Goal: Task Accomplishment & Management: Manage account settings

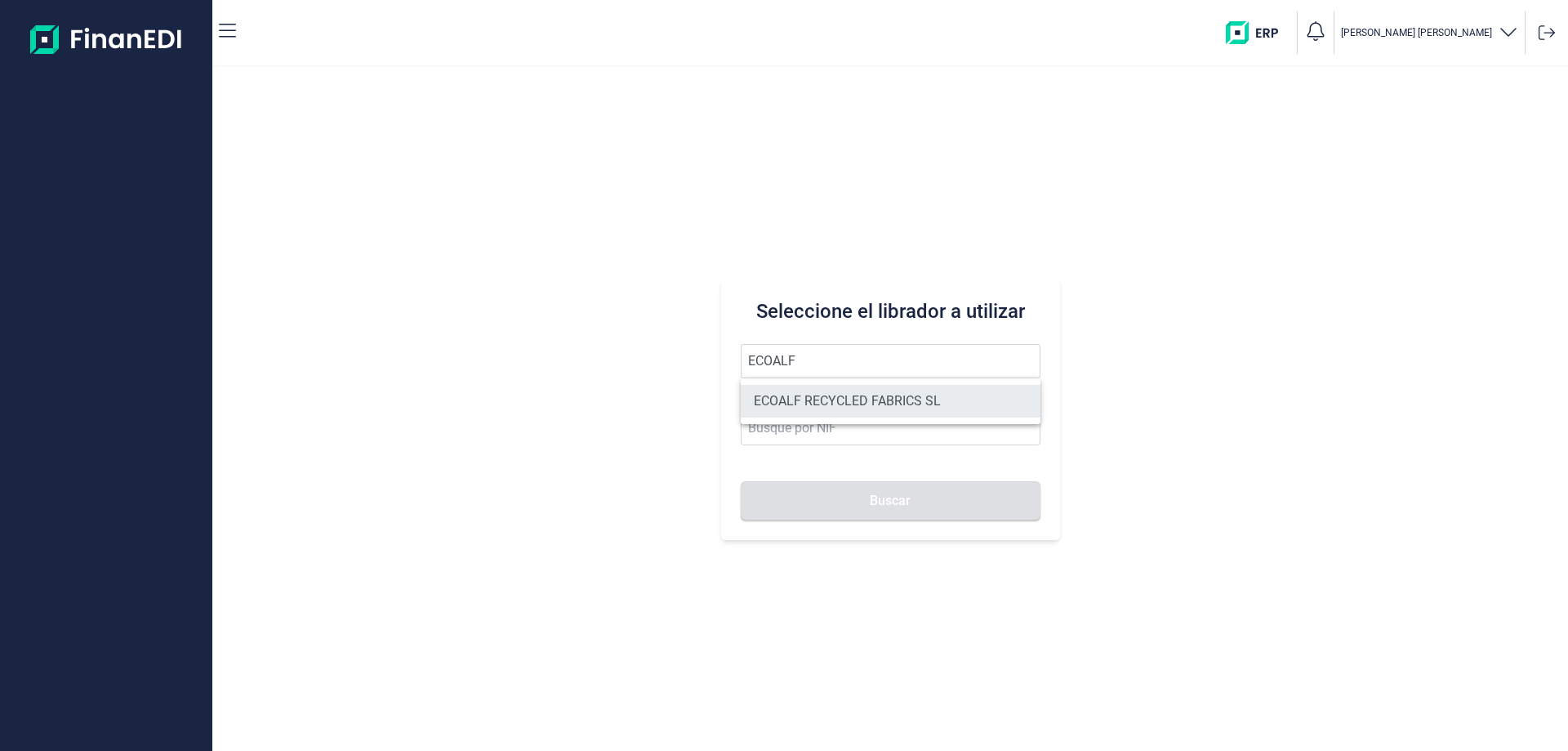
click at [901, 392] on li "ECOALF RECYCLED FABRICS SL" at bounding box center [890, 401] width 299 height 33
type input "ECOALF RECYCLED FABRICS SL"
type input "B85910610"
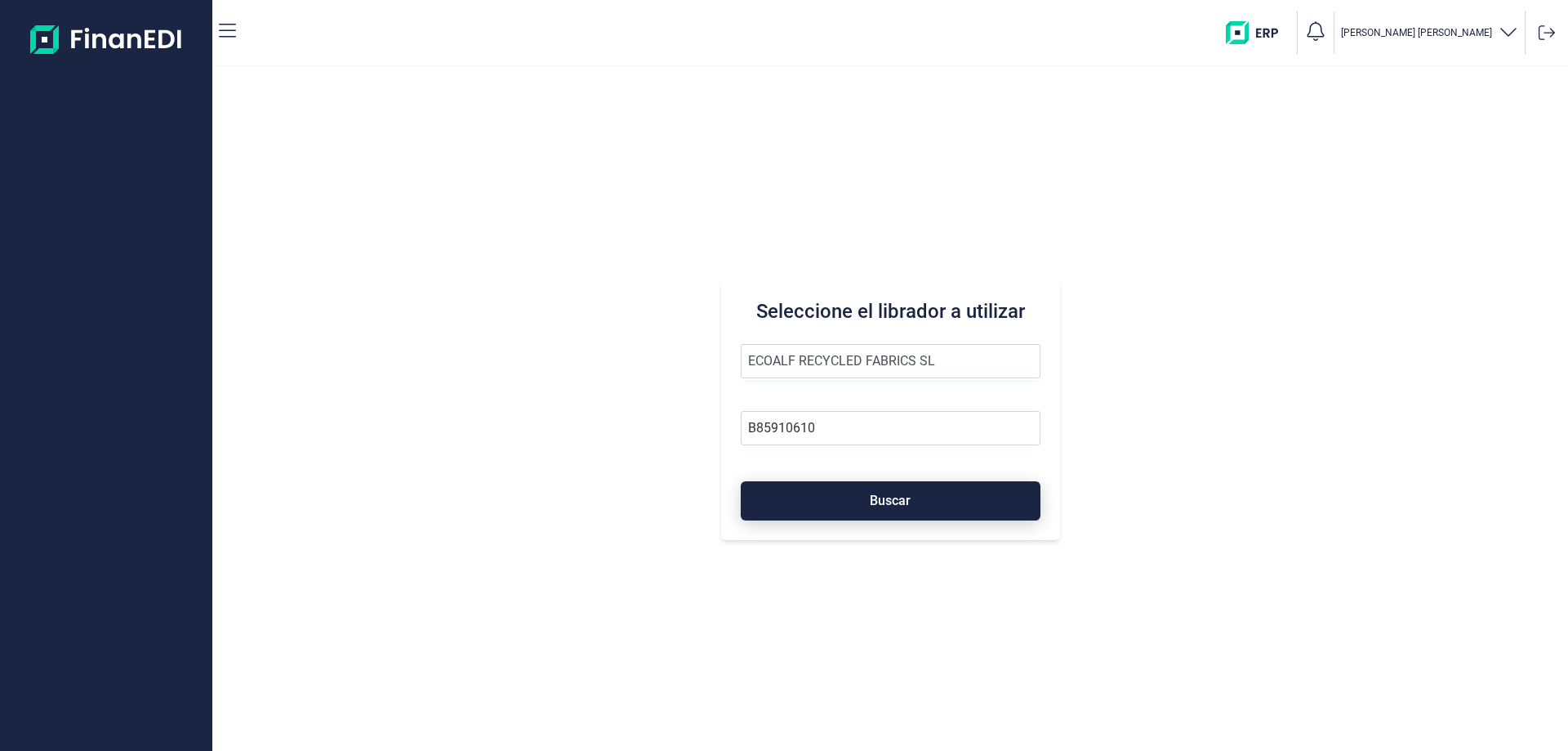
click at [870, 489] on button "Buscar" at bounding box center [890, 501] width 299 height 39
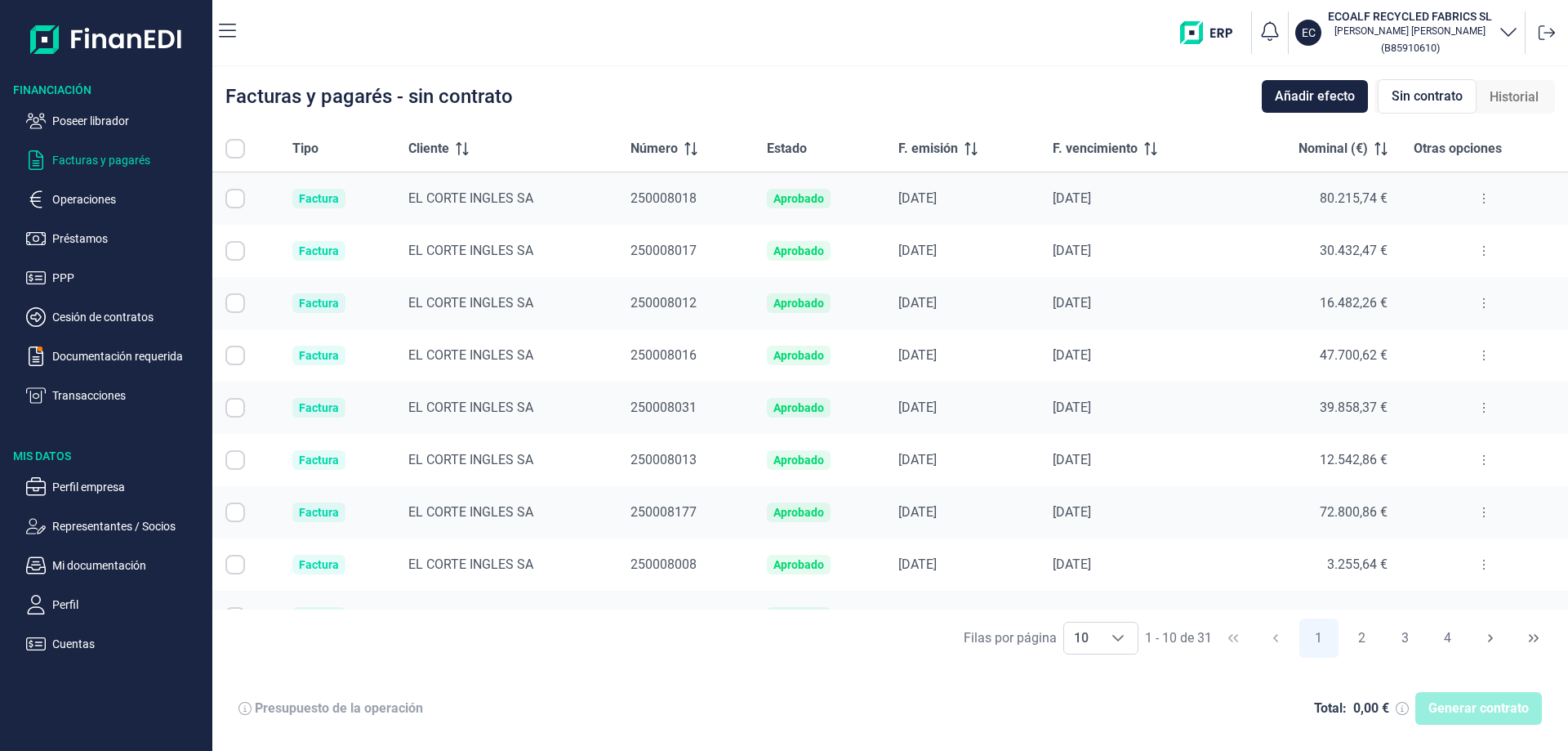
checkbox input "true"
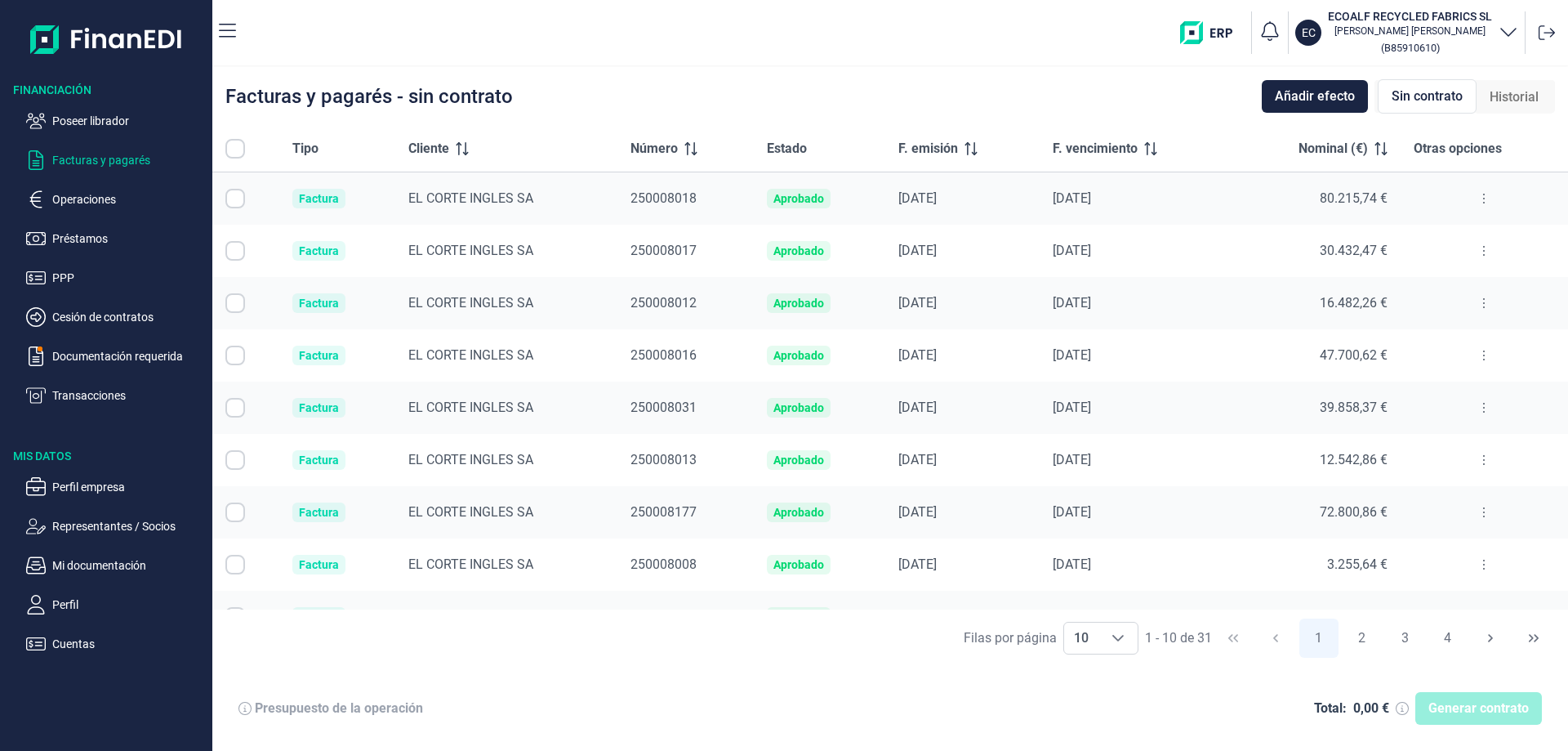
checkbox input "true"
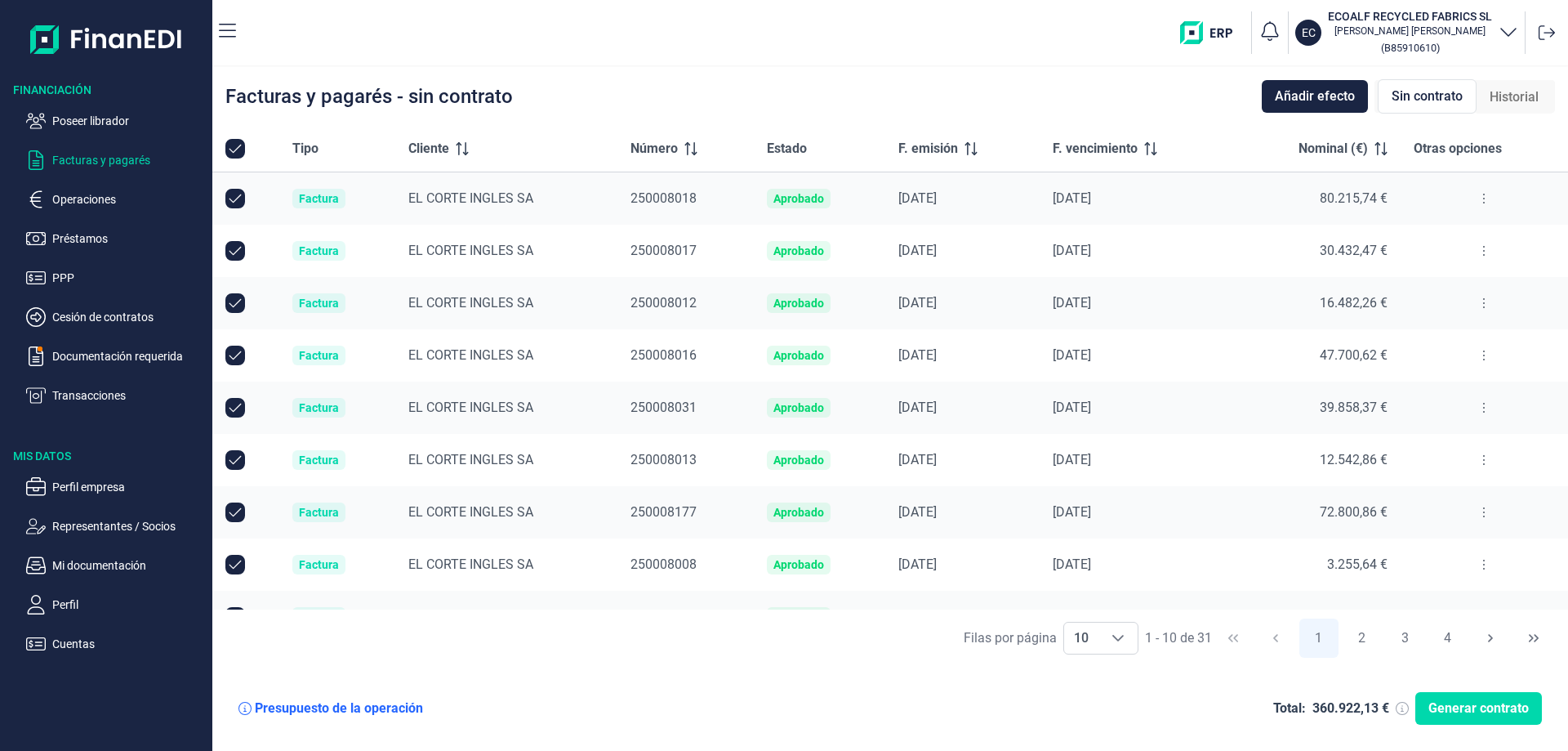
checkbox input "true"
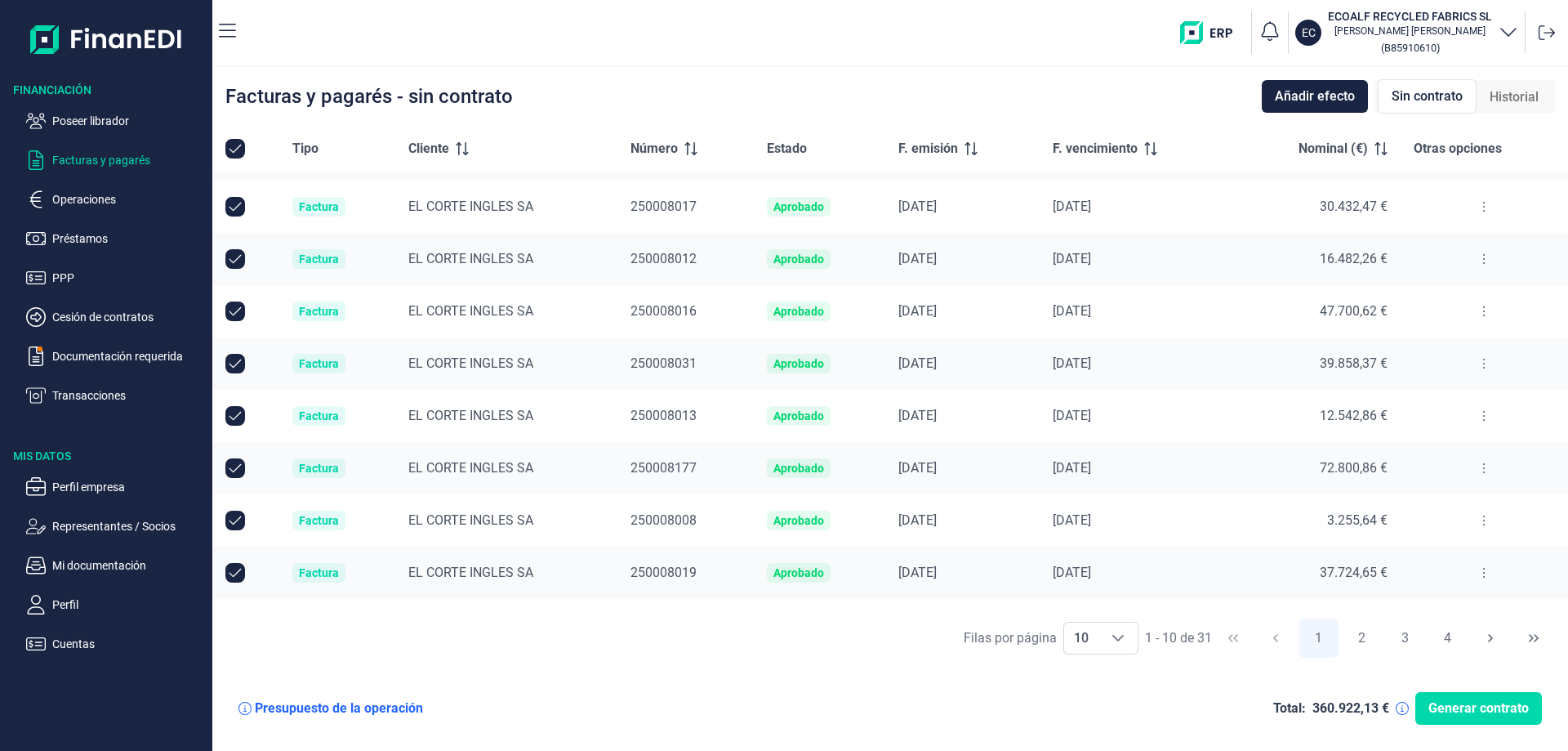
scroll to position [85, 0]
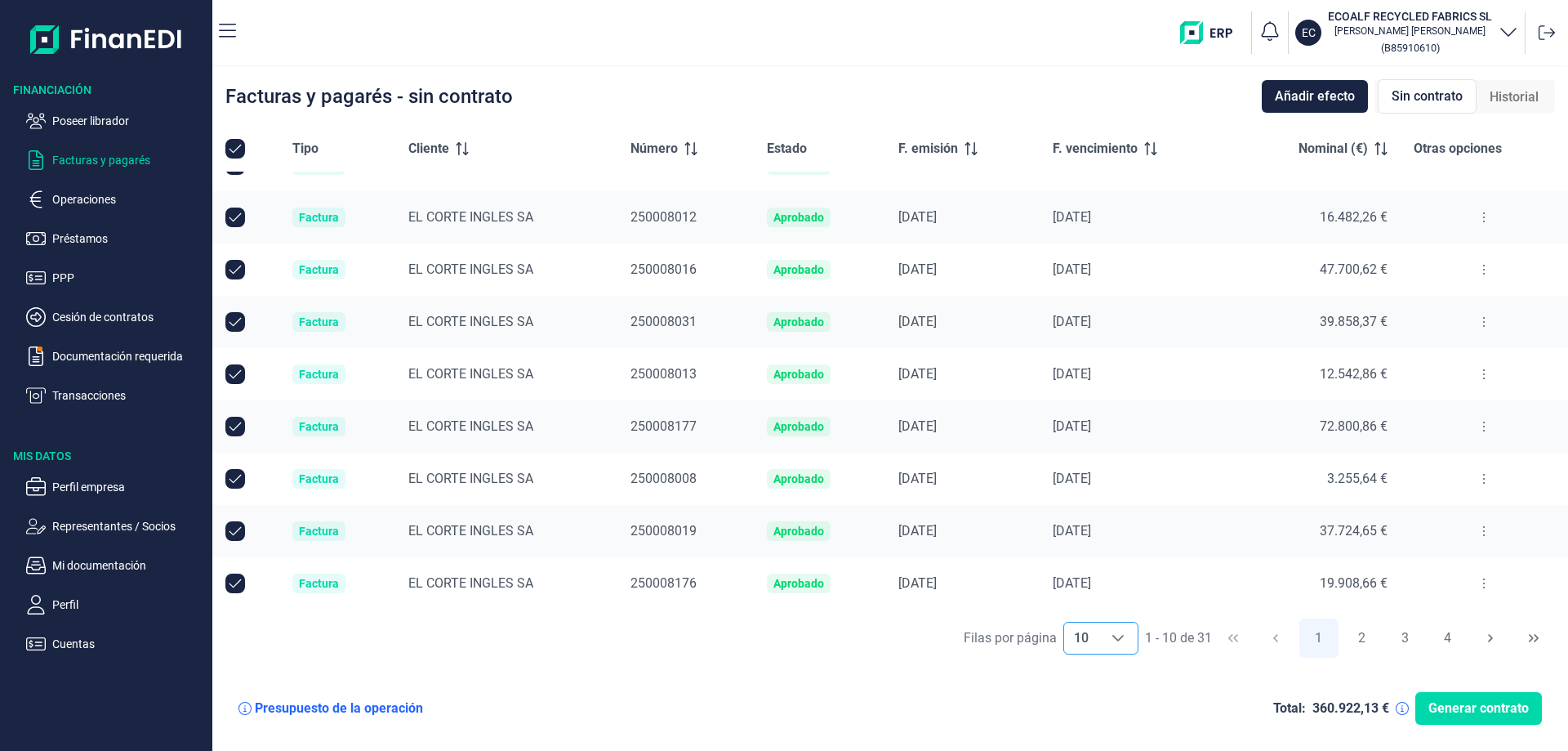
click at [1116, 648] on div "Choose" at bounding box center [1118, 638] width 39 height 31
click at [1095, 604] on li "100" at bounding box center [1100, 602] width 75 height 39
type input "100"
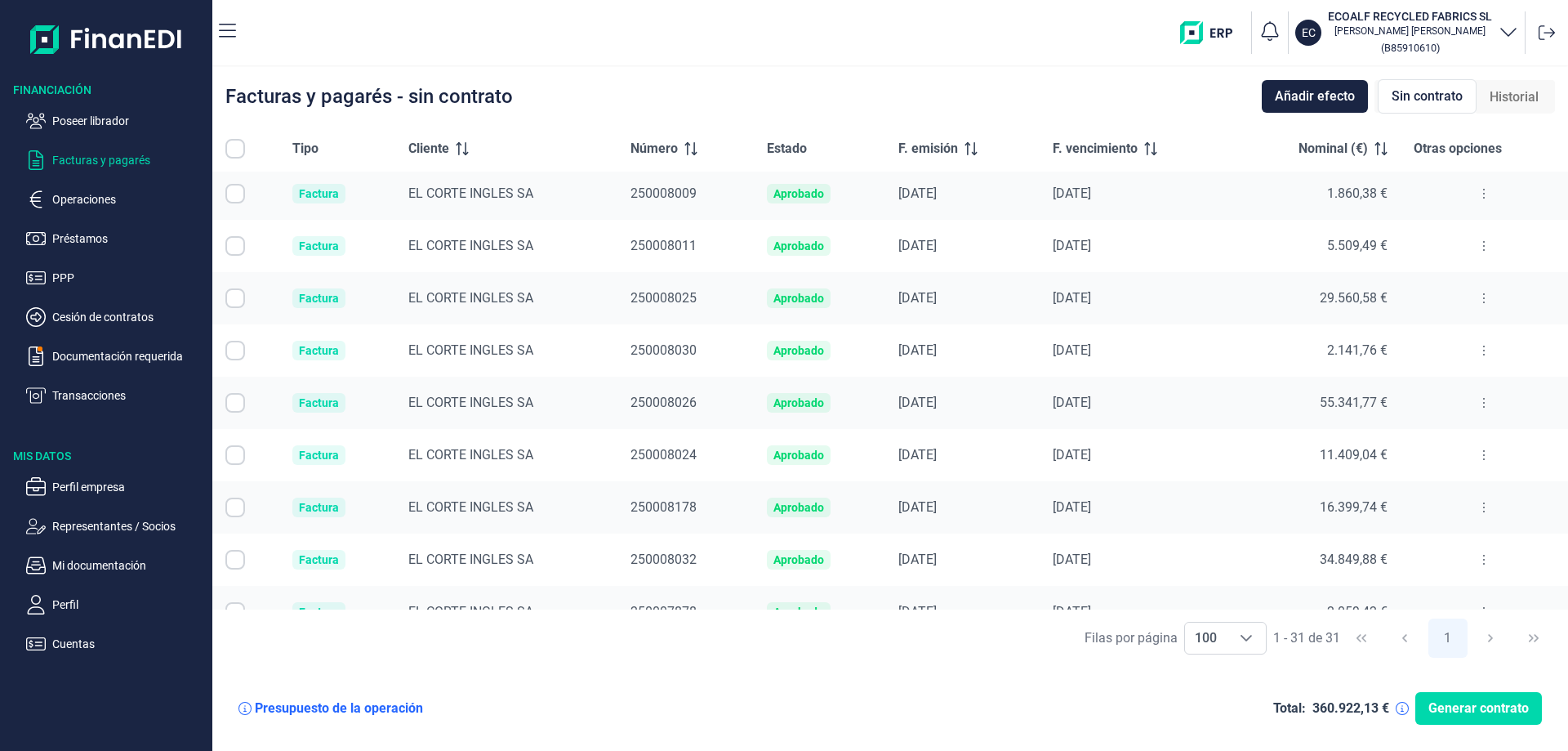
scroll to position [1184, 0]
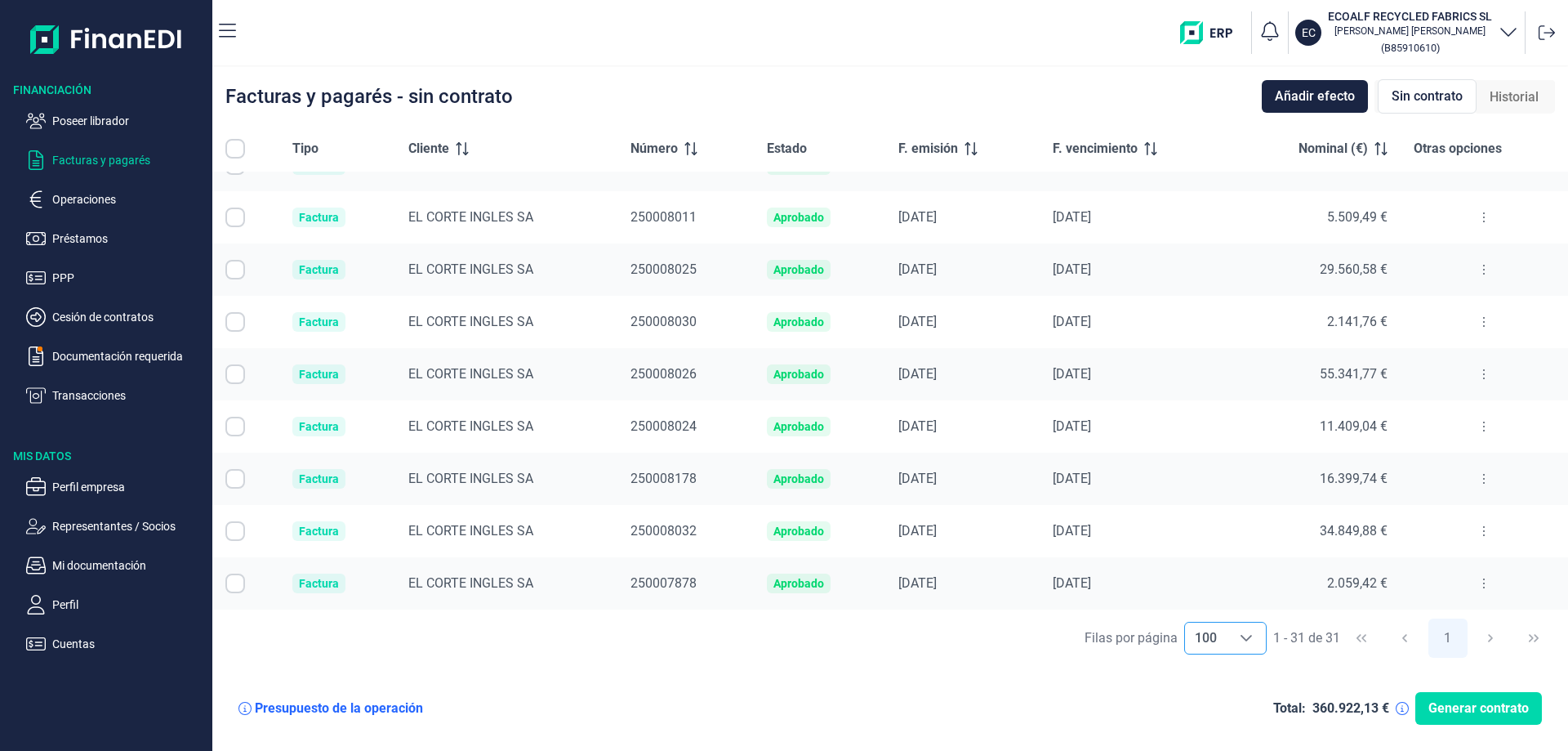
click at [1245, 636] on icon "Choose" at bounding box center [1246, 638] width 13 height 13
click at [1246, 642] on icon "Choose" at bounding box center [1246, 638] width 13 height 13
click at [232, 153] on table "Tipo Cliente Número Estado F. emisión F. vencimiento Nominal (€) Otras opciones…" at bounding box center [890, 142] width 1355 height 1667
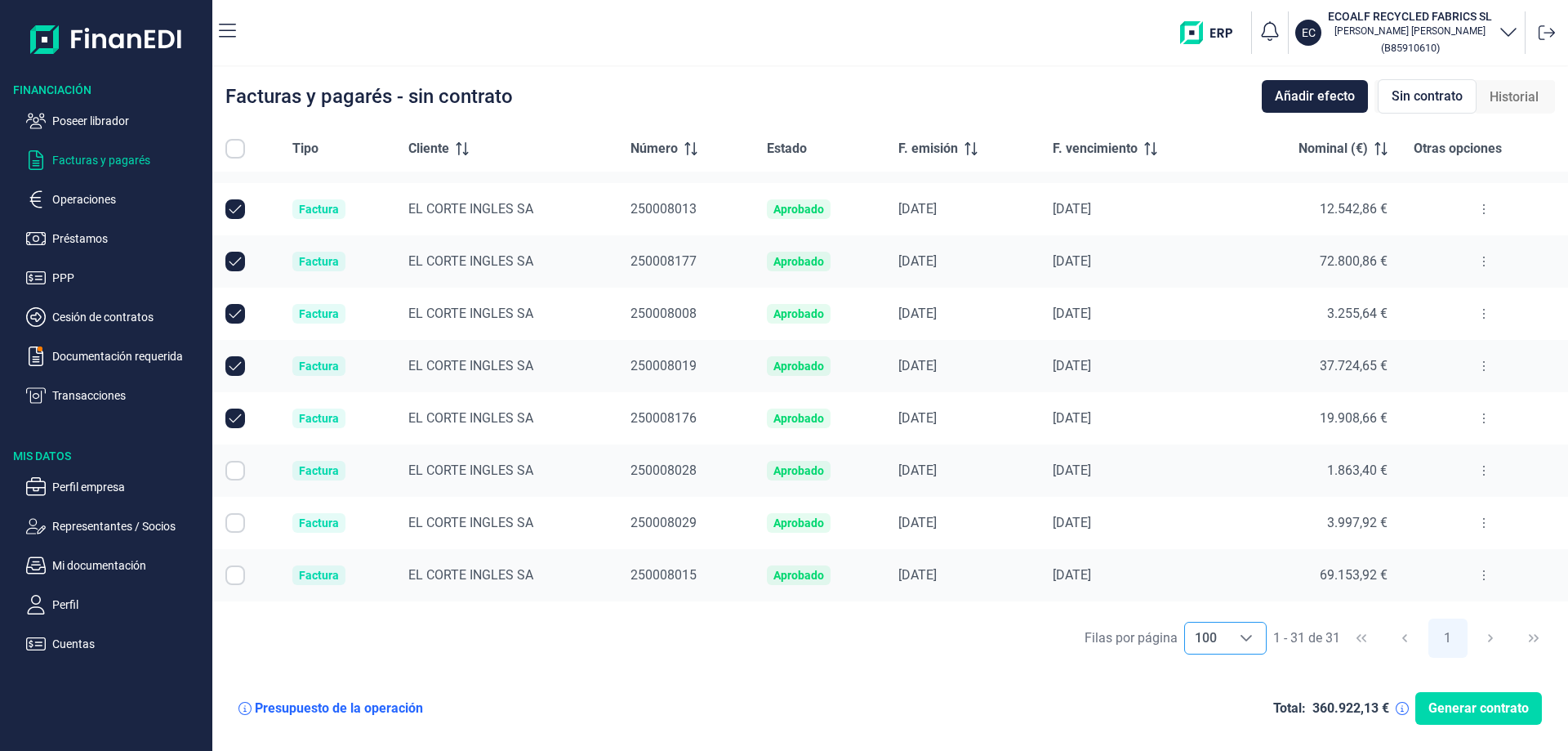
scroll to position [245, 0]
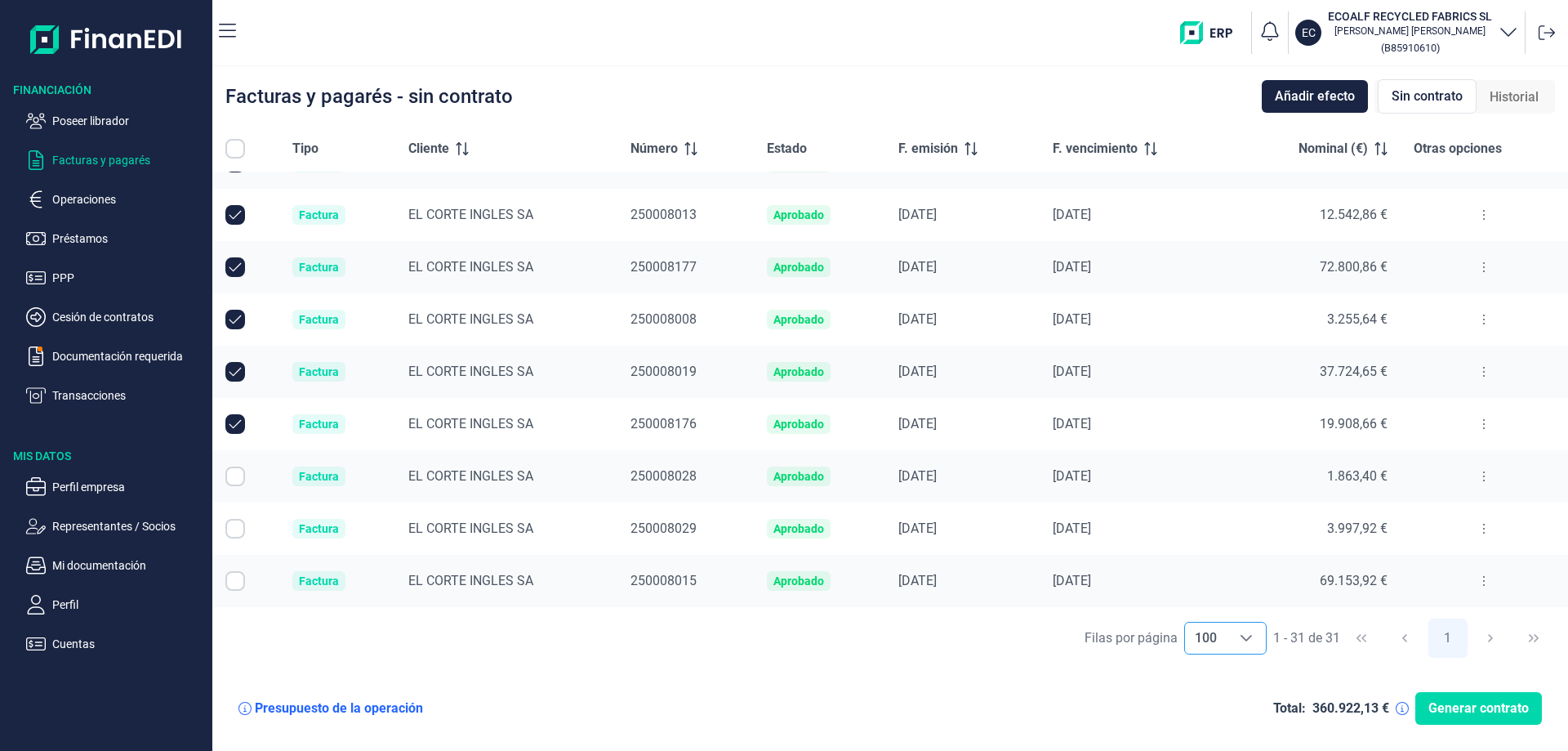
click at [231, 145] on input "All items unselected" at bounding box center [235, 149] width 20 height 20
checkbox input "false"
checkbox input "true"
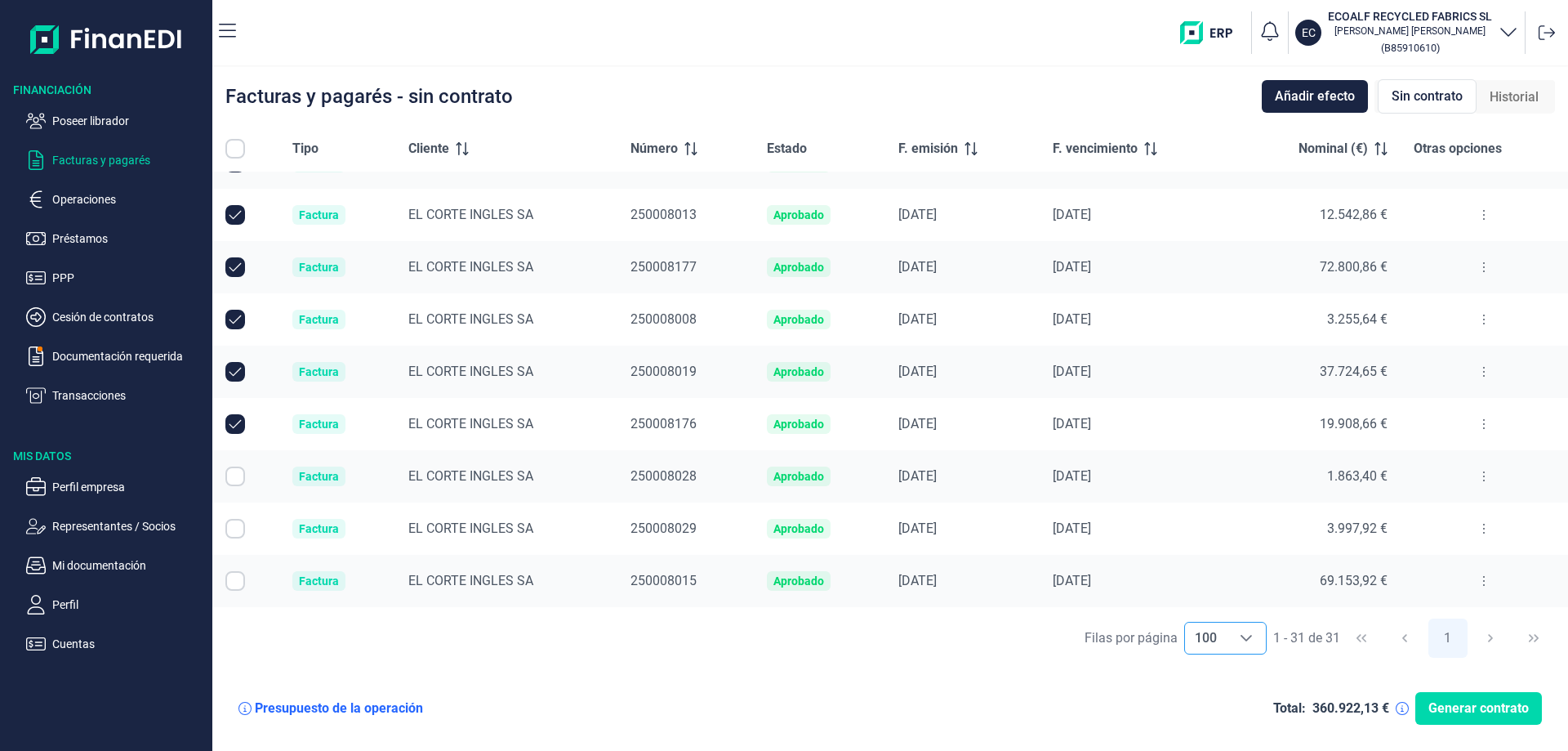
checkbox input "true"
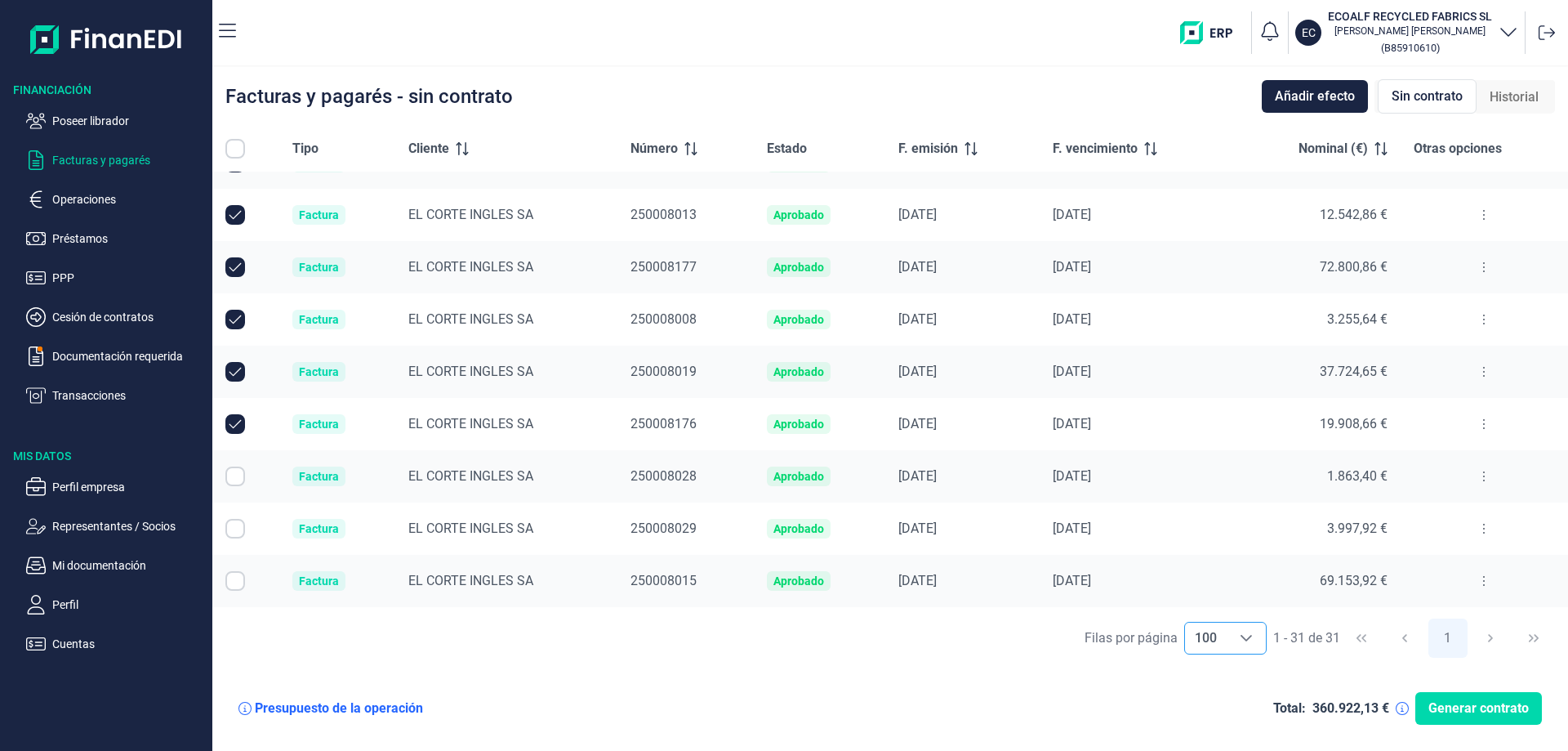
checkbox input "true"
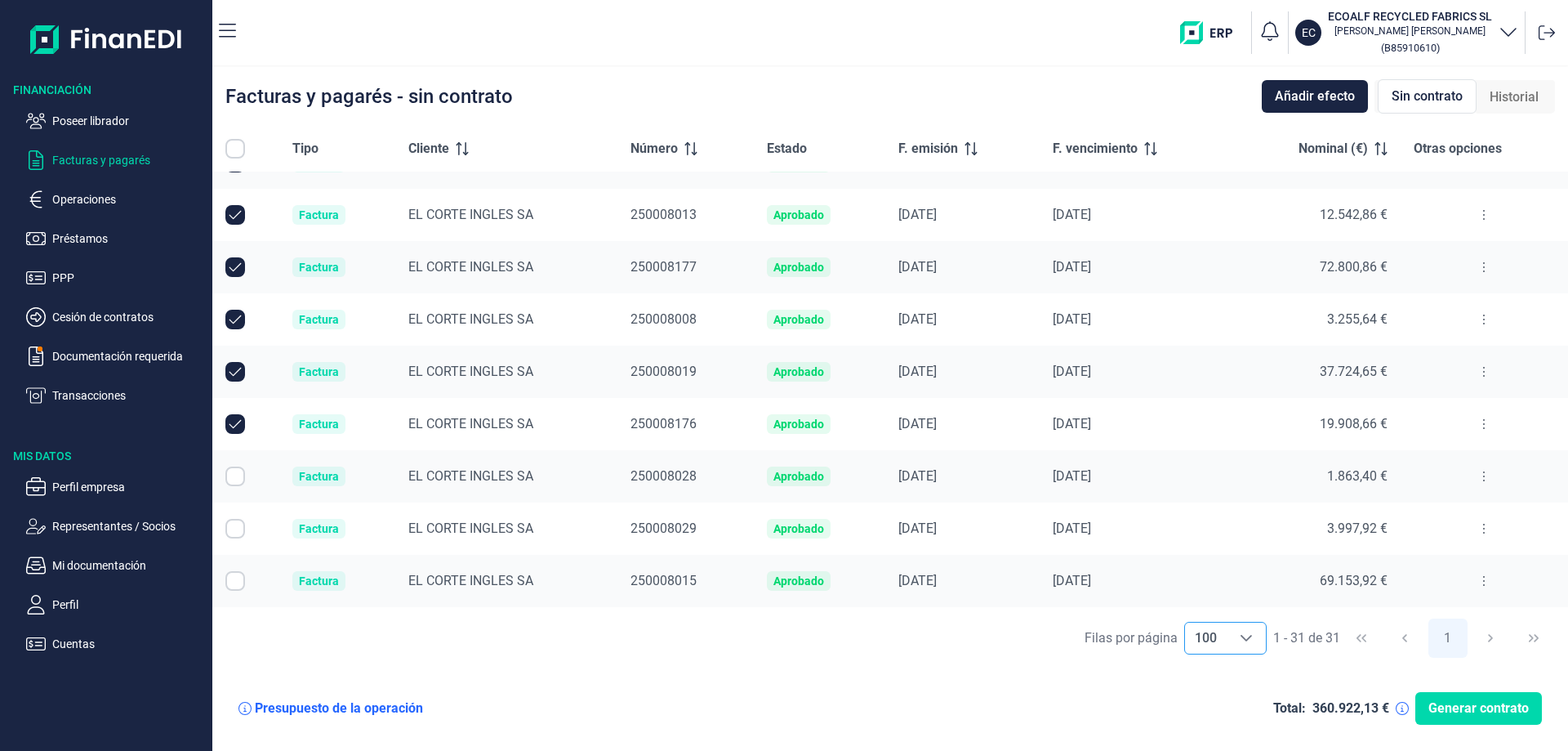
checkbox input "true"
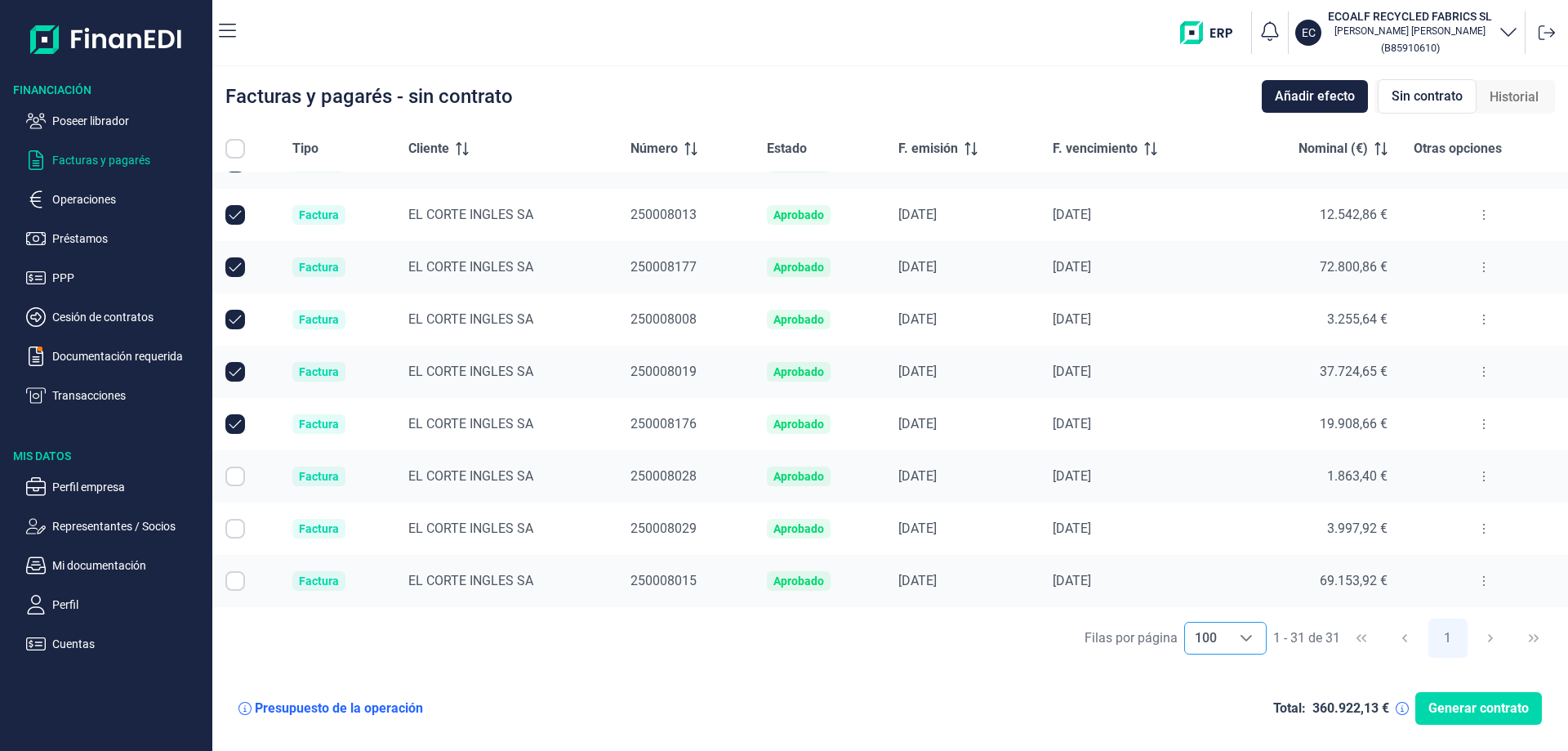
checkbox input "true"
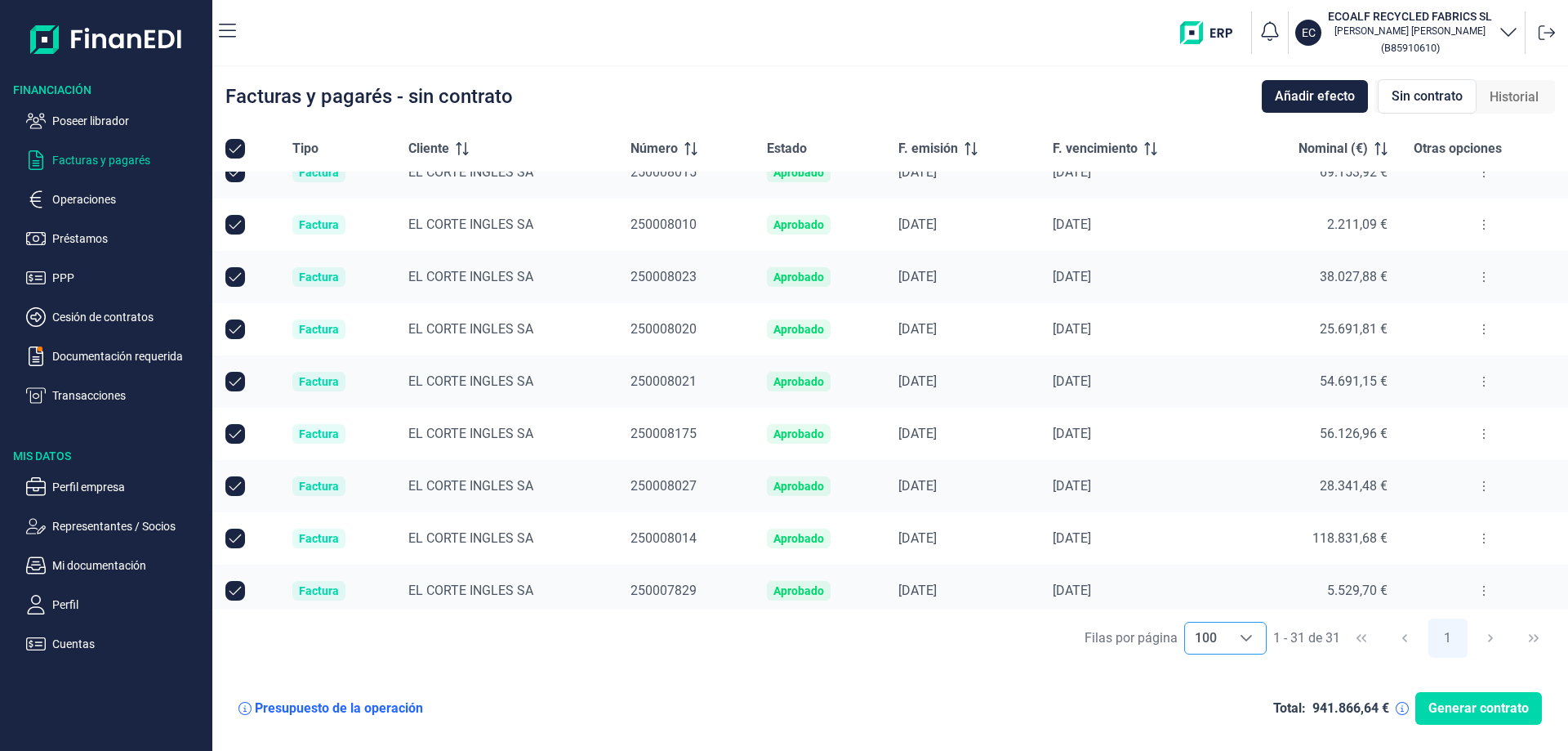
scroll to position [1184, 0]
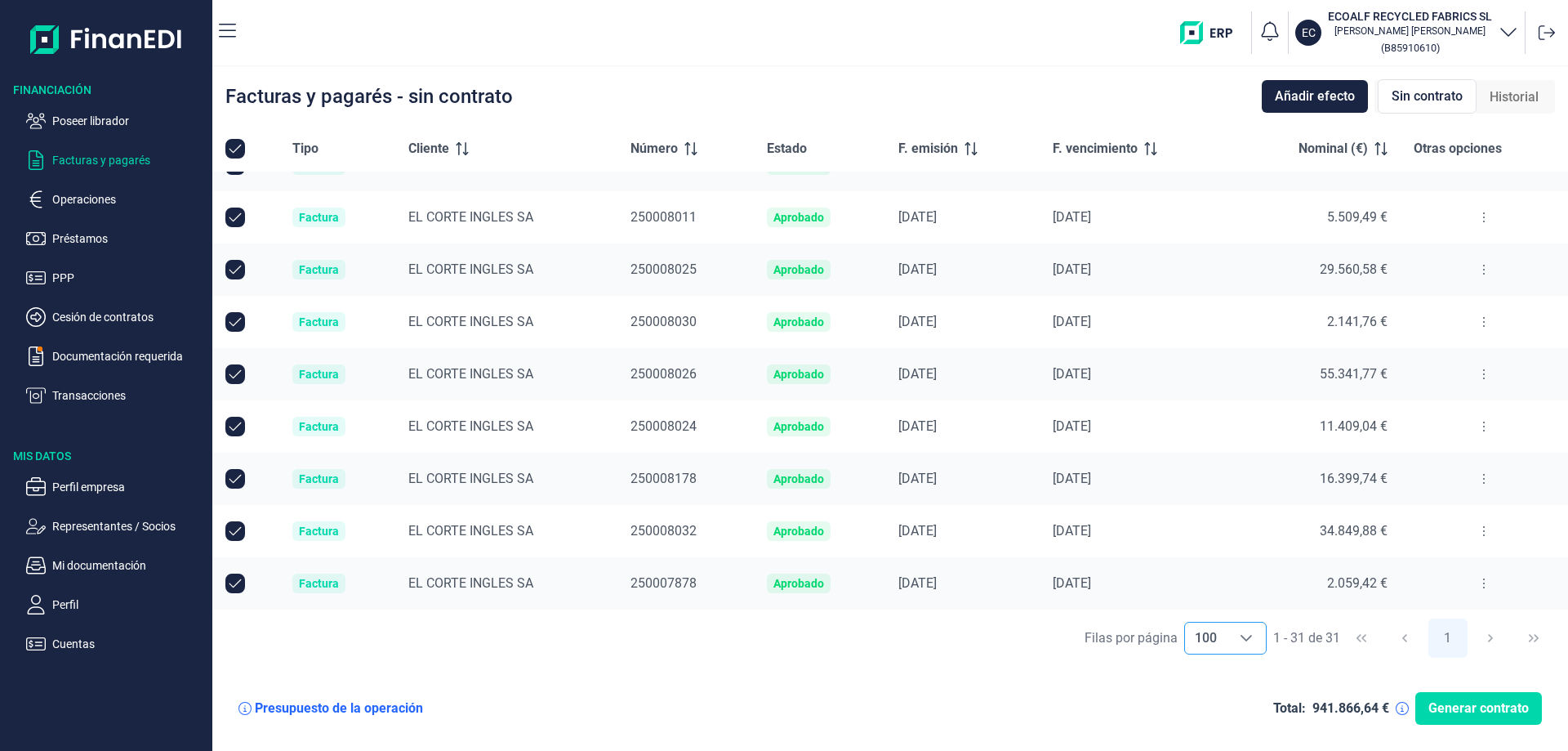
click at [231, 145] on input "All items selected" at bounding box center [235, 149] width 20 height 20
checkbox input "true"
checkbox input "false"
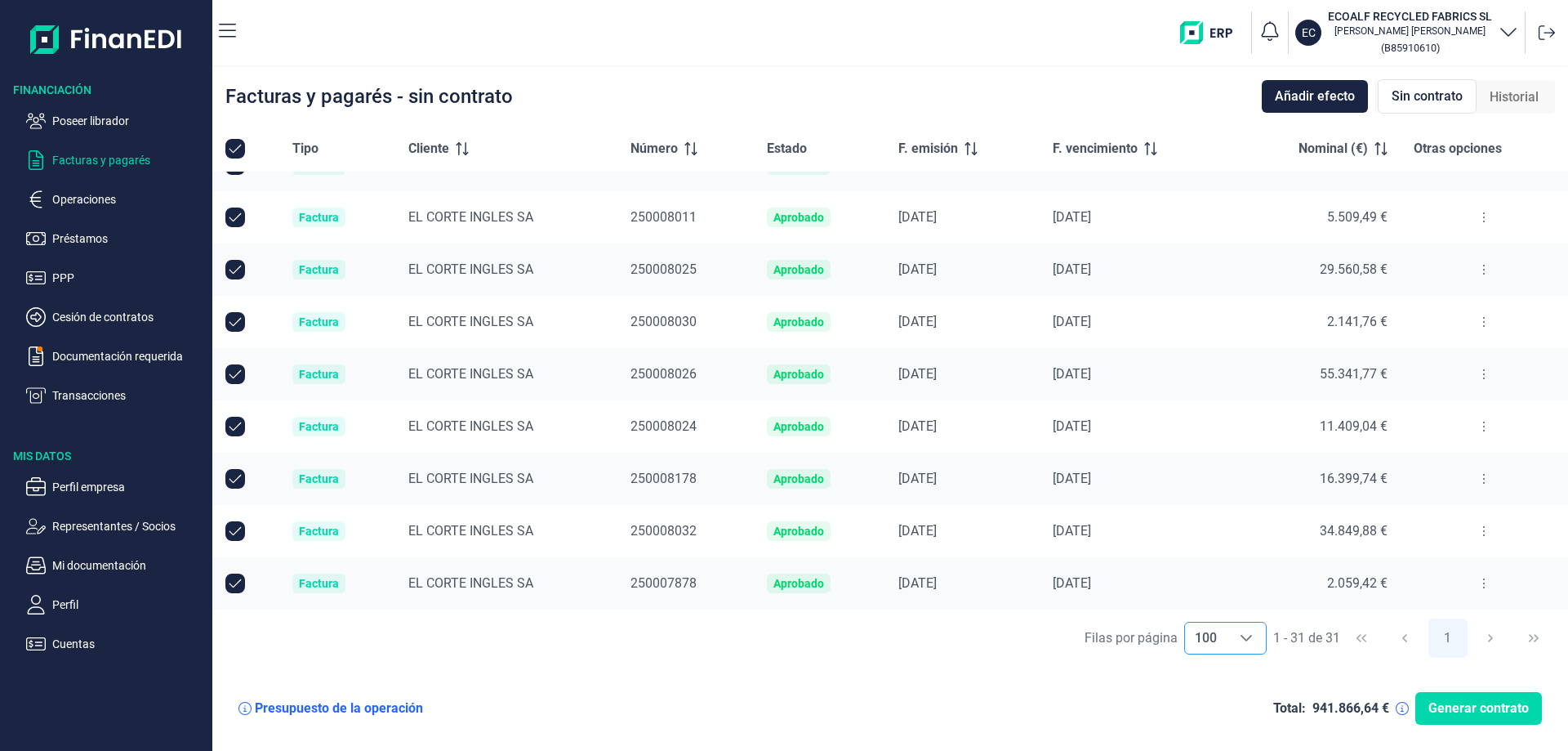
checkbox input "false"
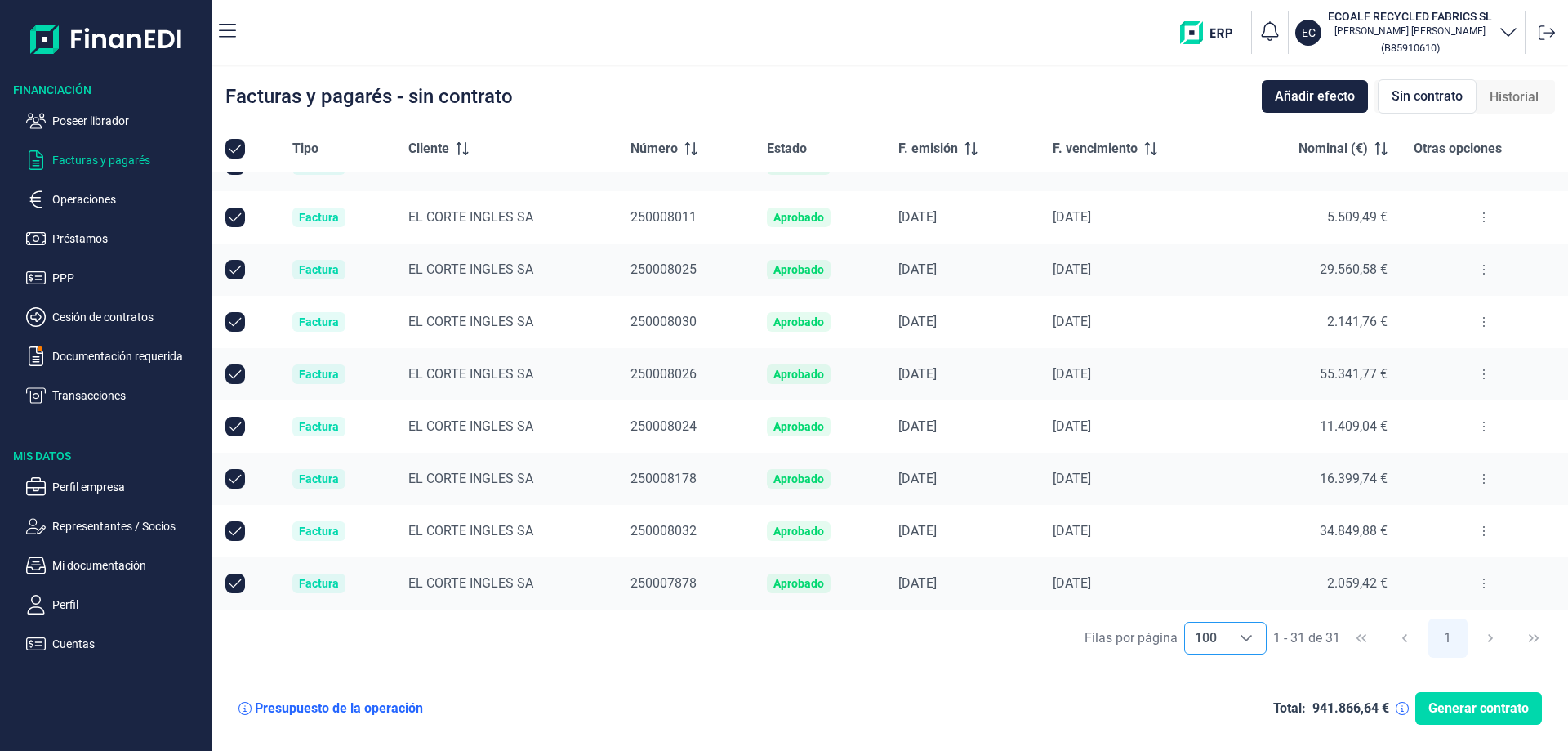
checkbox input "false"
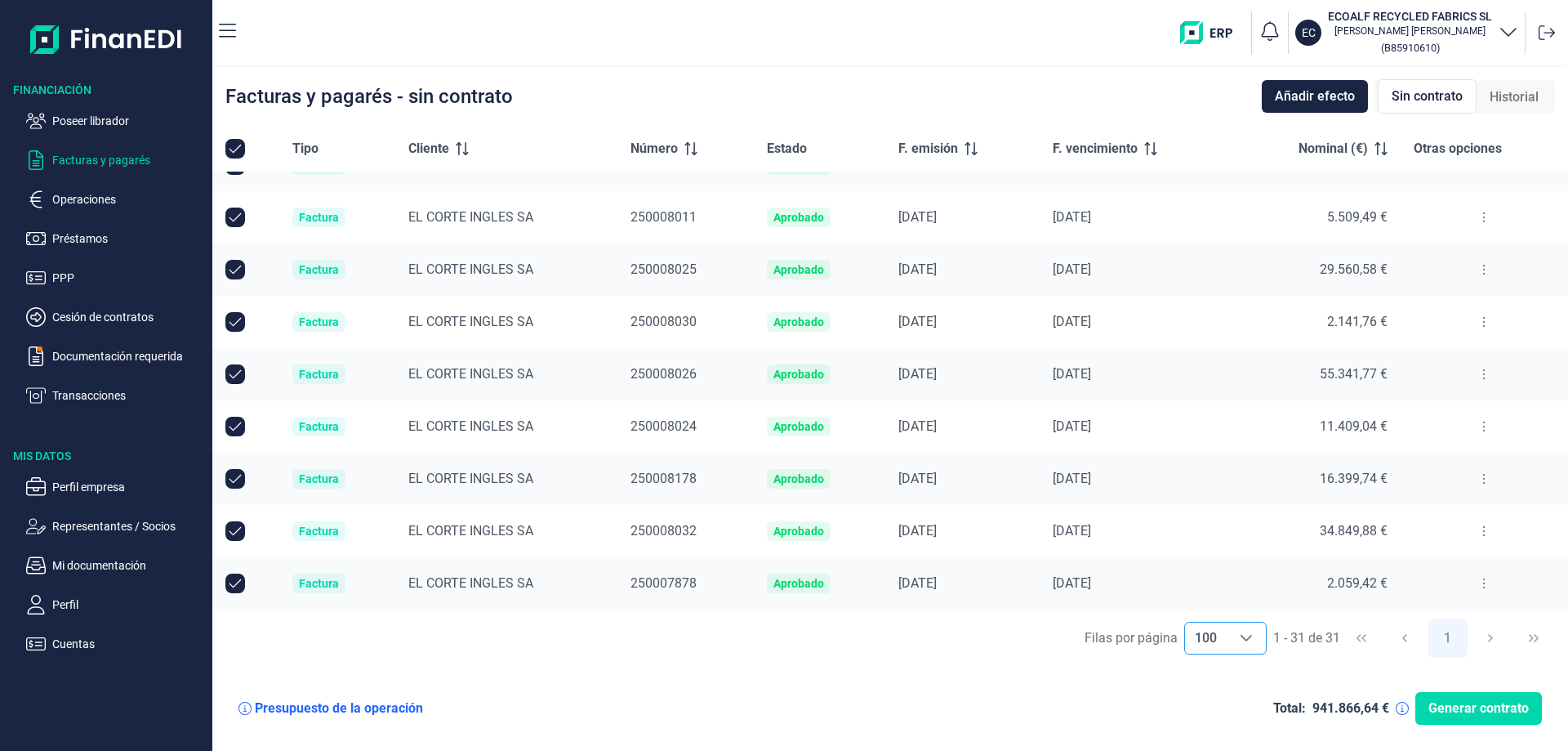
checkbox input "false"
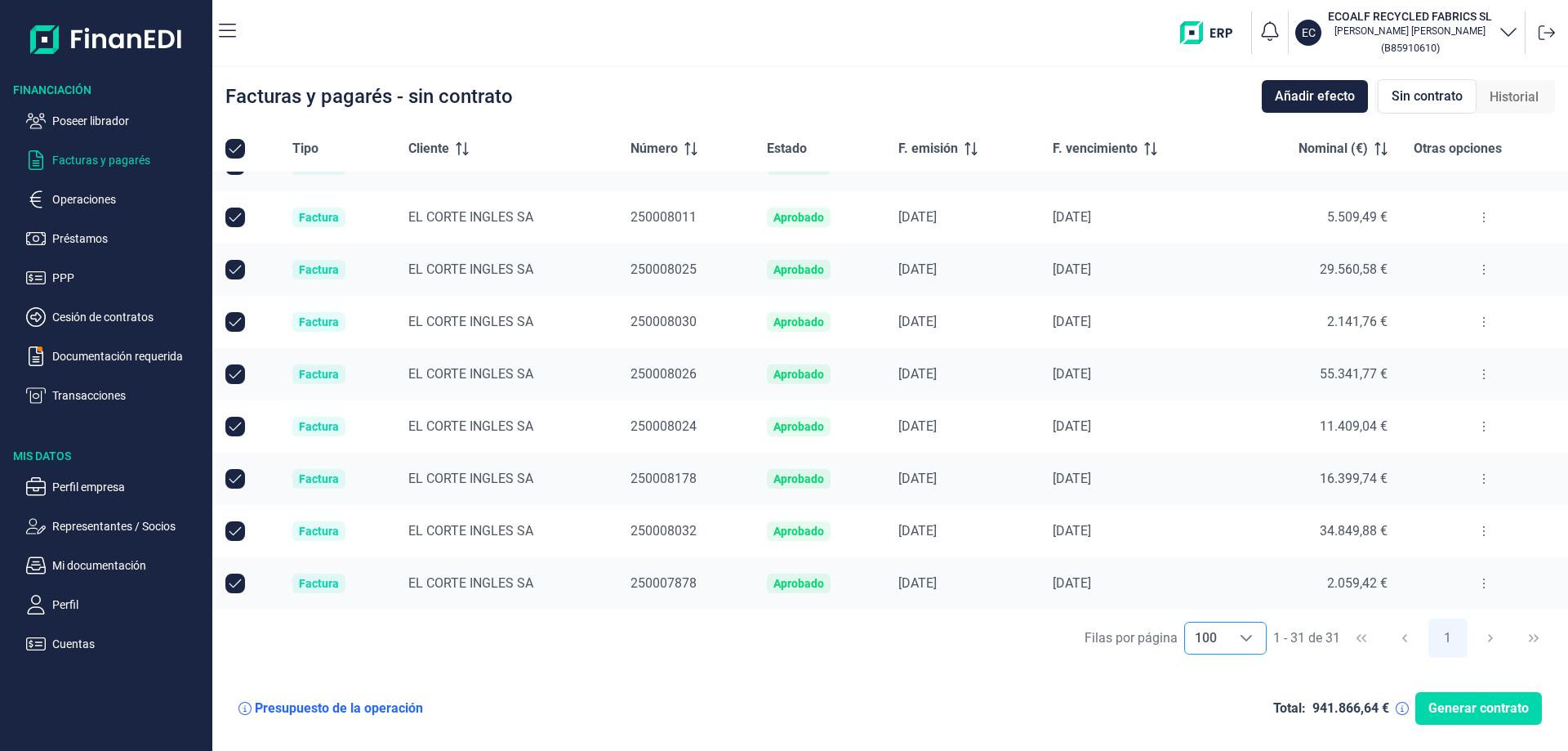
checkbox input "false"
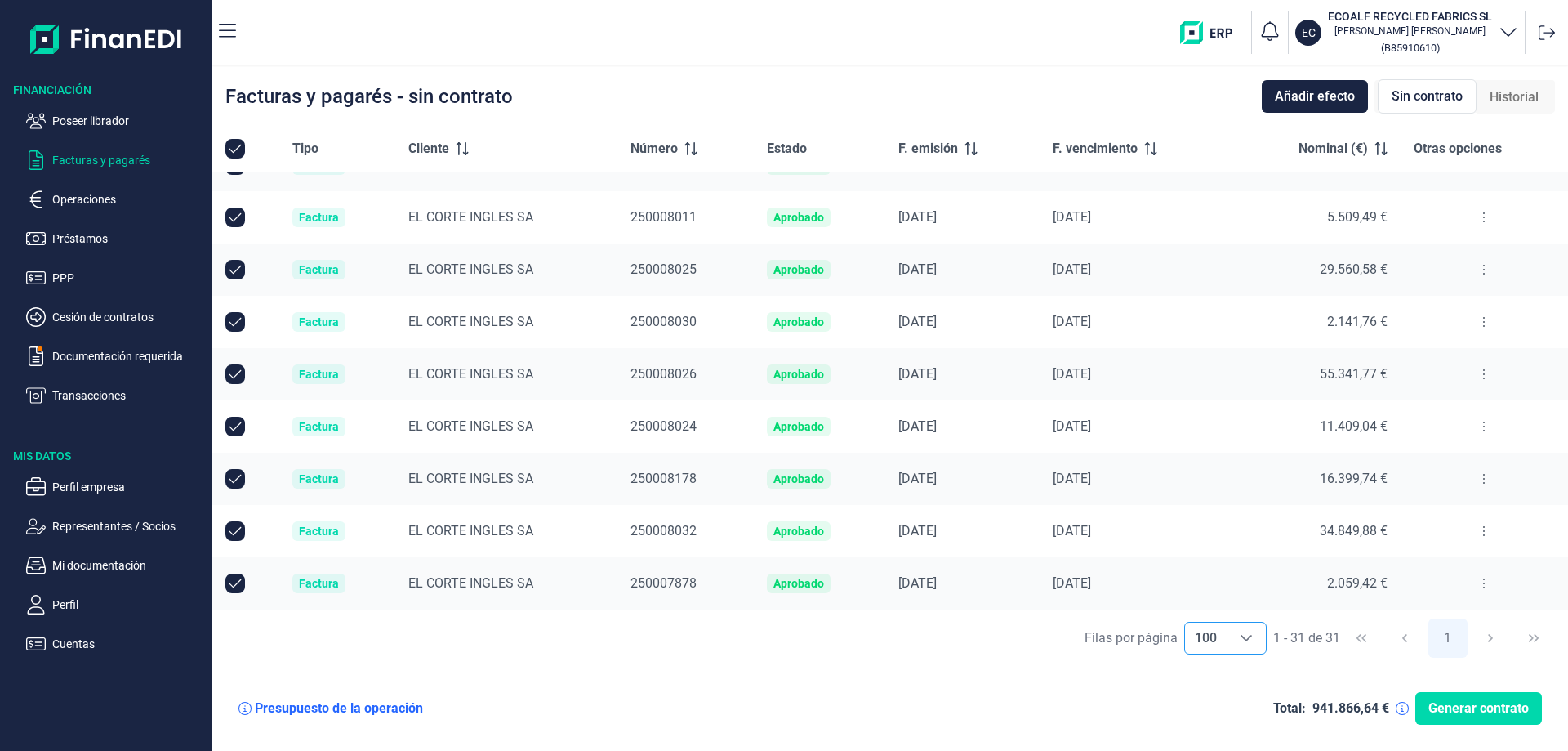
checkbox input "false"
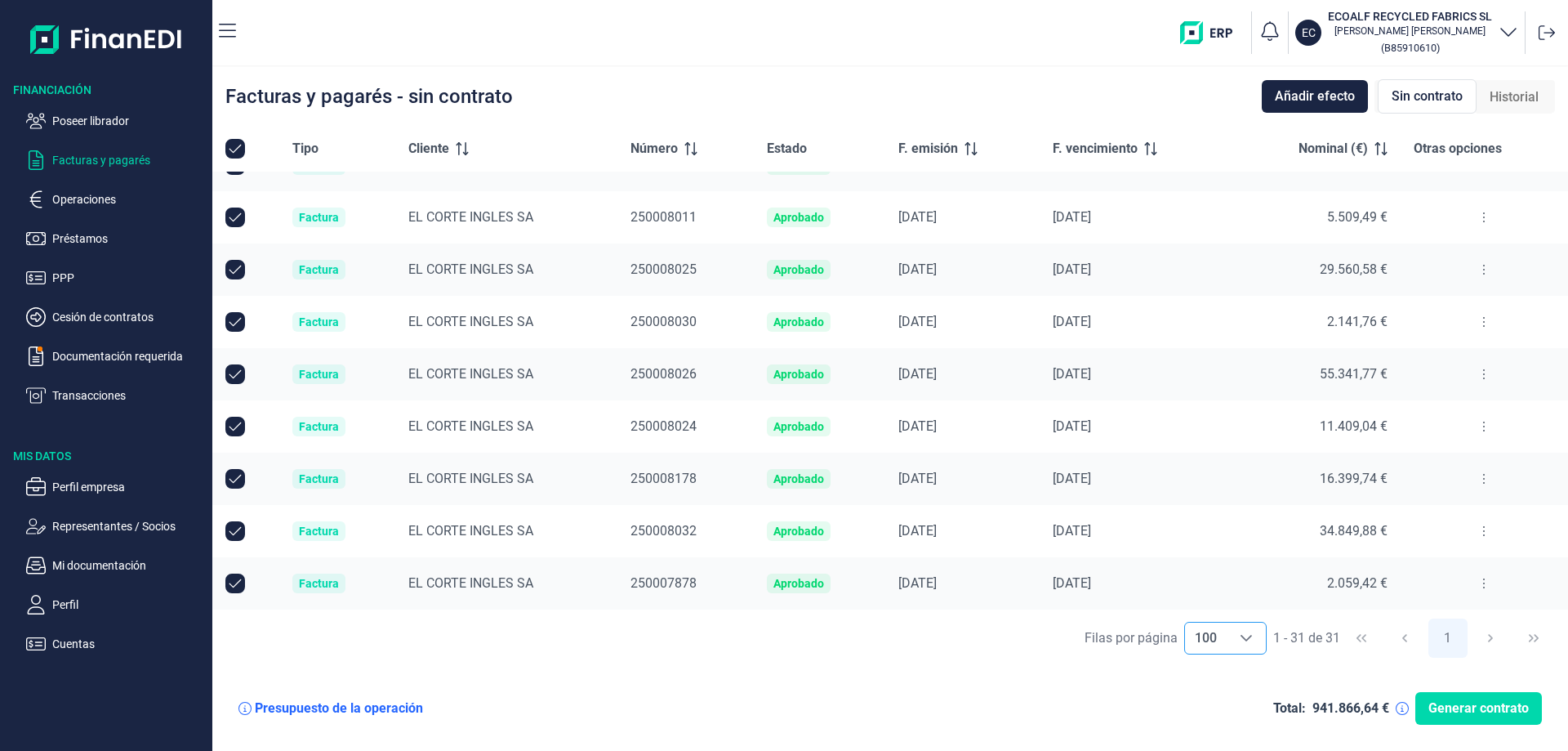
checkbox input "false"
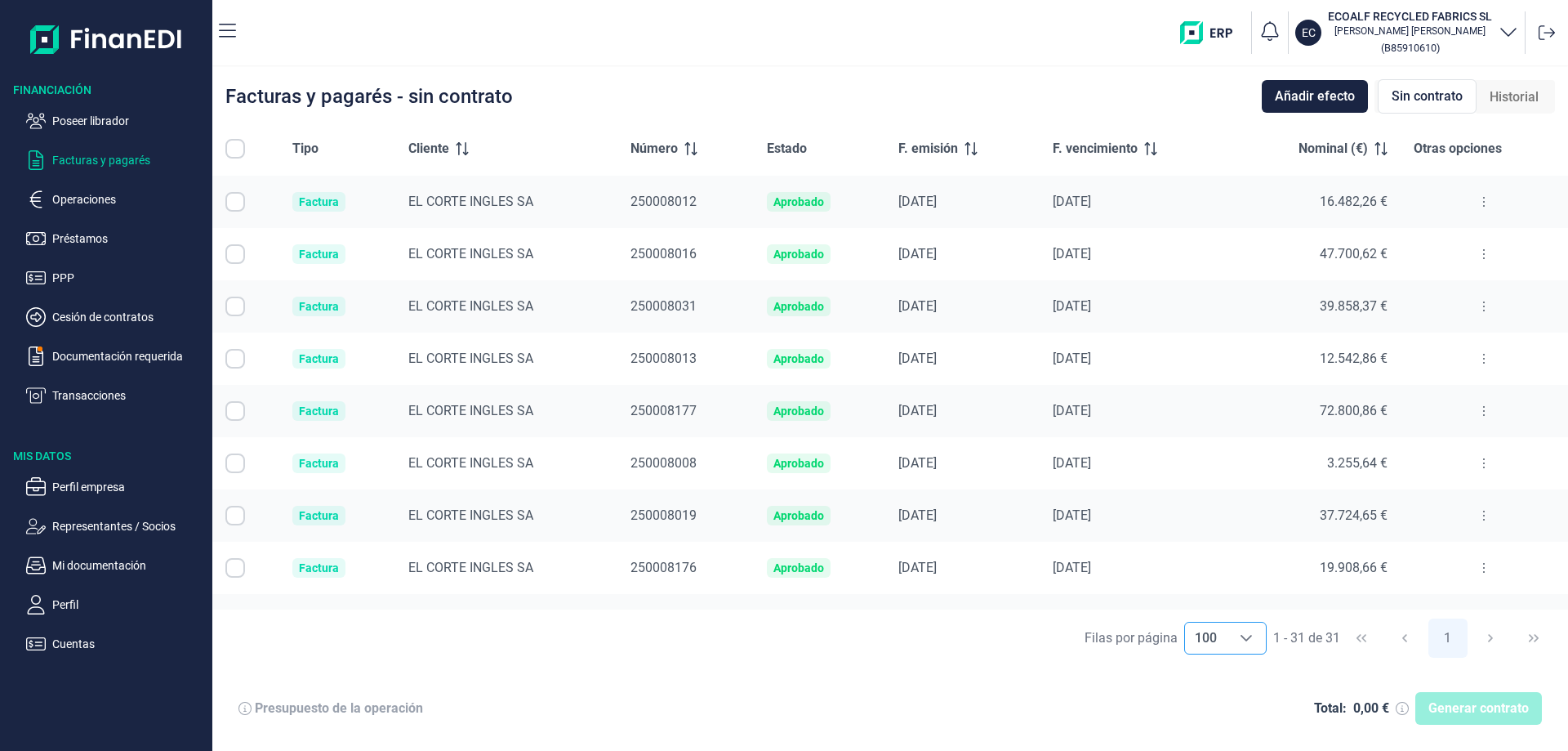
scroll to position [0, 0]
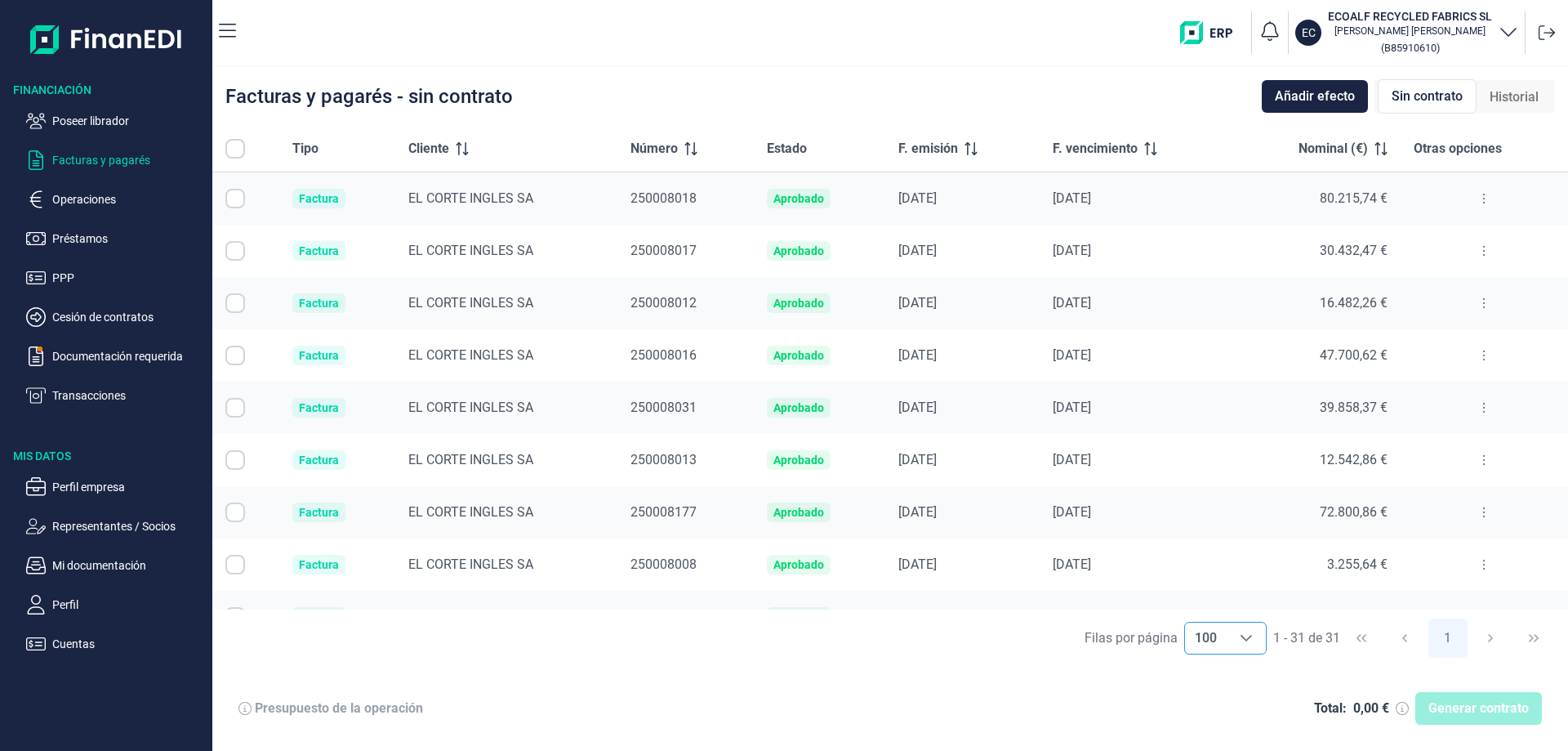
click at [237, 147] on input "All items unselected" at bounding box center [235, 149] width 20 height 20
checkbox input "false"
checkbox input "true"
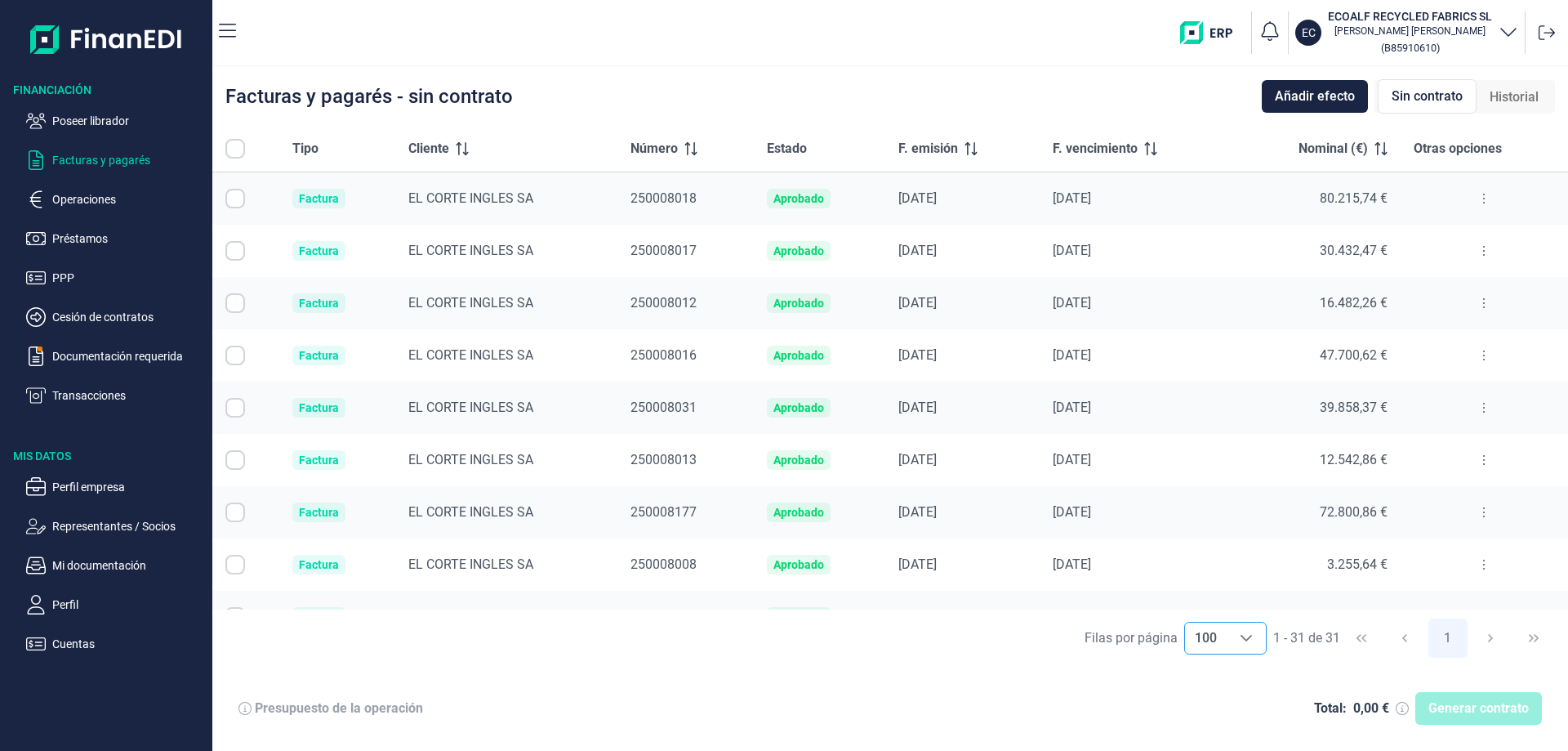
checkbox input "true"
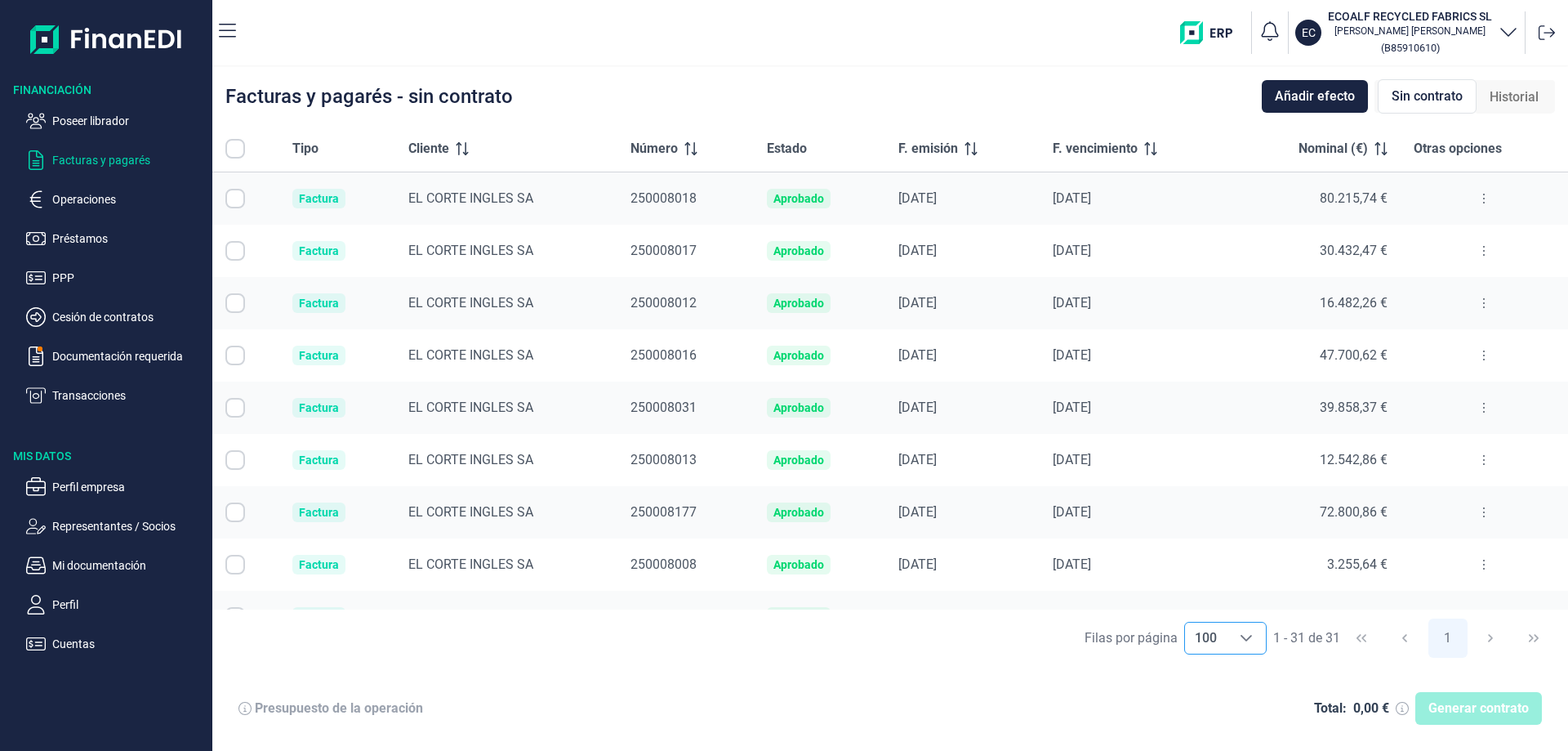
checkbox input "true"
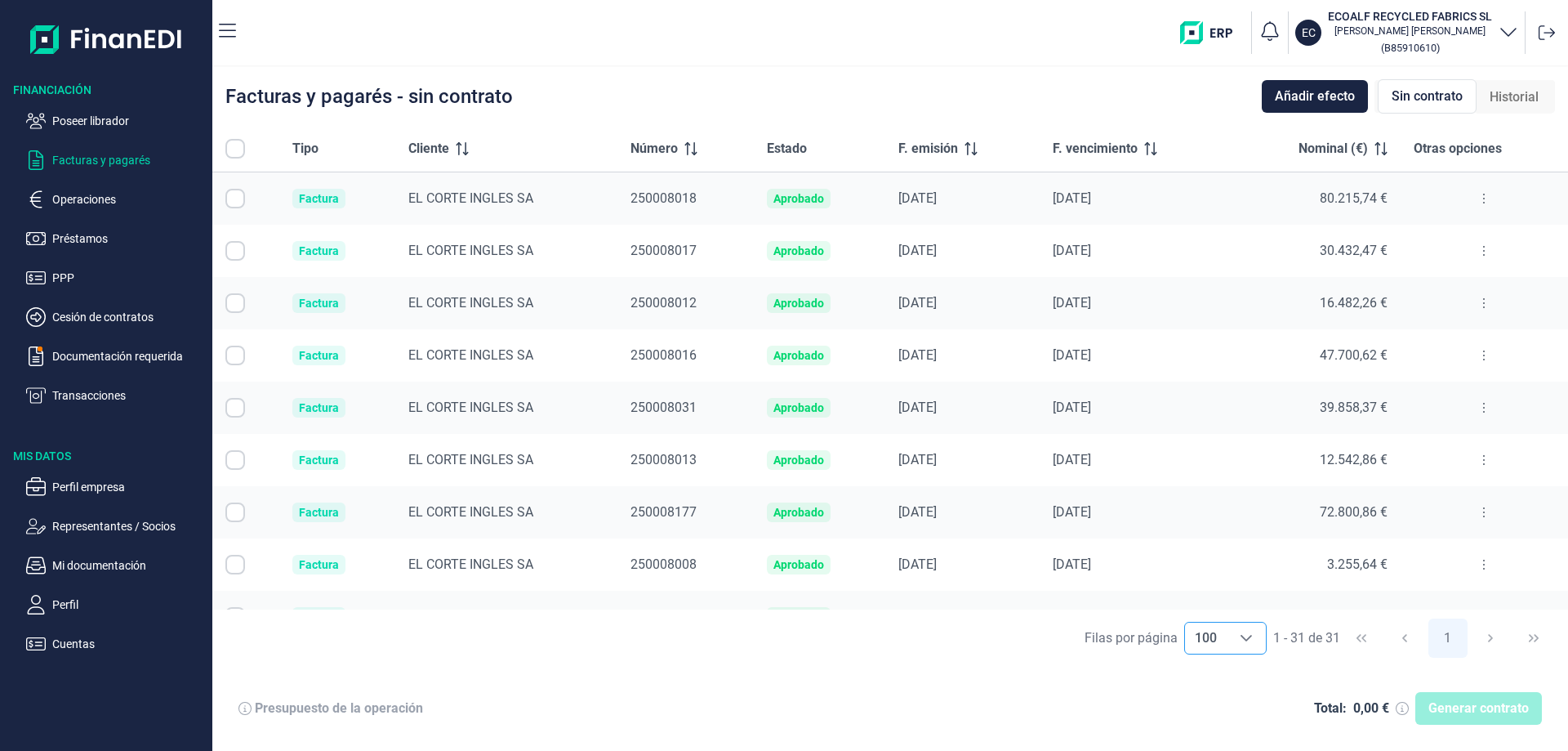
checkbox input "true"
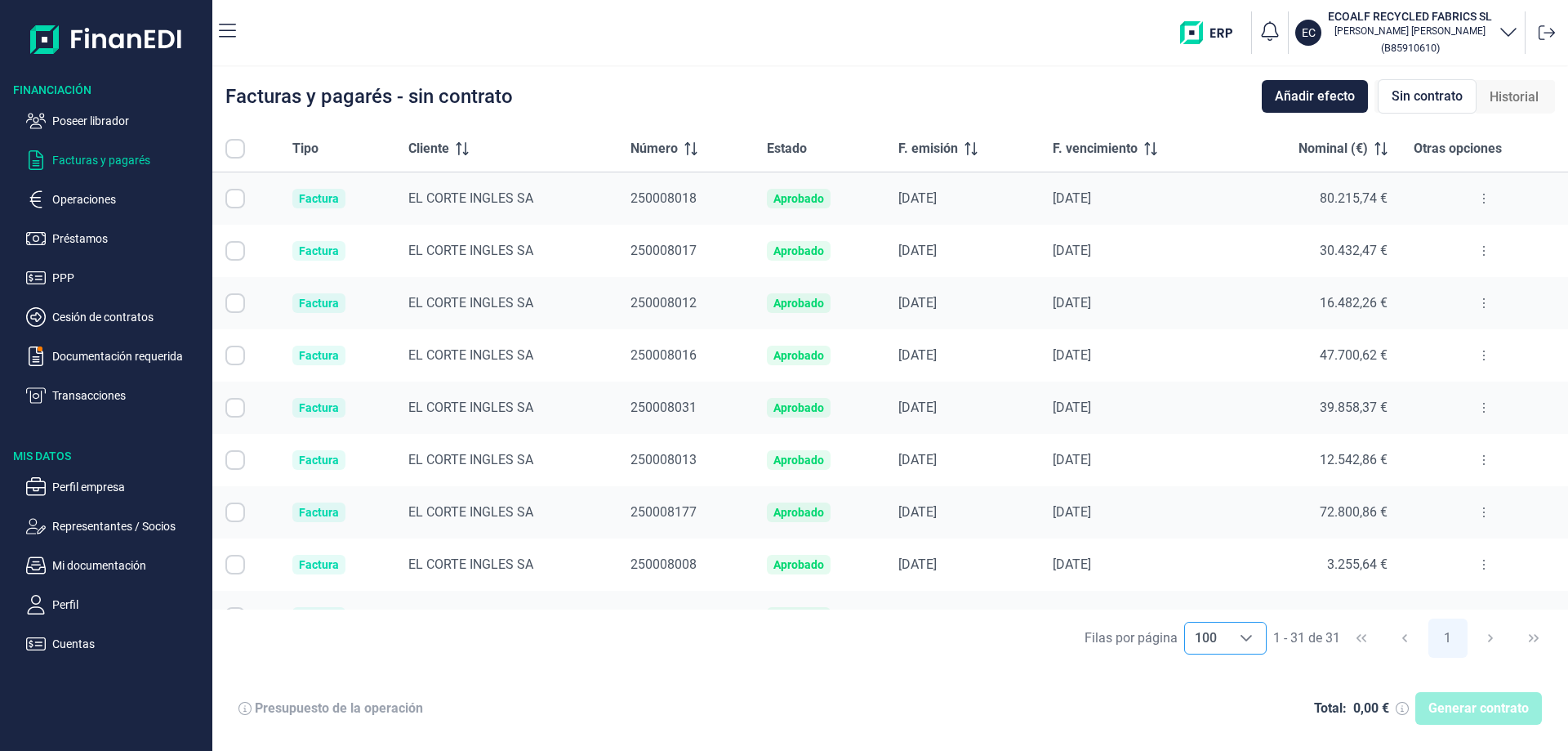
checkbox input "true"
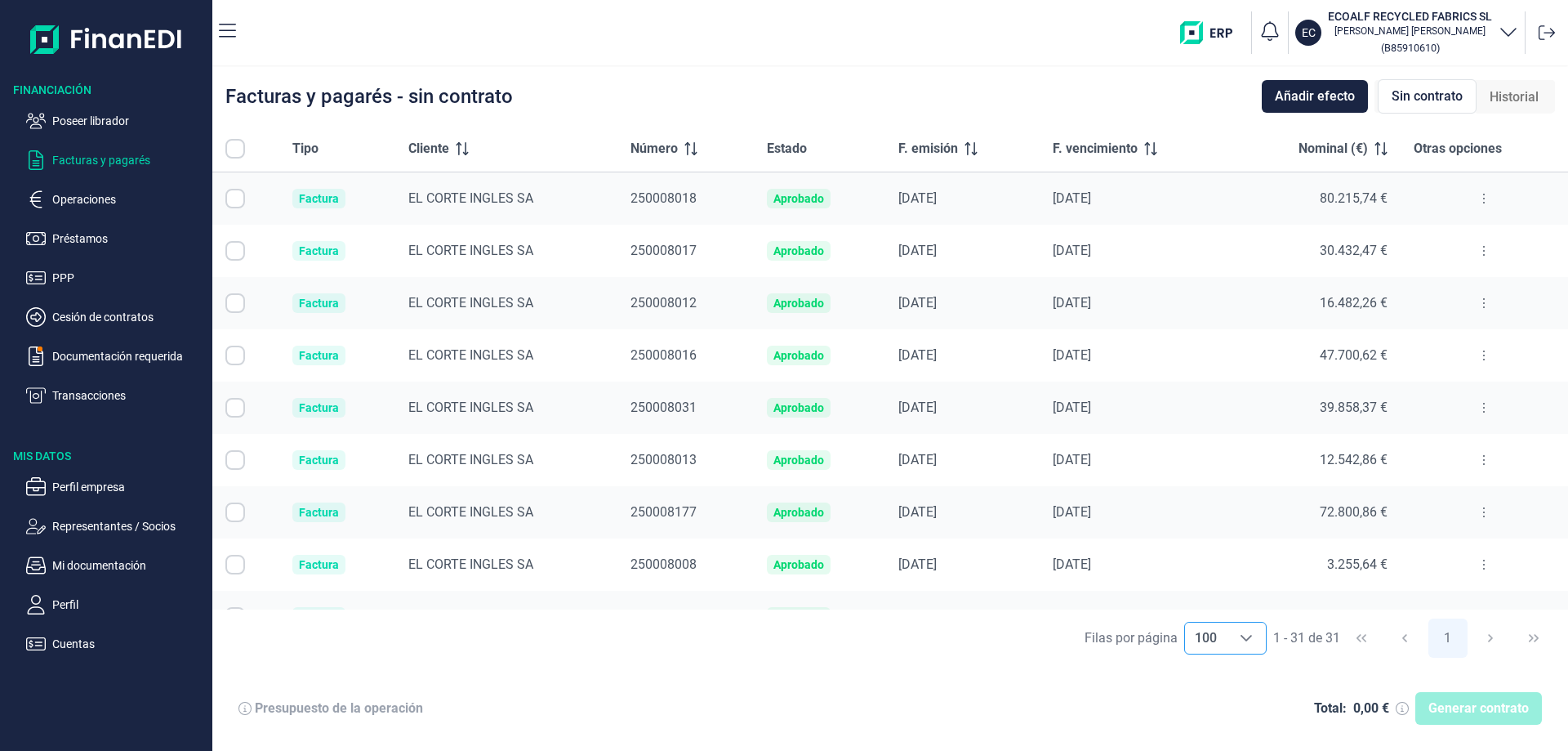
checkbox input "true"
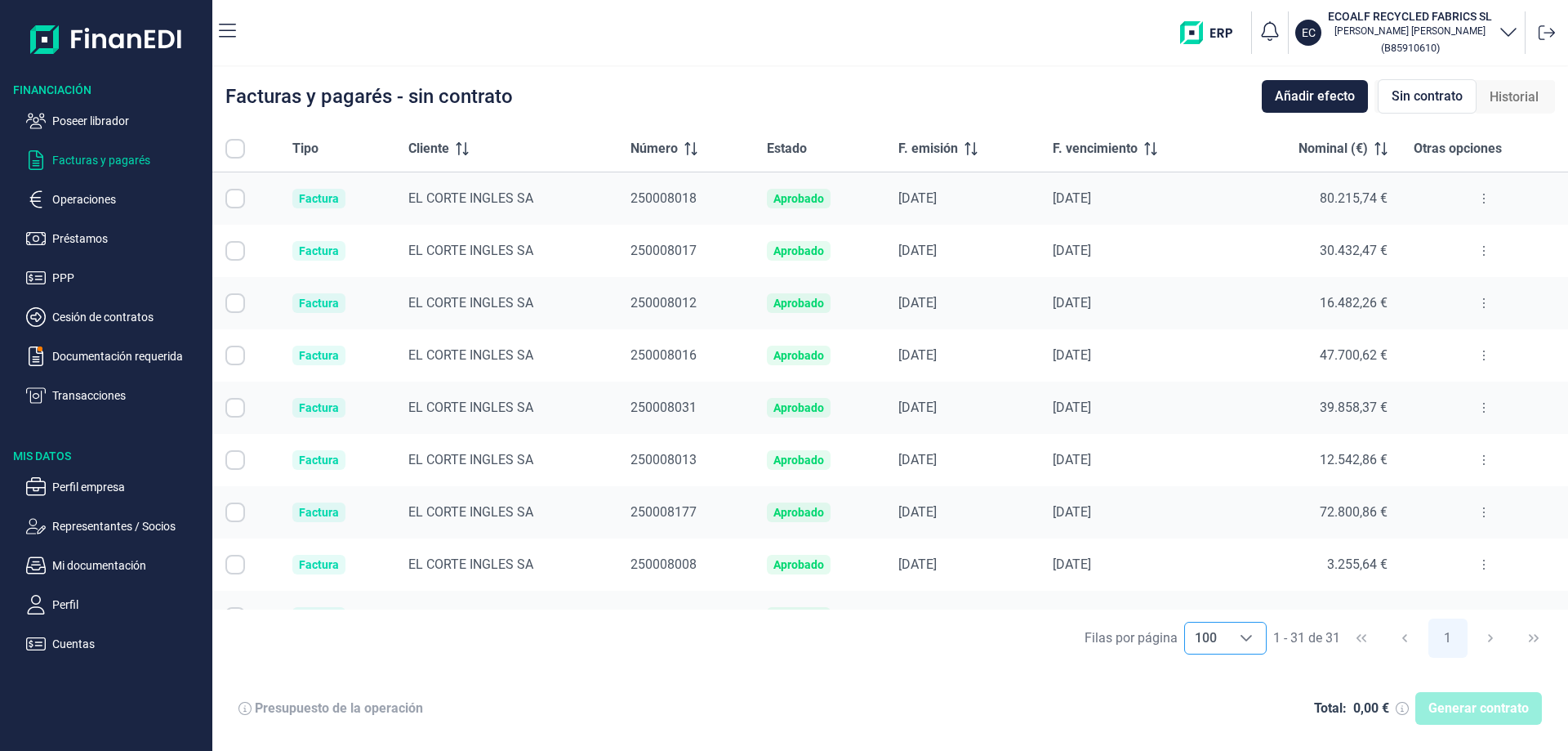
checkbox input "true"
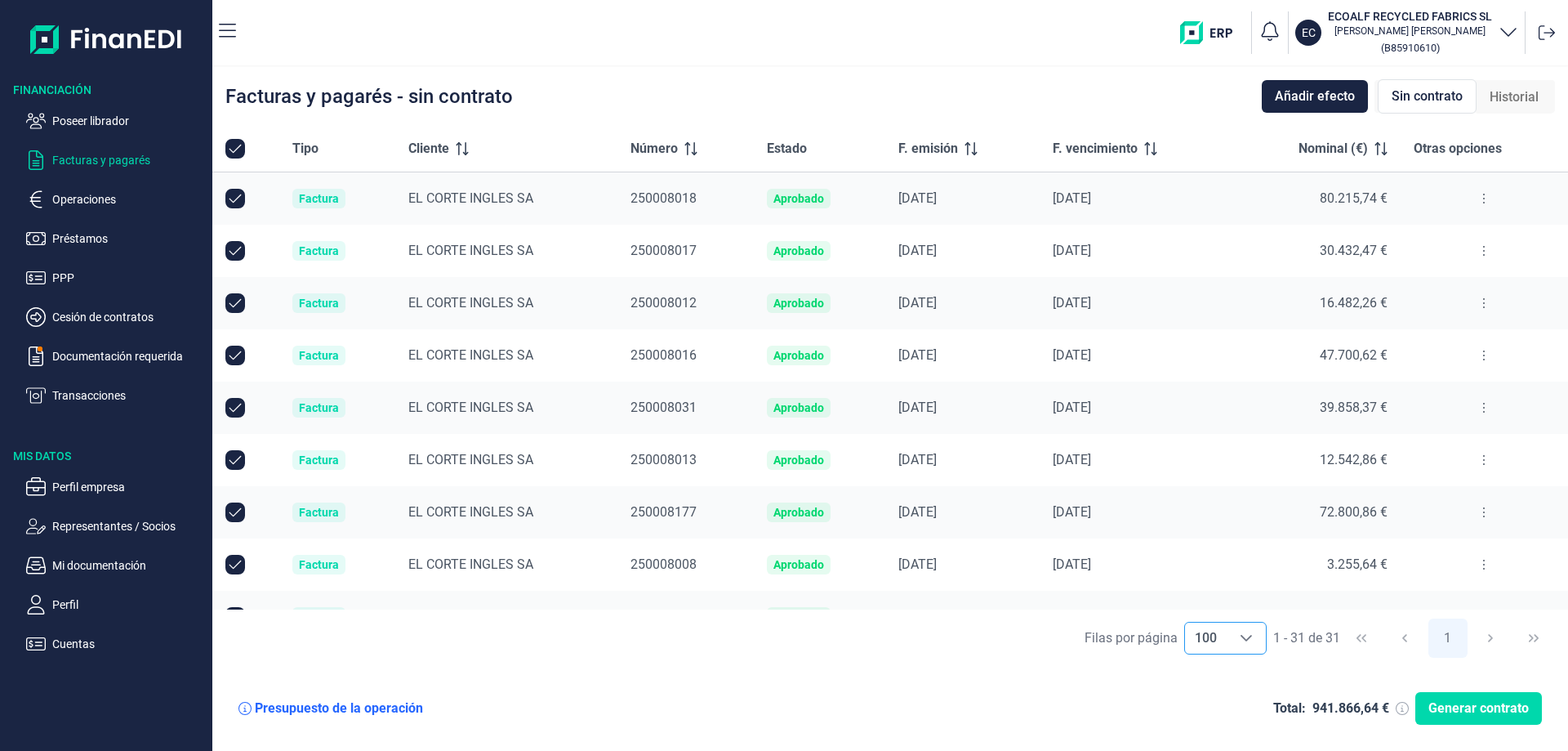
checkbox input "true"
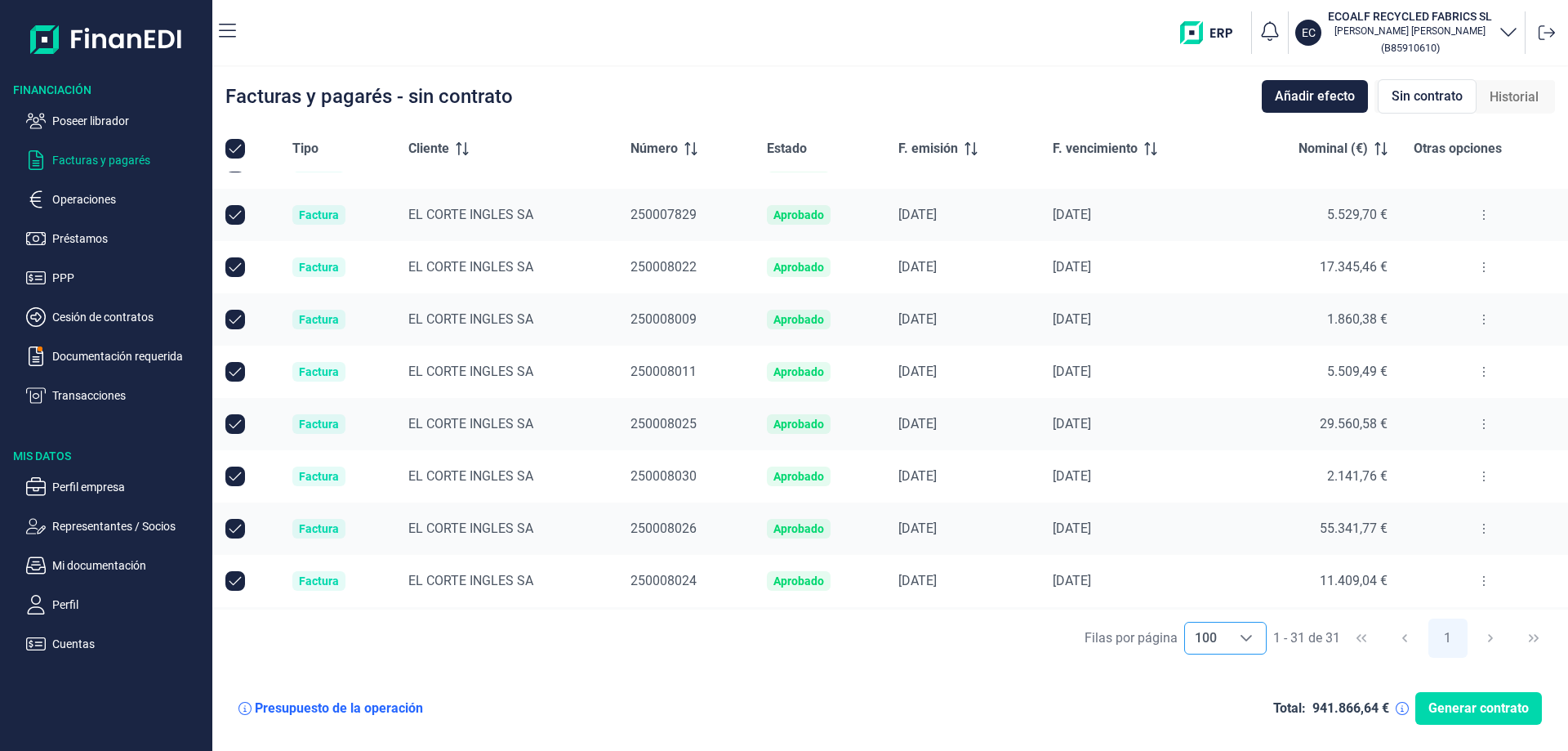
scroll to position [1184, 0]
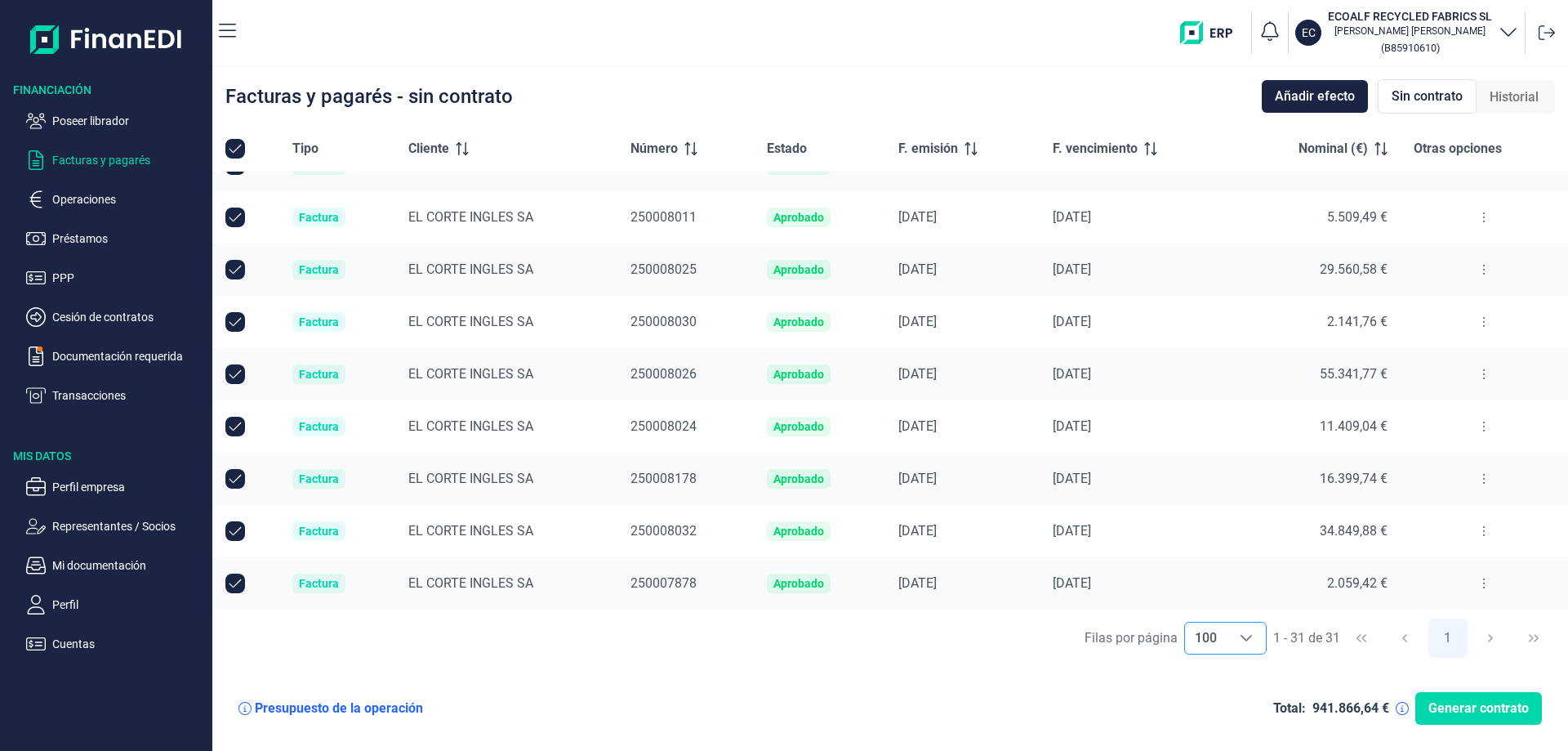
click at [1268, 646] on div "Filas por página 100 100 100 1 - 31 de 31 1" at bounding box center [890, 637] width 1355 height 57
click at [1246, 634] on icon "Choose" at bounding box center [1246, 638] width 13 height 13
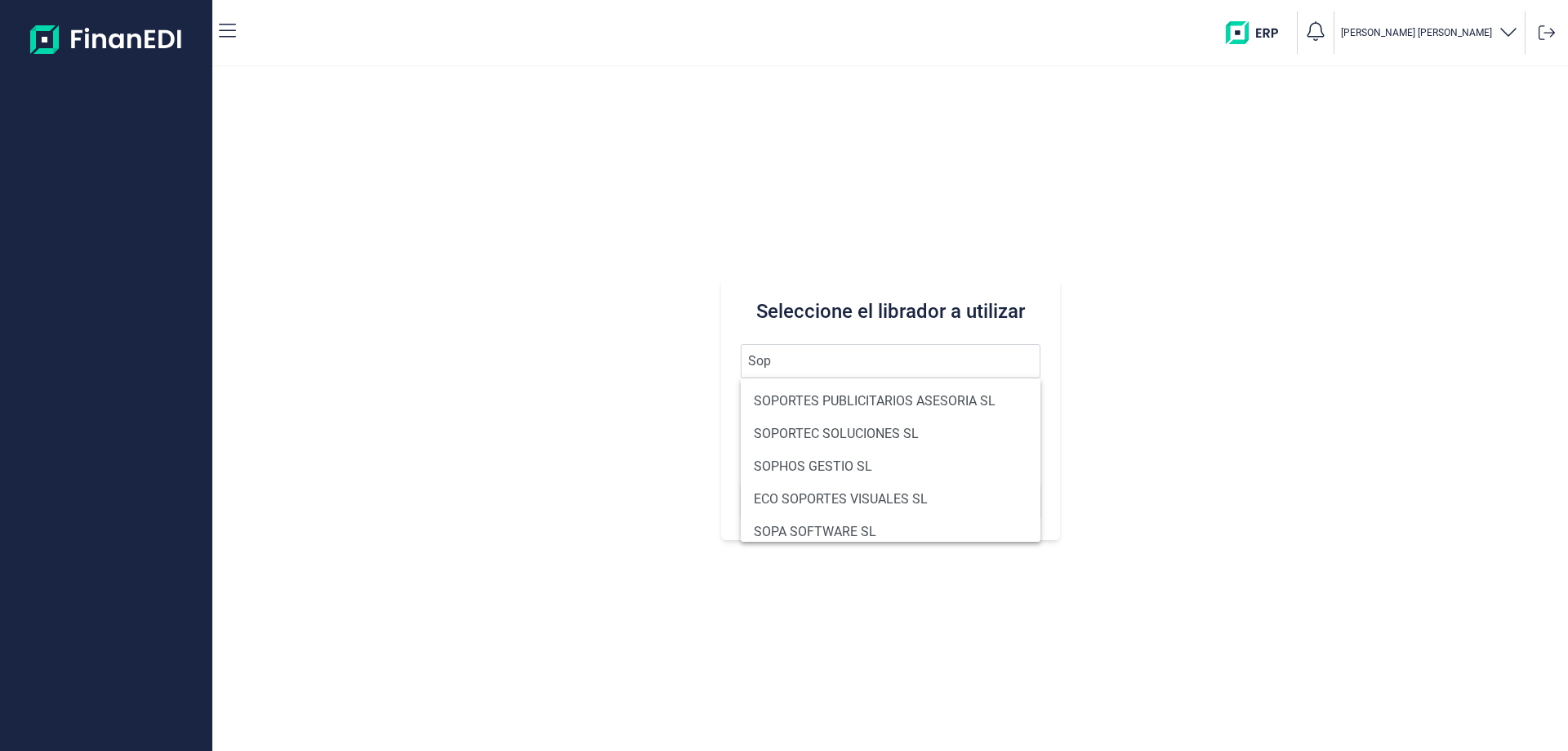
drag, startPoint x: 821, startPoint y: 349, endPoint x: 598, endPoint y: 387, distance: 226.2
click at [601, 385] on div "Seleccione el librador a utilizar Sop Buscar" at bounding box center [890, 409] width 1355 height 684
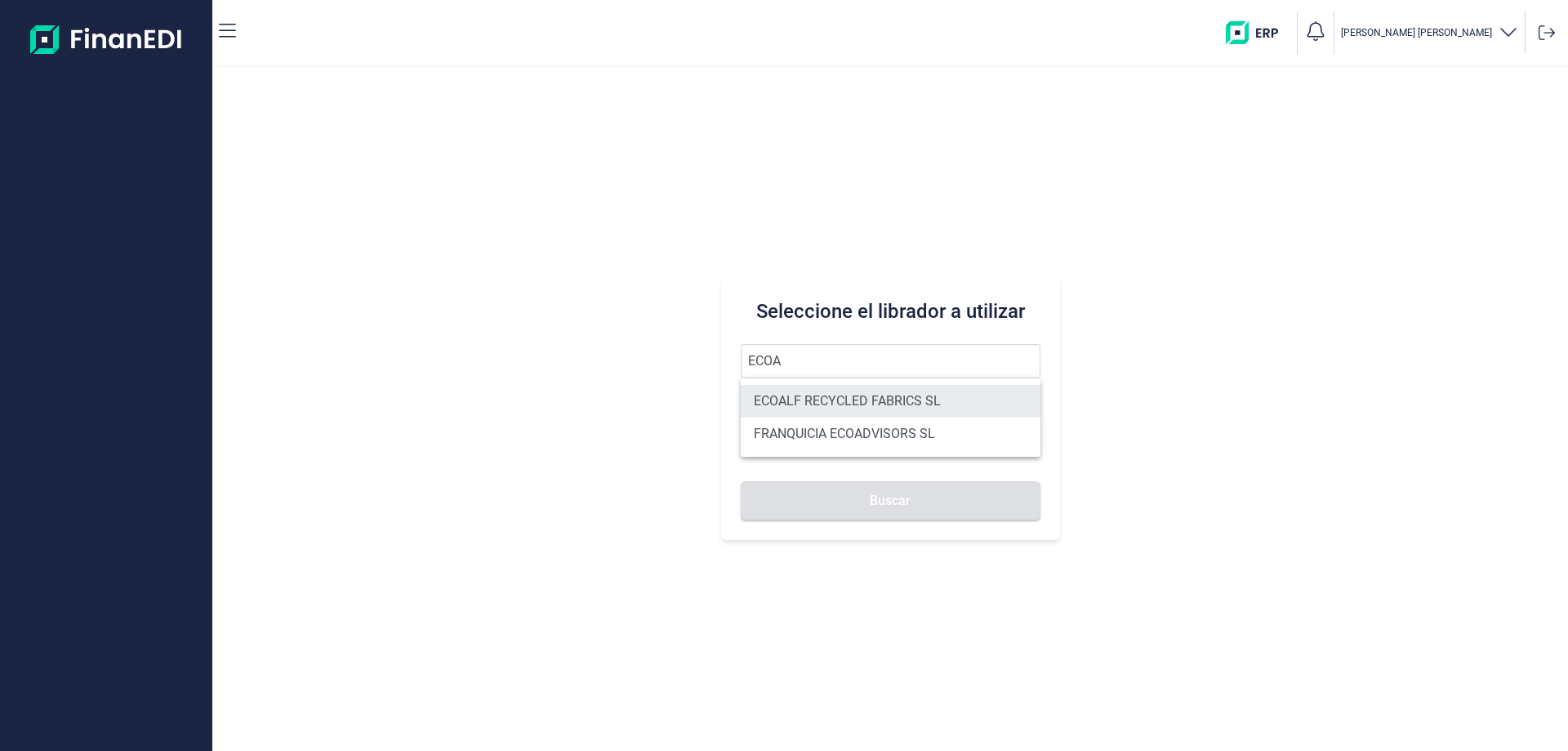
click at [830, 404] on li "ECOALF RECYCLED FABRICS SL" at bounding box center [890, 401] width 299 height 33
type input "ECOALF RECYCLED FABRICS SL"
type input "B85910610"
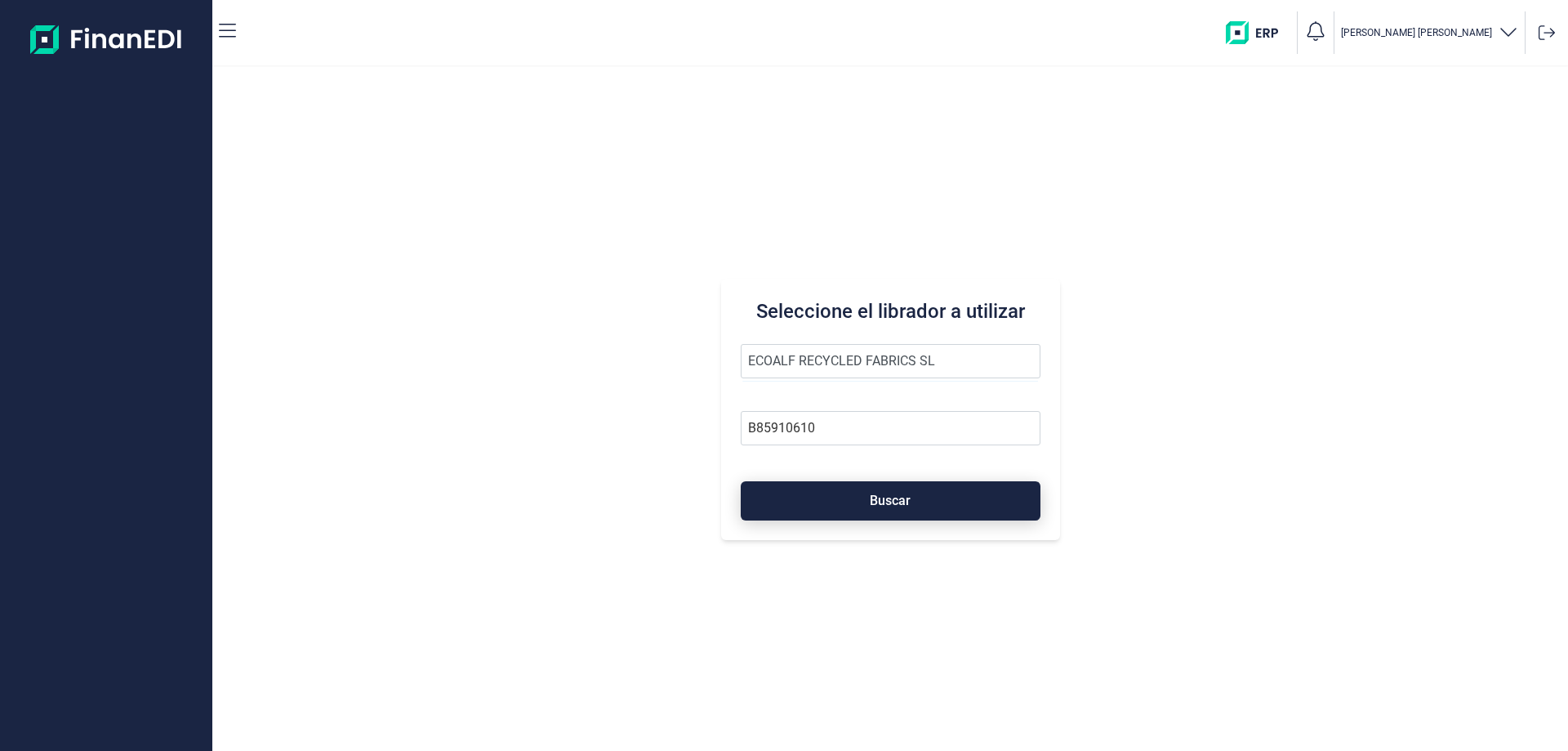
click at [862, 504] on button "Buscar" at bounding box center [890, 501] width 299 height 39
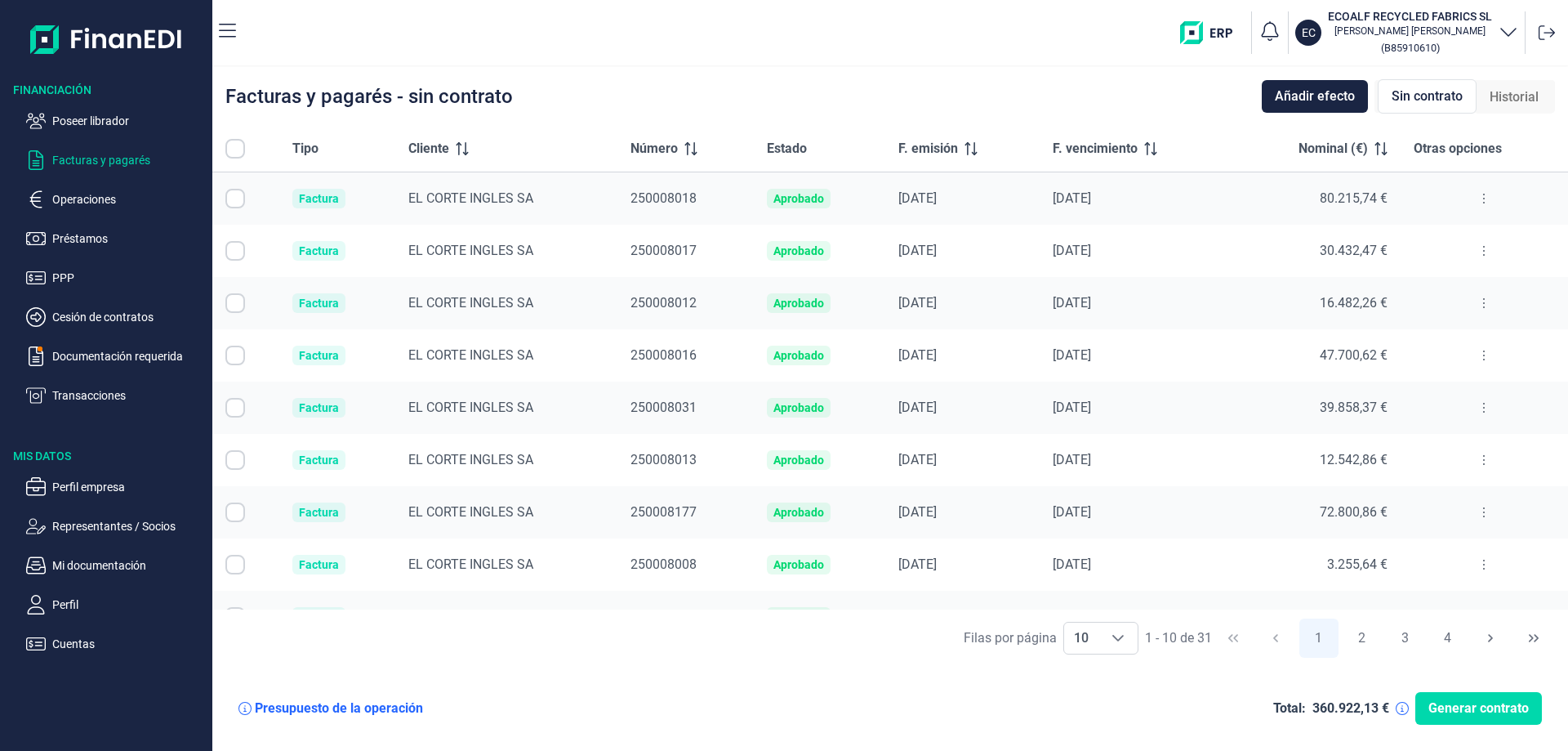
checkbox input "true"
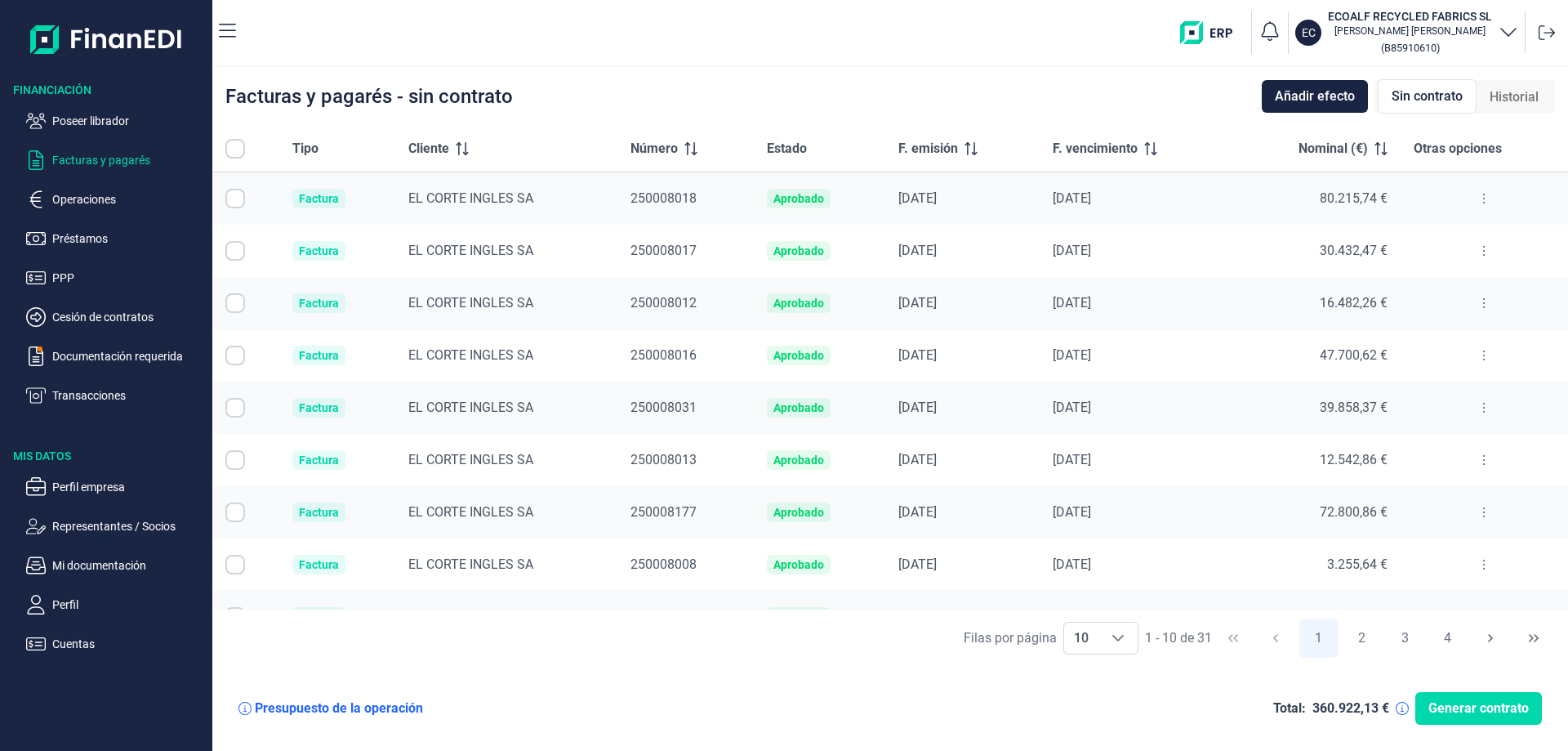
checkbox input "true"
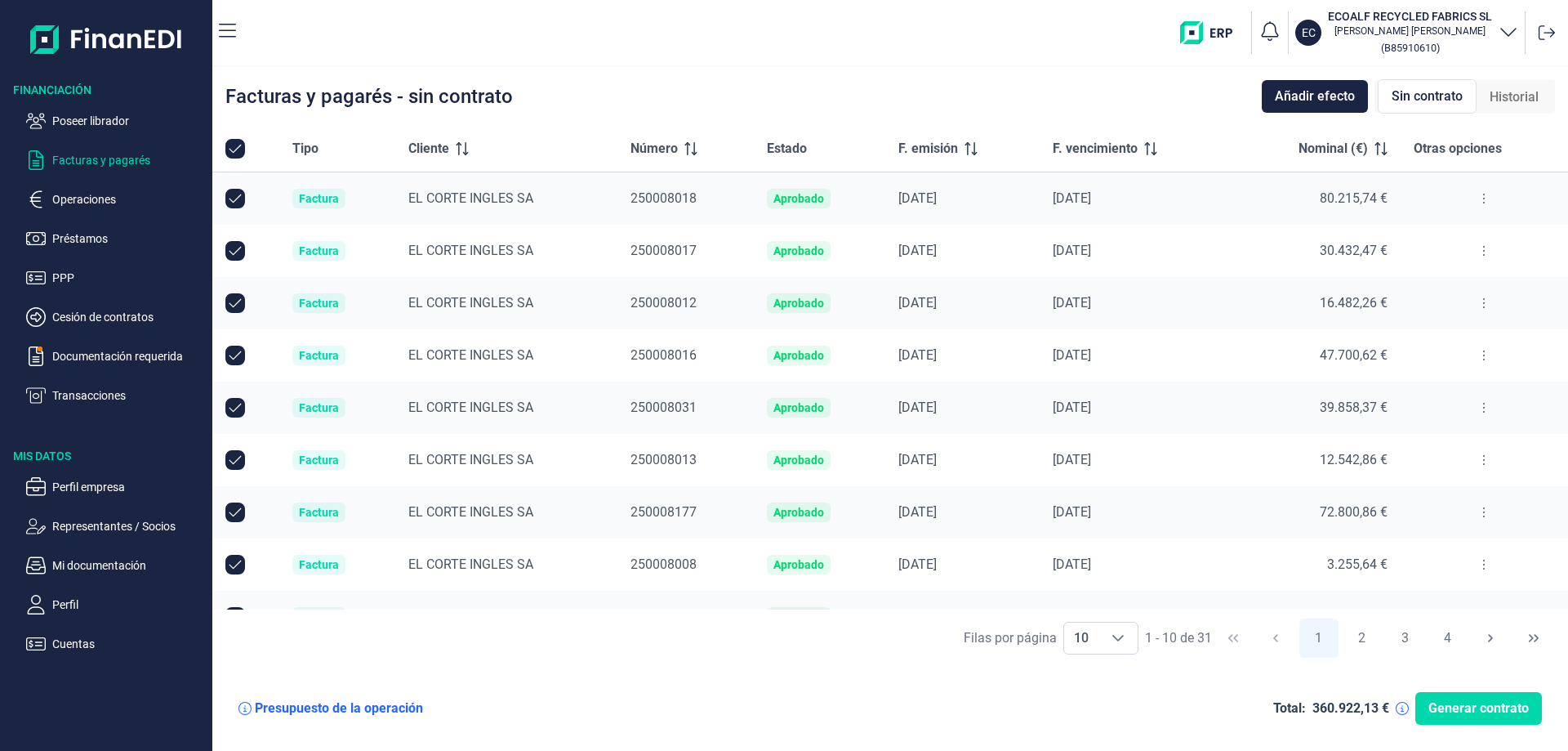
click at [239, 149] on input "All items selected" at bounding box center [235, 149] width 20 height 20
checkbox input "true"
checkbox input "false"
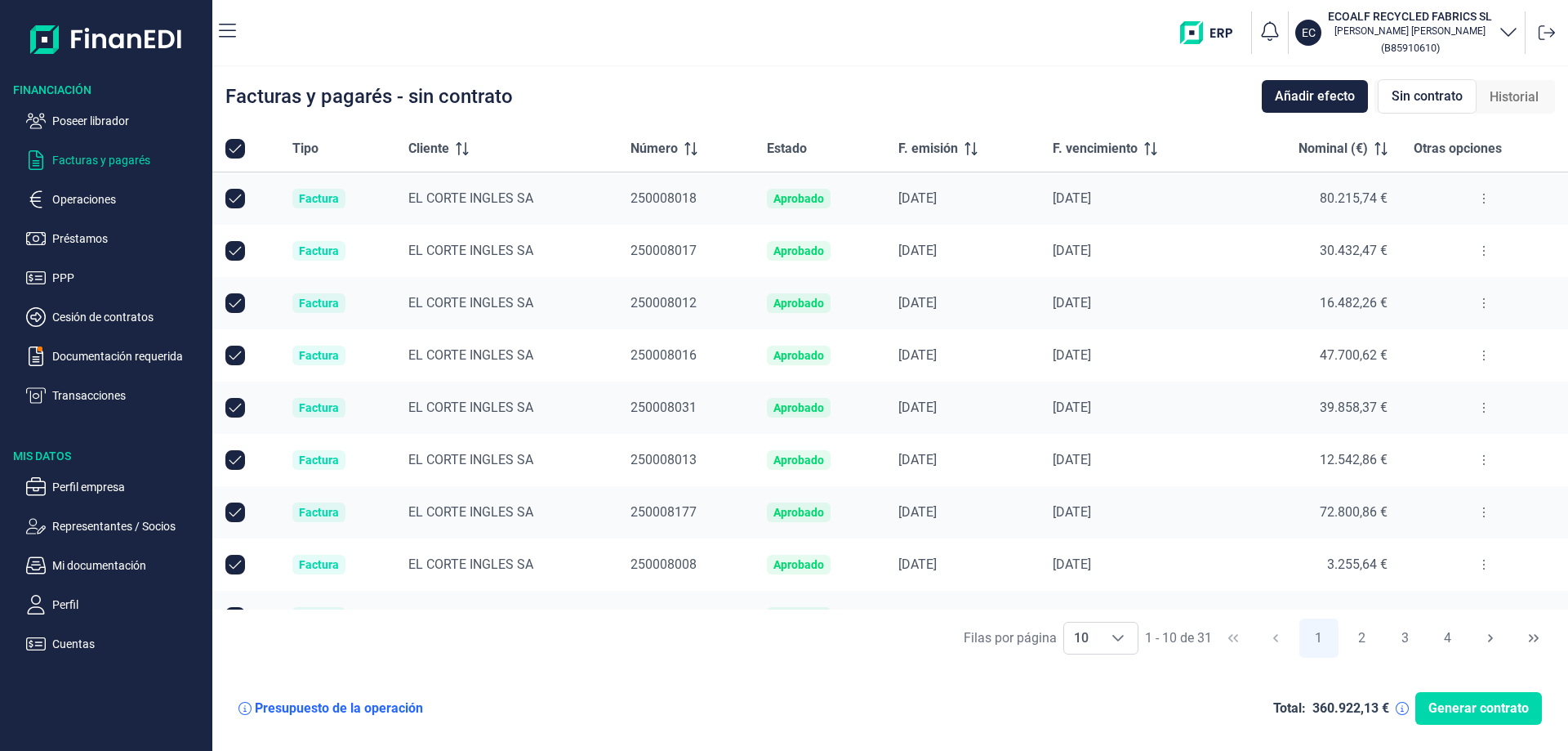
checkbox input "false"
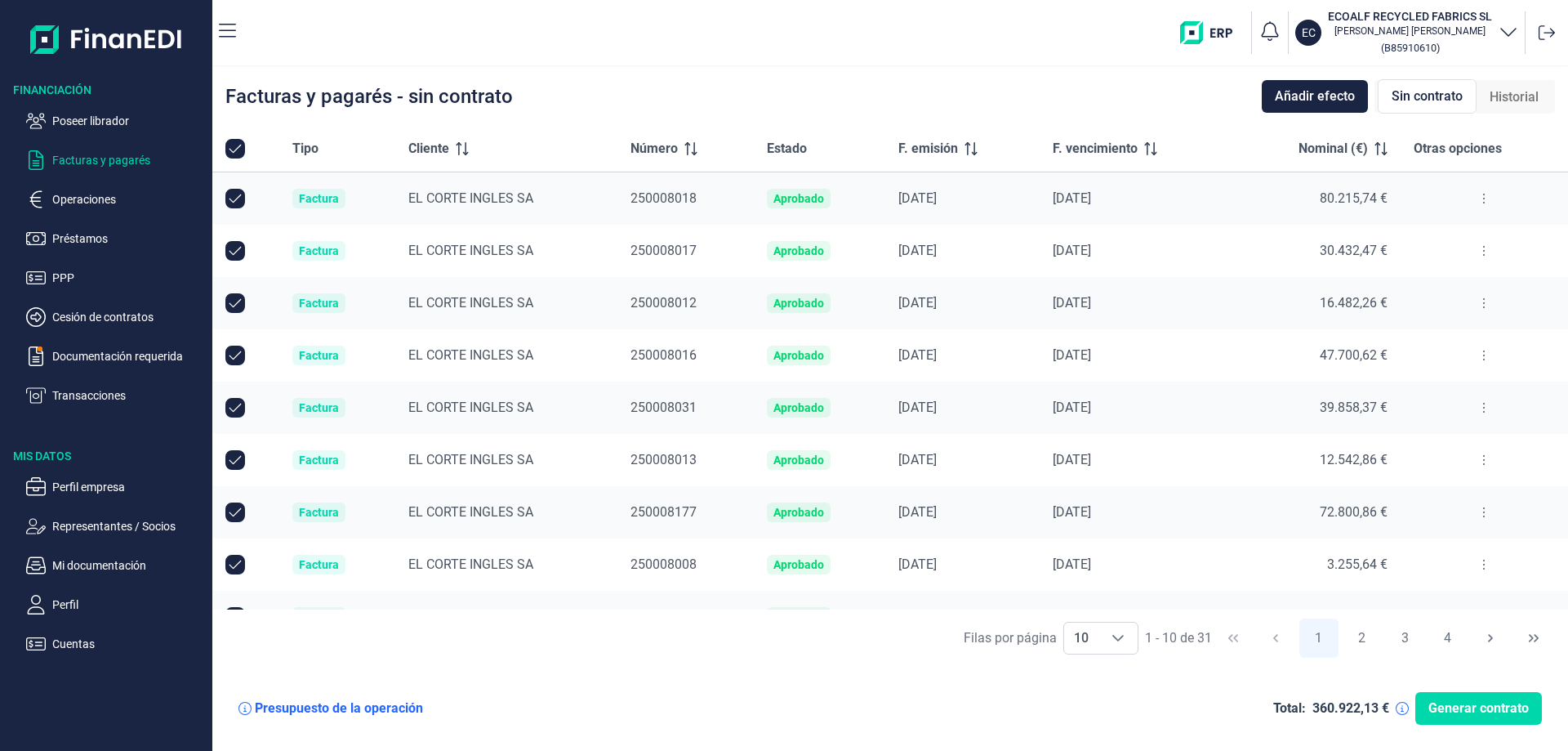
checkbox input "false"
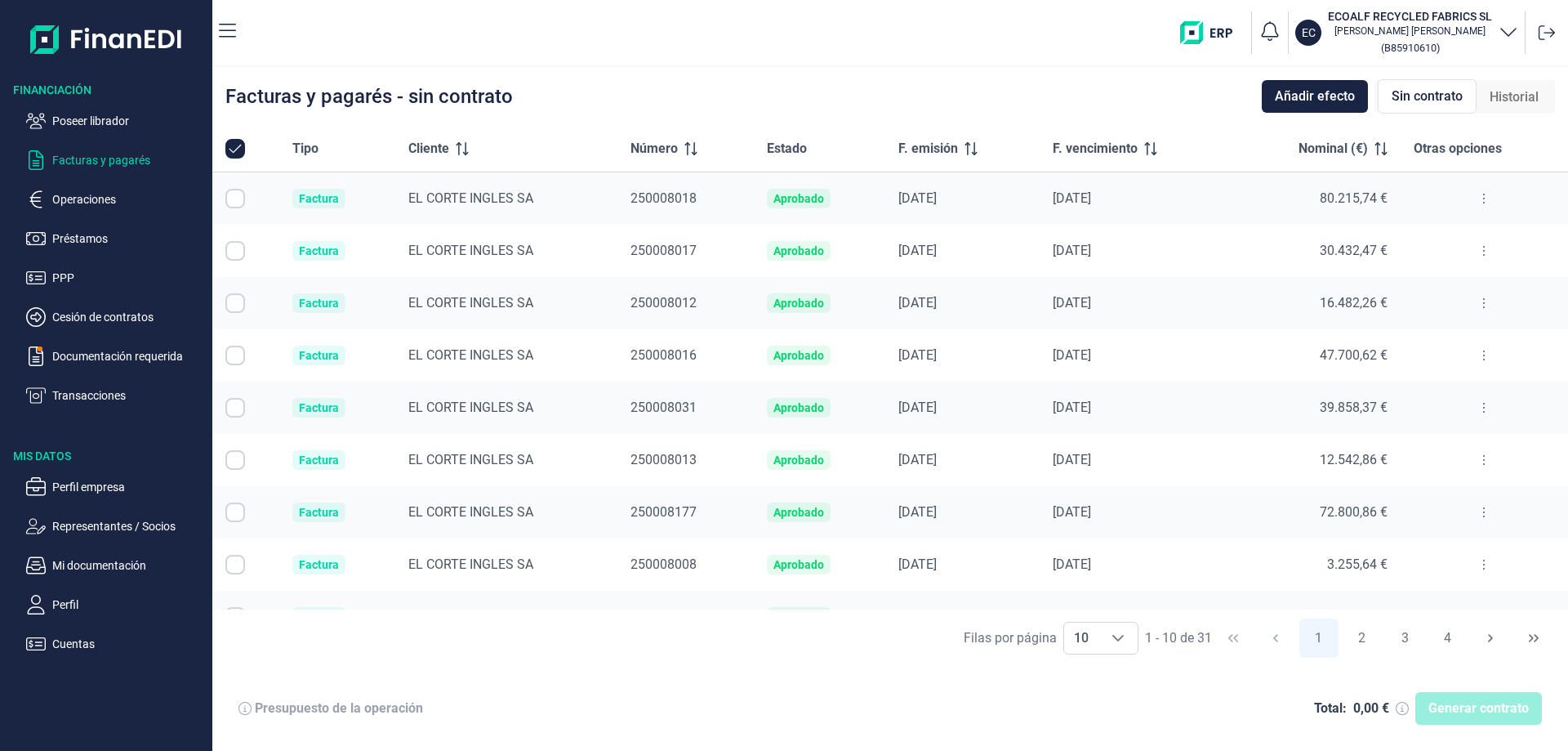
checkbox input "false"
click at [967, 154] on icon at bounding box center [971, 149] width 13 height 13
click at [1131, 639] on div "Choose" at bounding box center [1118, 638] width 39 height 31
drag, startPoint x: 1073, startPoint y: 595, endPoint x: 965, endPoint y: 622, distance: 111.3
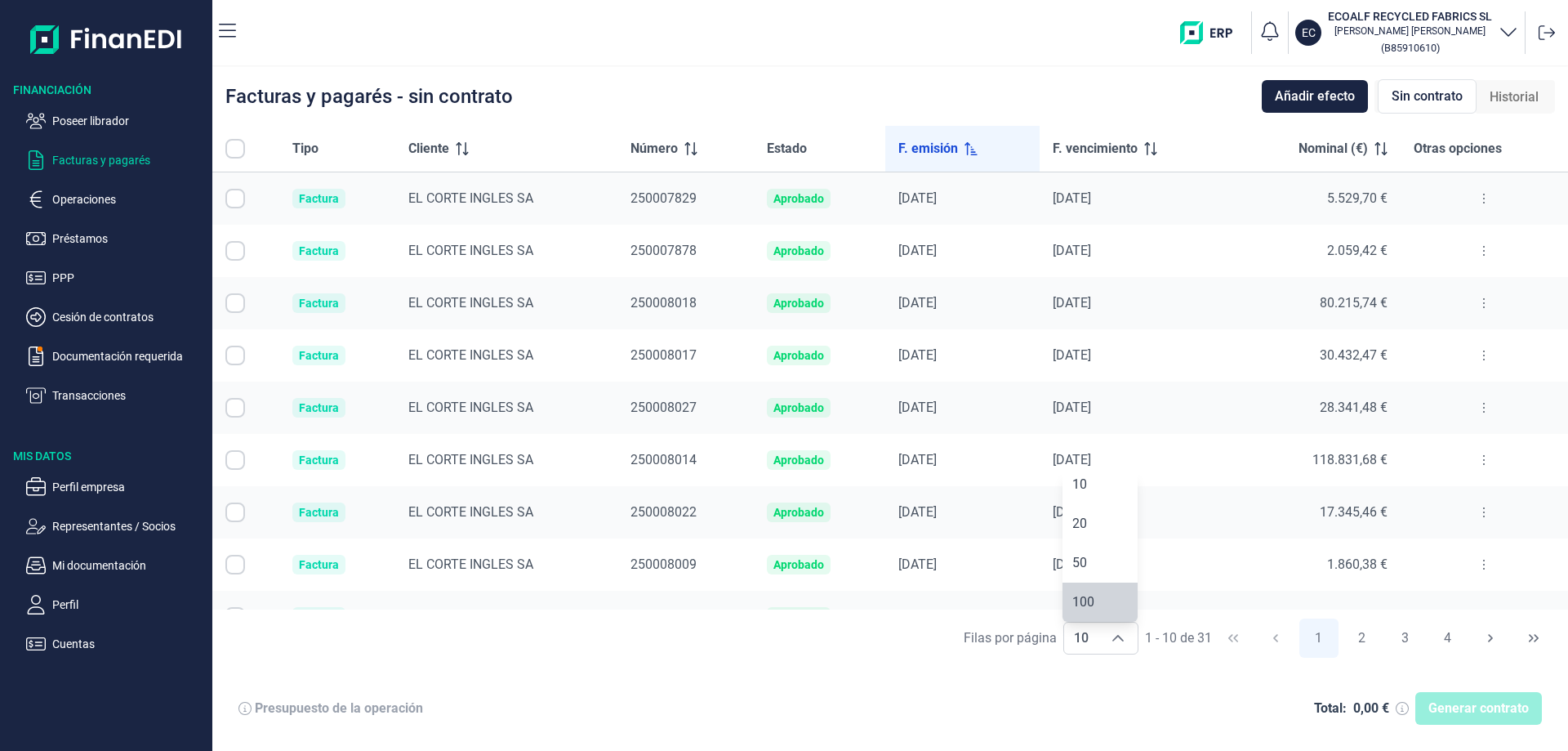
click at [1077, 595] on span "100" at bounding box center [1083, 601] width 22 height 16
type input "100"
click at [233, 203] on input "Row Selected null" at bounding box center [235, 199] width 20 height 20
checkbox input "true"
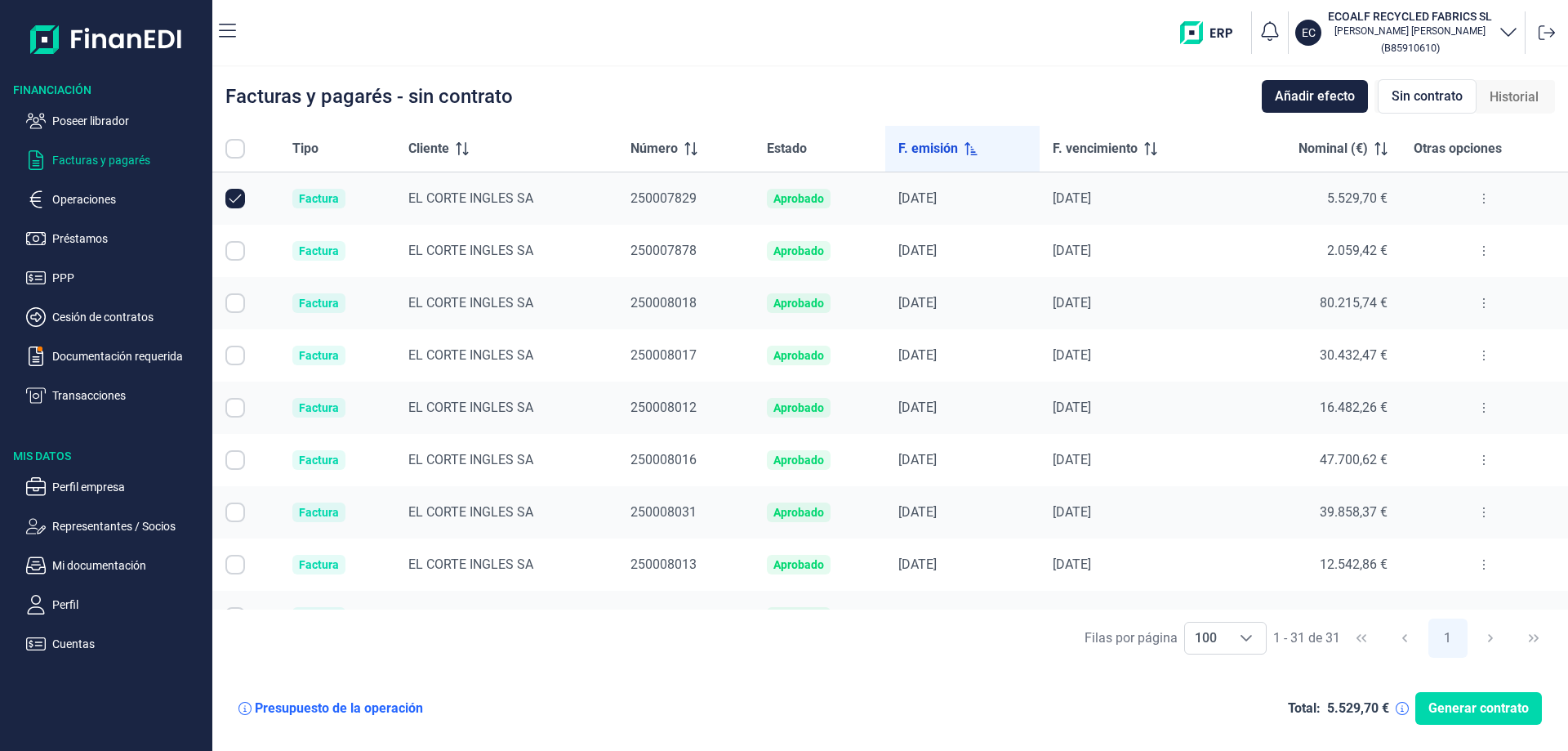
drag, startPoint x: 231, startPoint y: 251, endPoint x: 282, endPoint y: 303, distance: 72.8
click at [234, 249] on input "Row Selected null" at bounding box center [235, 251] width 20 height 20
checkbox input "true"
click at [687, 153] on icon at bounding box center [691, 149] width 13 height 13
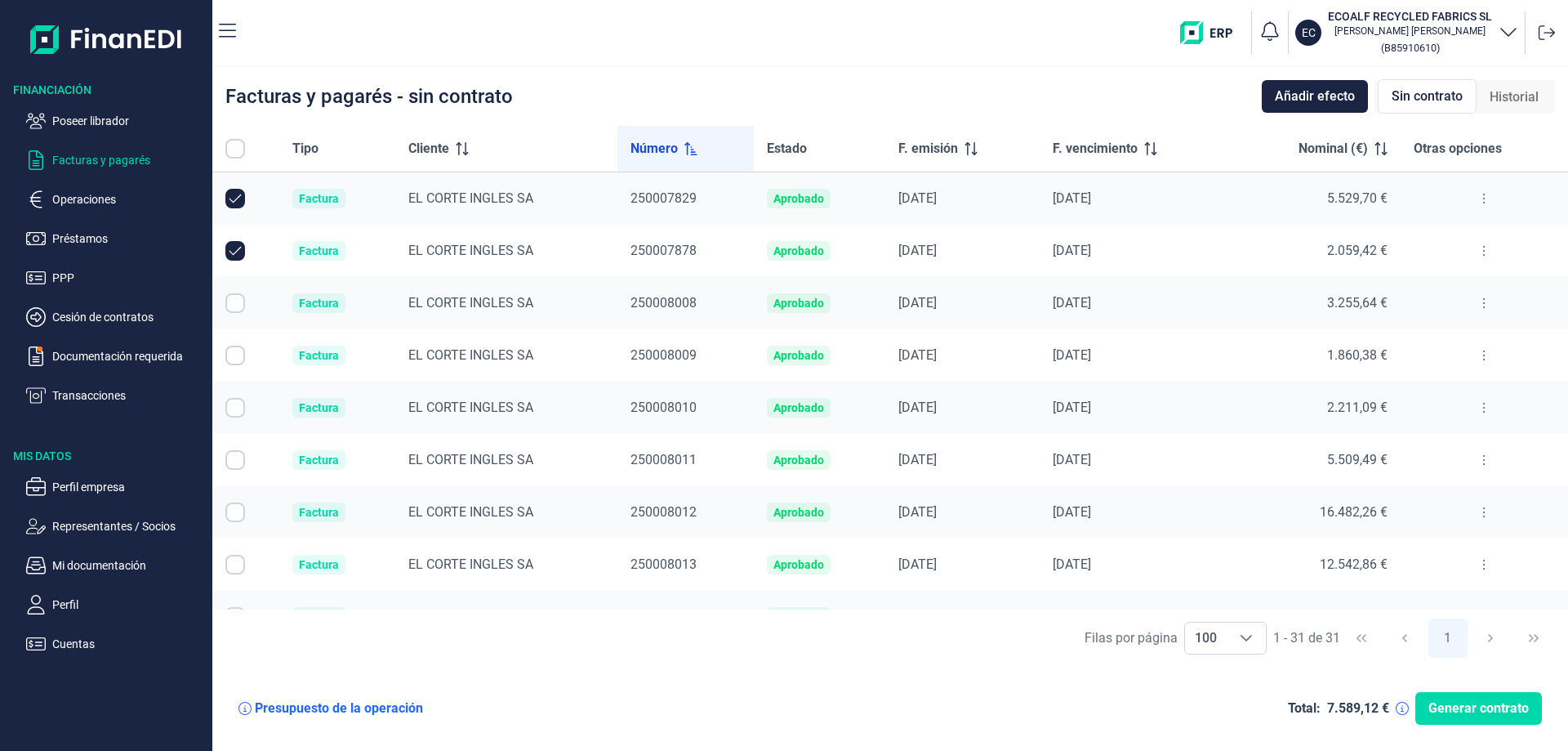
click at [244, 302] on input "Row Selected null" at bounding box center [235, 303] width 20 height 20
checkbox input "true"
click at [239, 358] on input "Row Selected null" at bounding box center [235, 355] width 20 height 20
checkbox input "true"
click at [235, 414] on input "Row Selected null" at bounding box center [235, 408] width 20 height 20
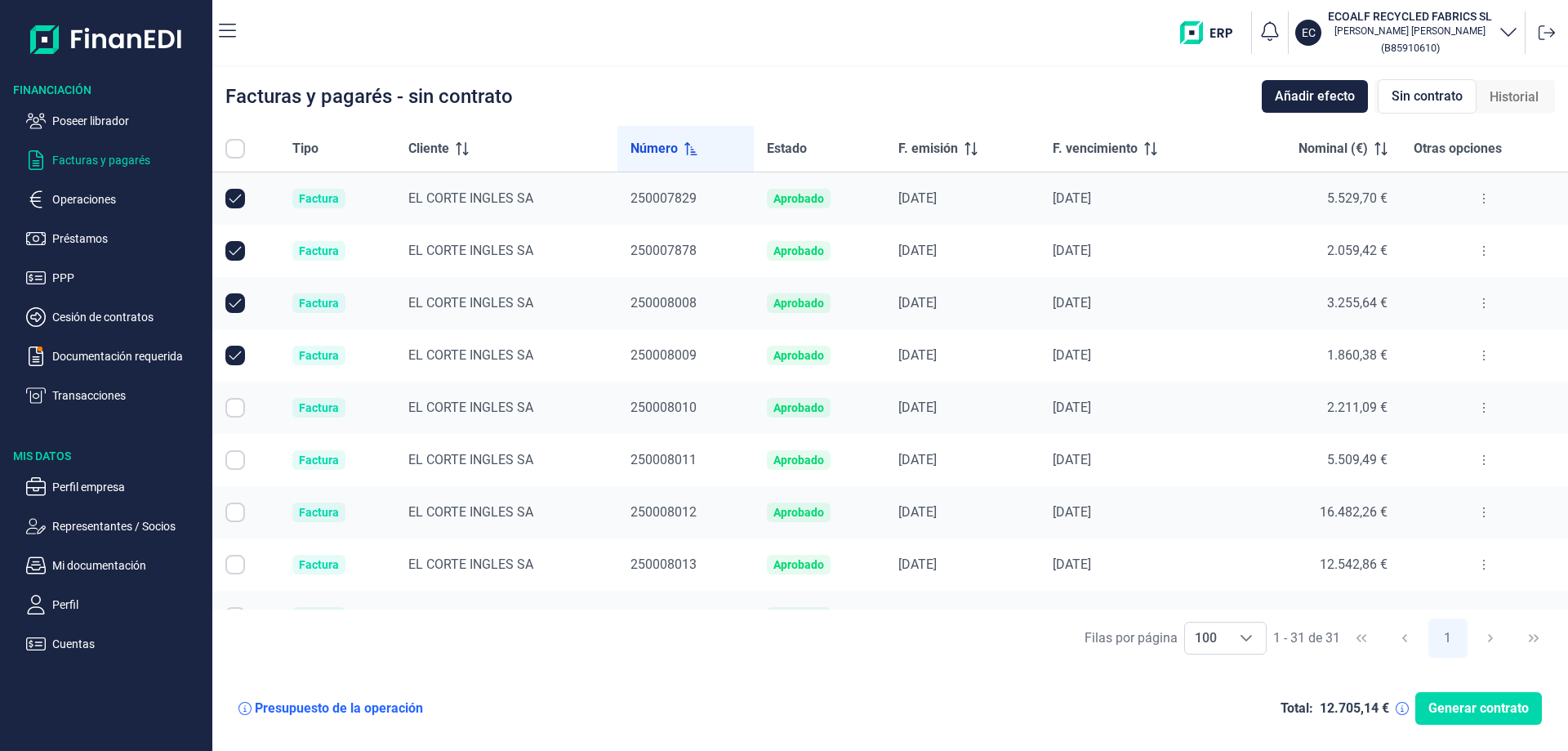
checkbox input "true"
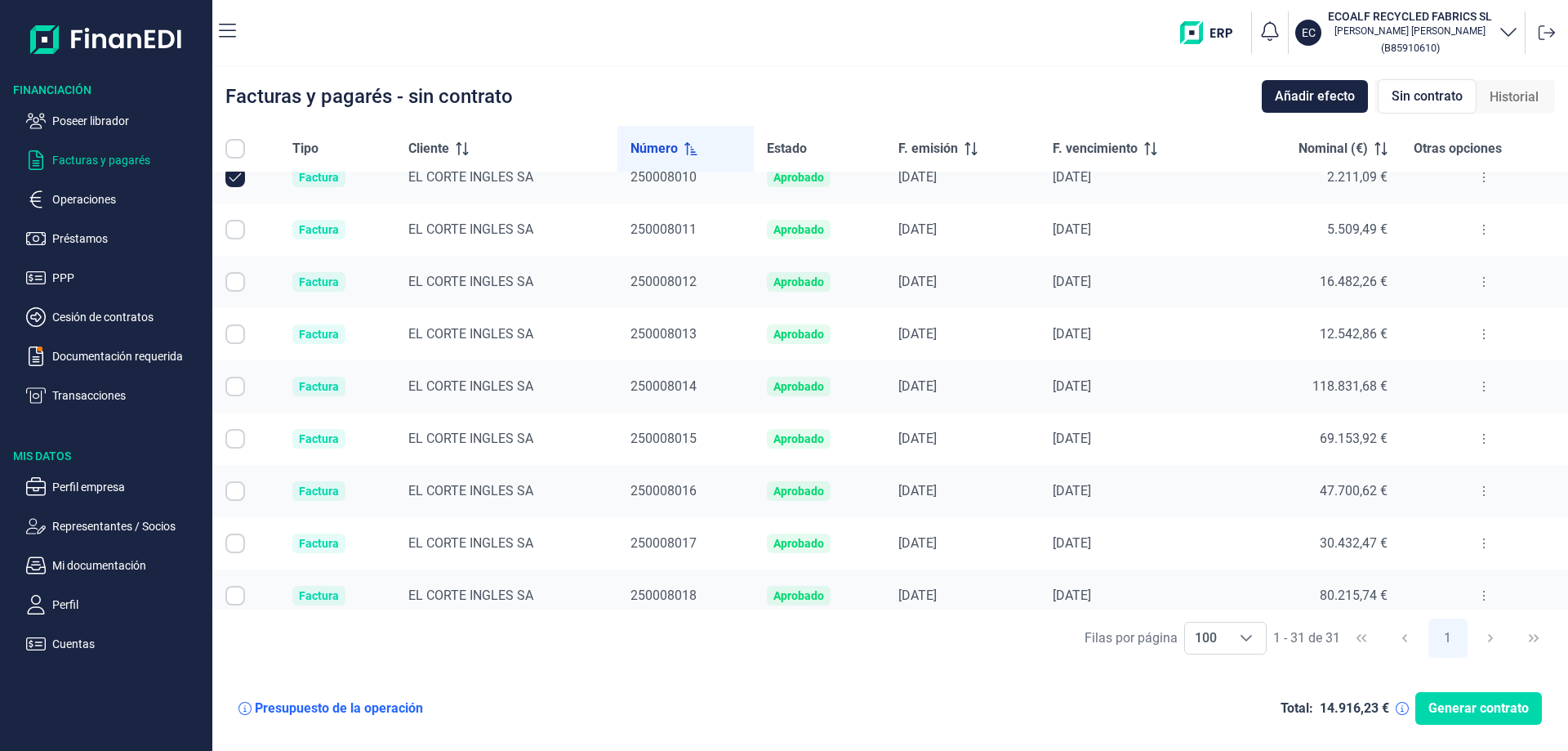
scroll to position [245, 0]
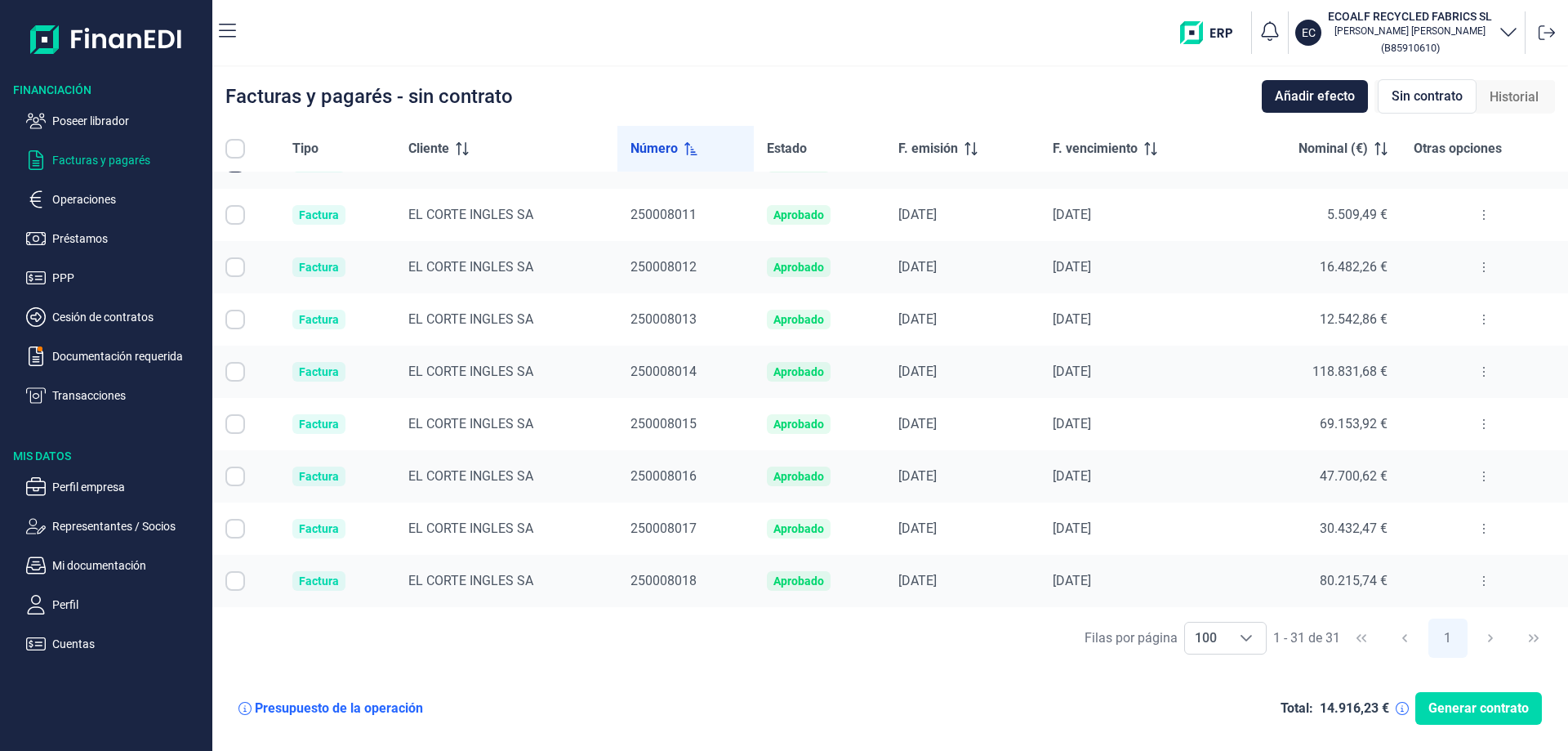
click at [231, 217] on input "Row Selected null" at bounding box center [235, 215] width 20 height 20
checkbox input "true"
click at [234, 266] on input "Row Selected null" at bounding box center [235, 267] width 20 height 20
checkbox input "true"
click at [239, 319] on input "Row Selected null" at bounding box center [235, 319] width 20 height 20
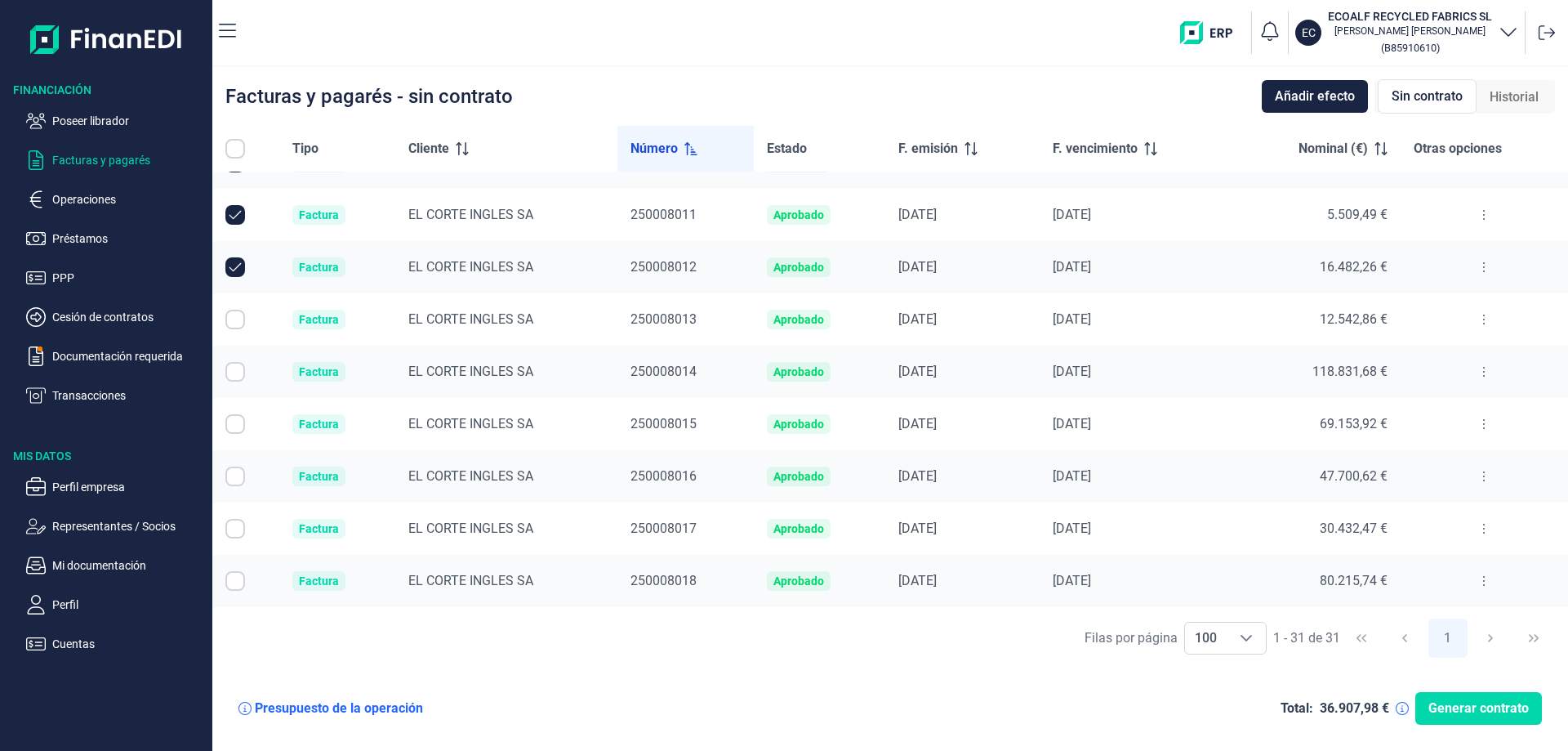
checkbox input "true"
click at [230, 374] on input "Row Selected null" at bounding box center [235, 372] width 20 height 20
checkbox input "true"
click at [239, 426] on input "Row Selected null" at bounding box center [235, 424] width 20 height 20
checkbox input "true"
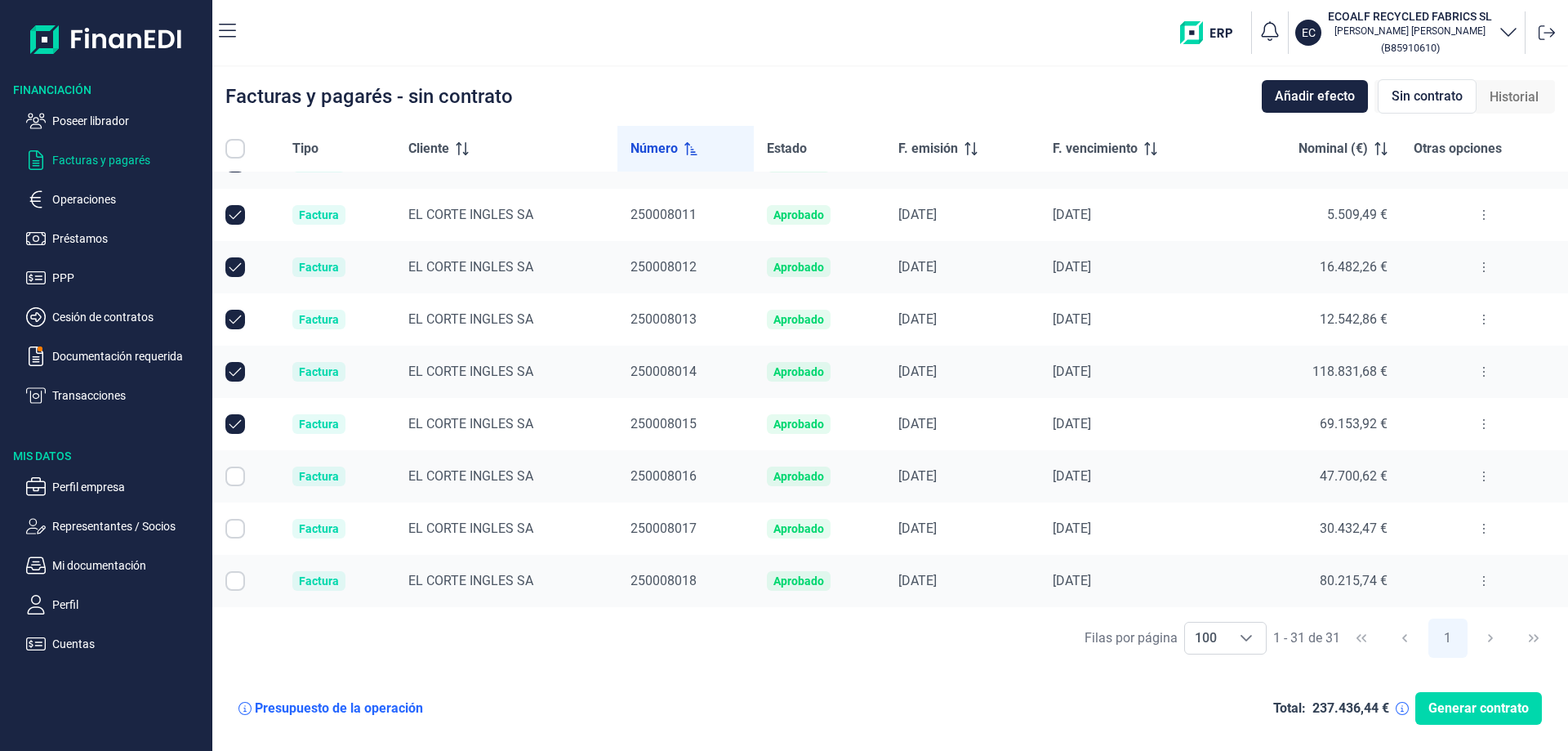
click at [245, 479] on input "Row Selected null" at bounding box center [235, 476] width 20 height 20
checkbox input "true"
click at [238, 531] on input "Row Selected null" at bounding box center [235, 529] width 20 height 20
checkbox input "true"
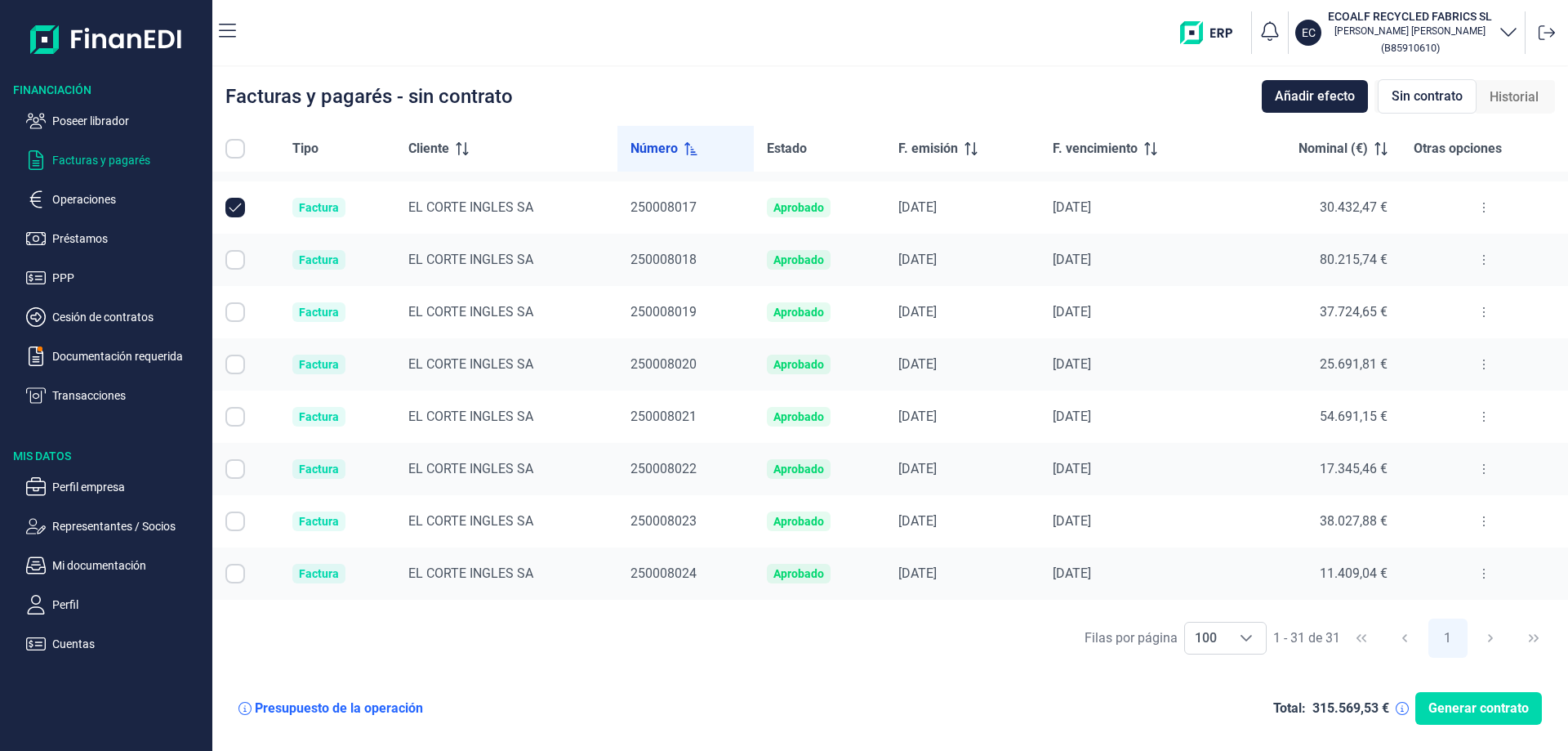
scroll to position [572, 0]
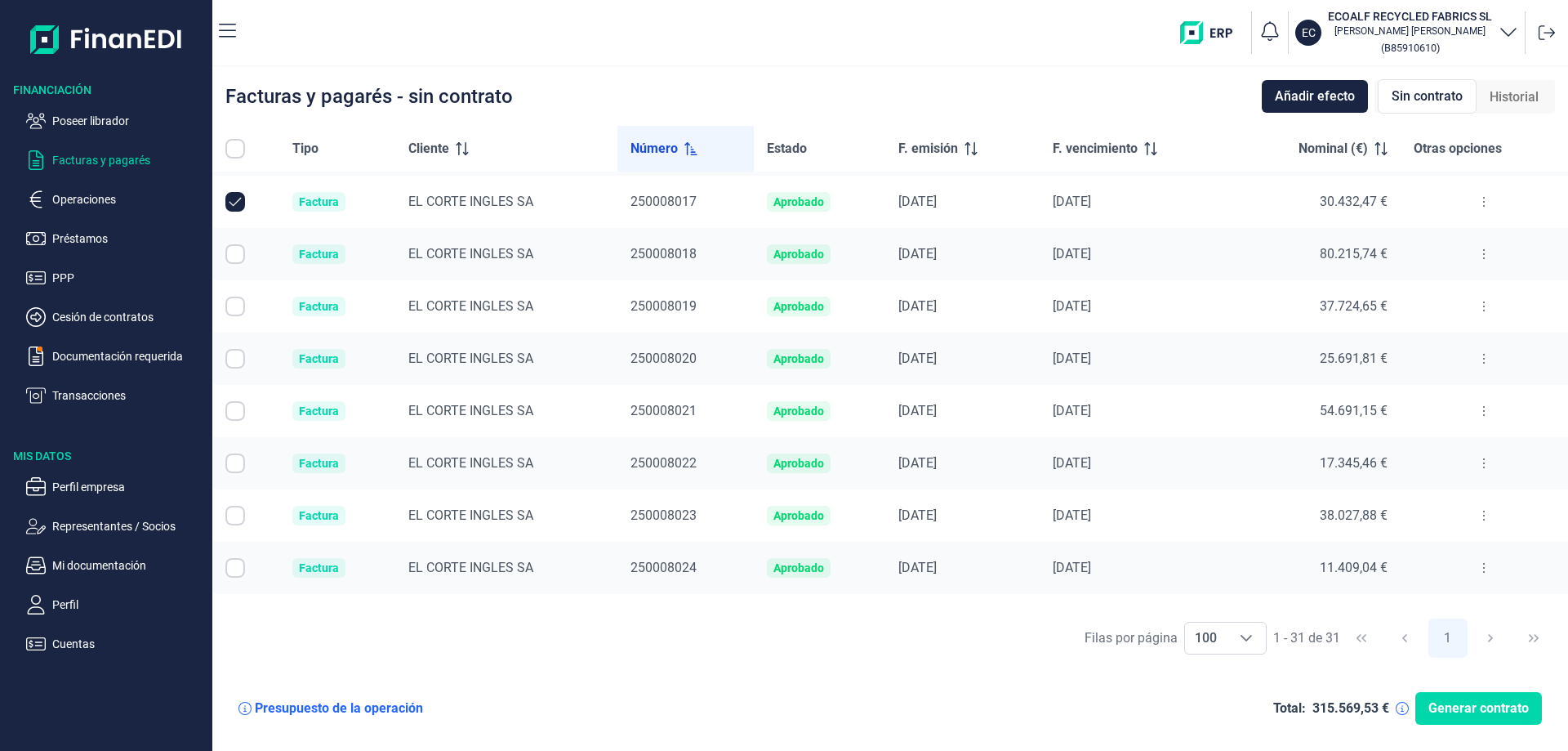
click at [236, 251] on input "Row Selected null" at bounding box center [235, 254] width 20 height 20
checkbox input "true"
click at [235, 308] on input "Row Selected null" at bounding box center [235, 306] width 20 height 20
checkbox input "true"
drag, startPoint x: 237, startPoint y: 359, endPoint x: 238, endPoint y: 389, distance: 30.0
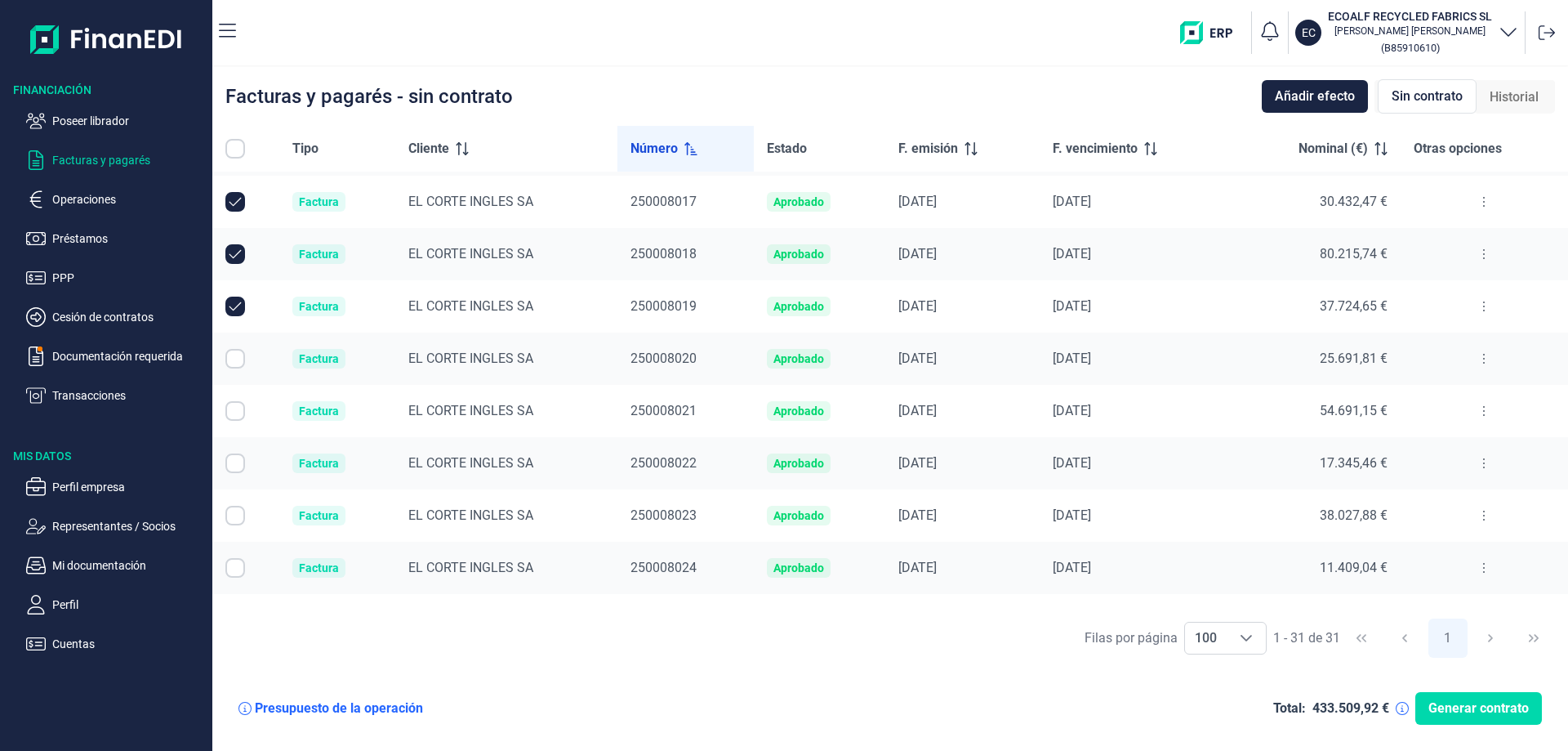
click at [237, 359] on input "Row Selected null" at bounding box center [235, 359] width 20 height 20
checkbox input "true"
click at [234, 418] on input "Row Selected null" at bounding box center [235, 411] width 20 height 20
checkbox input "true"
drag, startPoint x: 231, startPoint y: 465, endPoint x: 354, endPoint y: 484, distance: 124.5
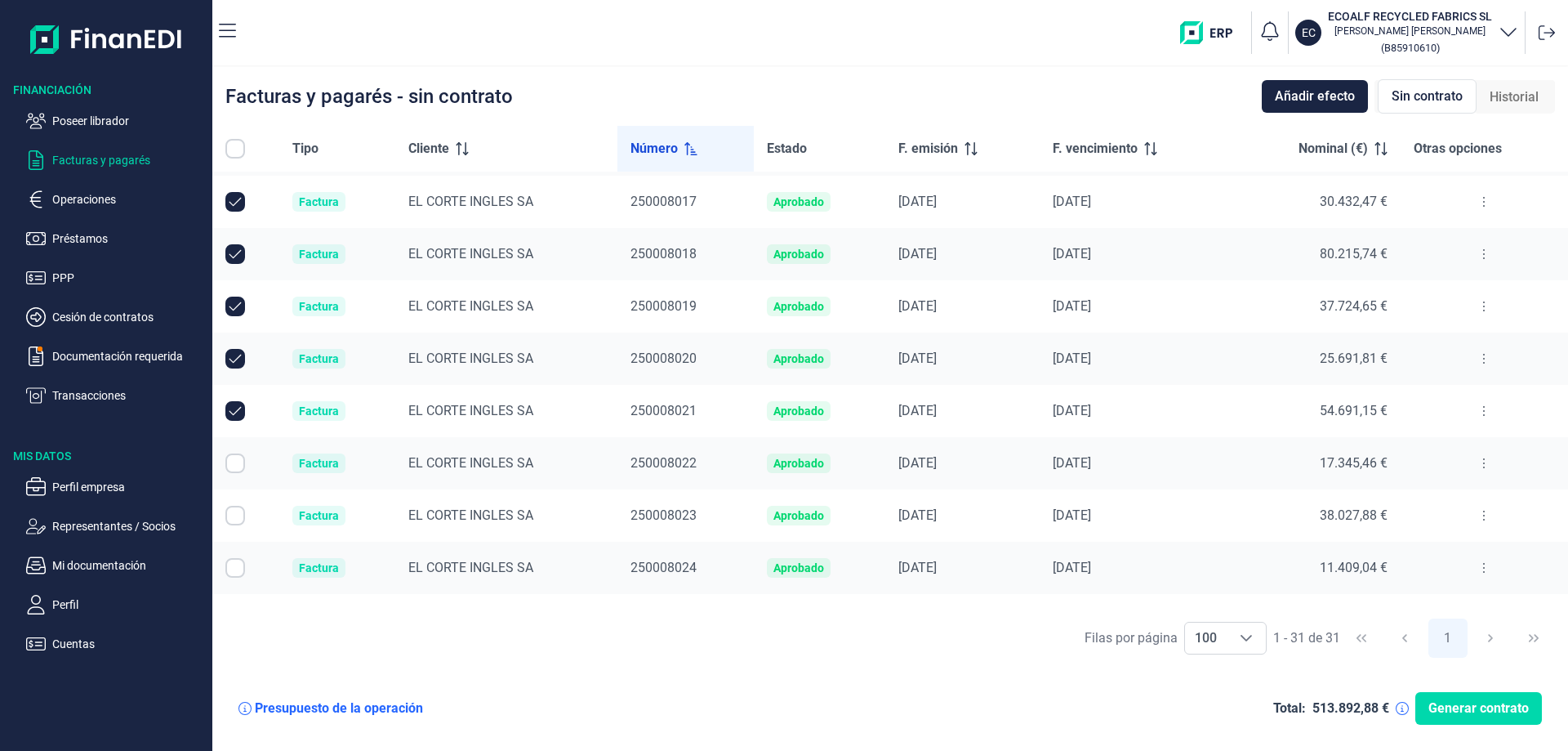
click at [233, 466] on input "Row Selected null" at bounding box center [235, 463] width 20 height 20
checkbox input "true"
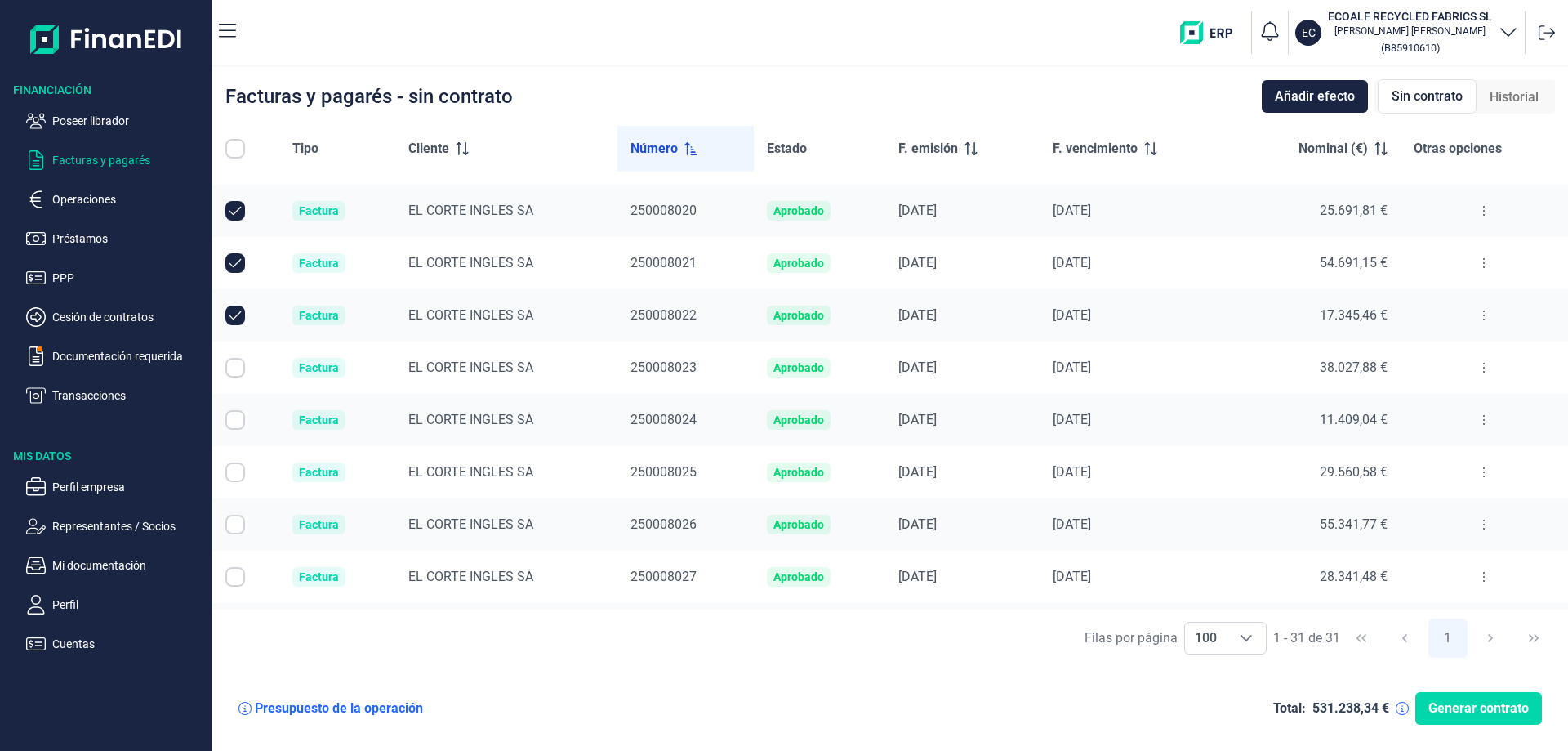
scroll to position [735, 0]
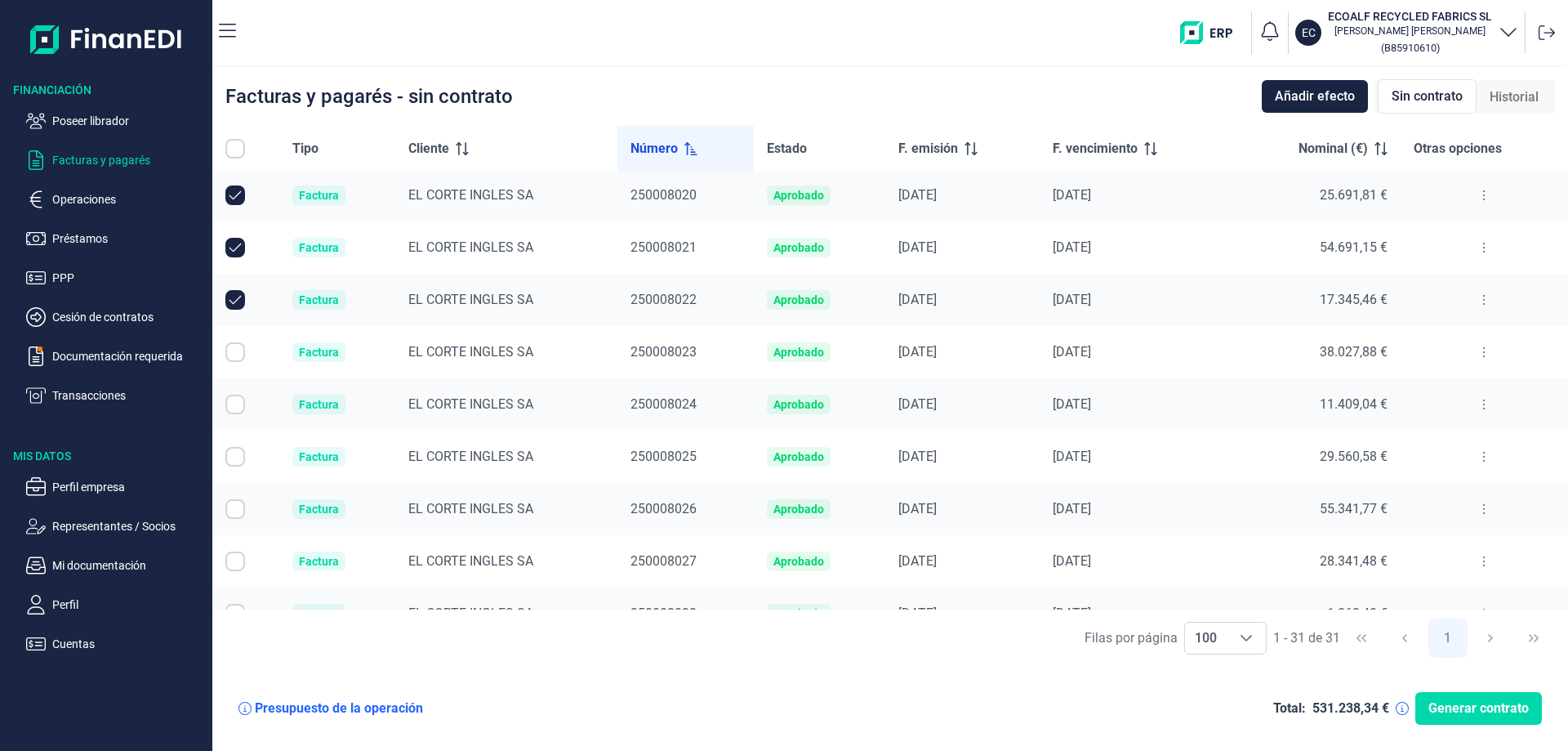
drag, startPoint x: 231, startPoint y: 350, endPoint x: 252, endPoint y: 380, distance: 36.6
click at [234, 352] on input "Row Selected null" at bounding box center [235, 352] width 20 height 20
checkbox input "true"
click at [231, 403] on input "Row Selected null" at bounding box center [235, 405] width 20 height 20
checkbox input "true"
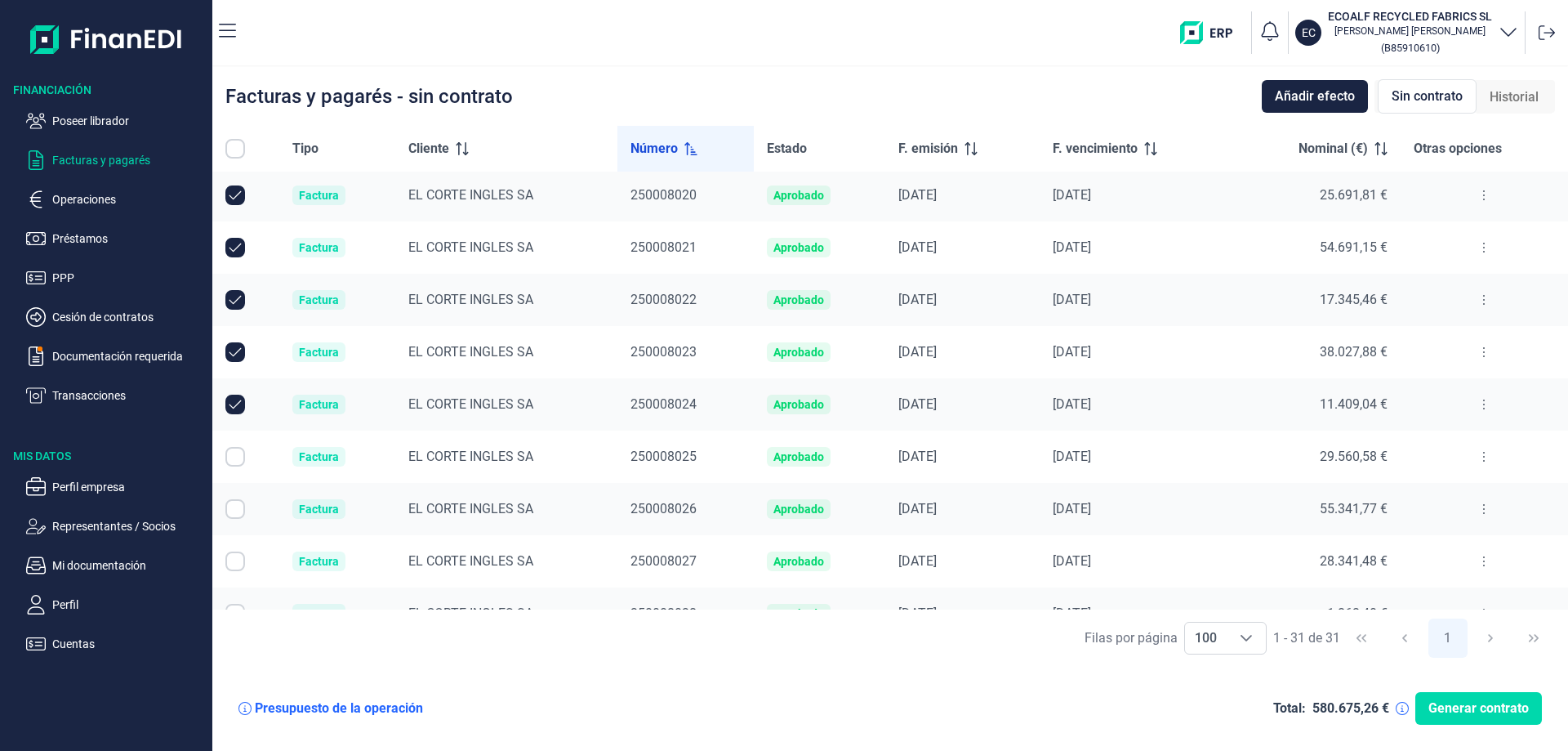
click at [229, 460] on input "Row Selected null" at bounding box center [235, 456] width 20 height 20
checkbox input "true"
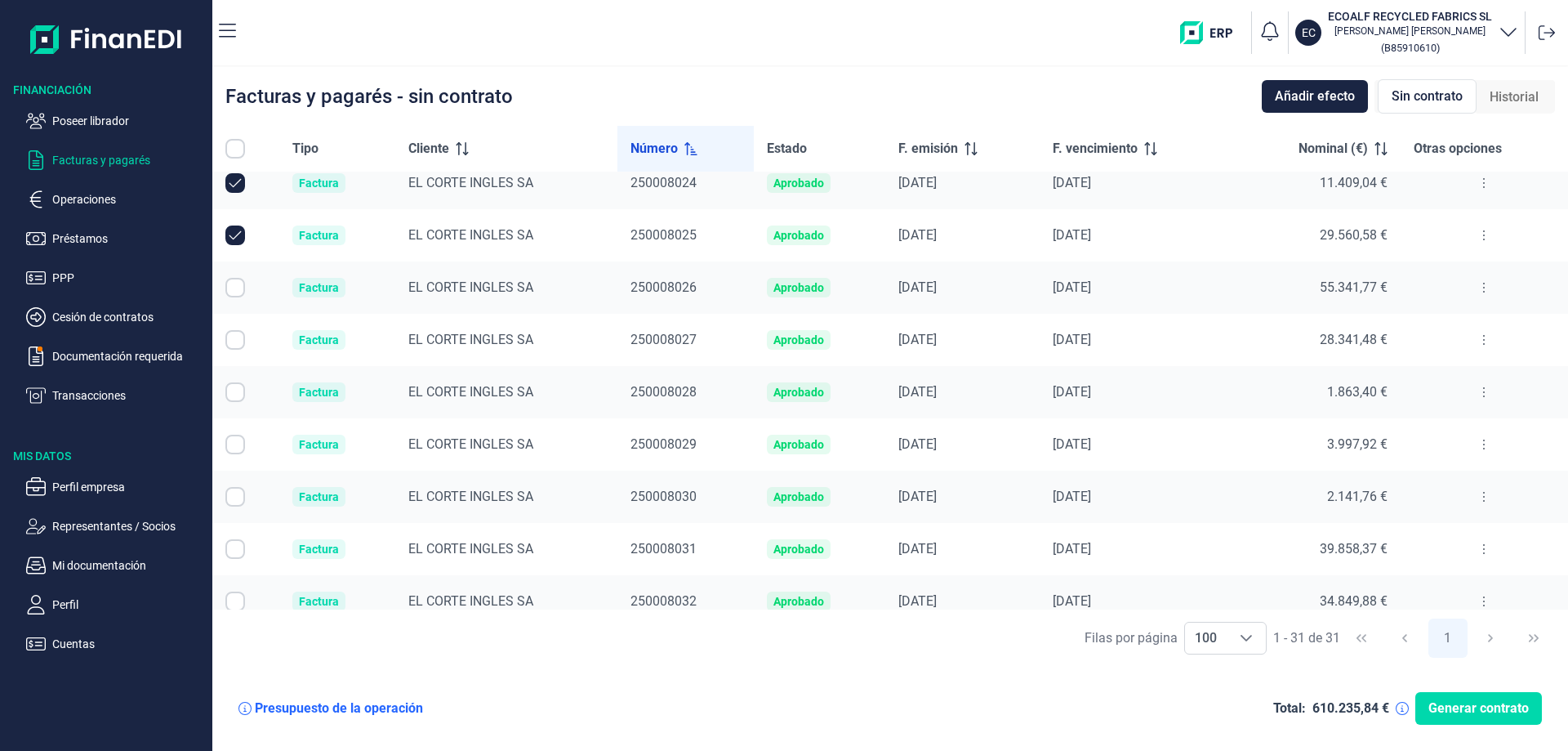
scroll to position [980, 0]
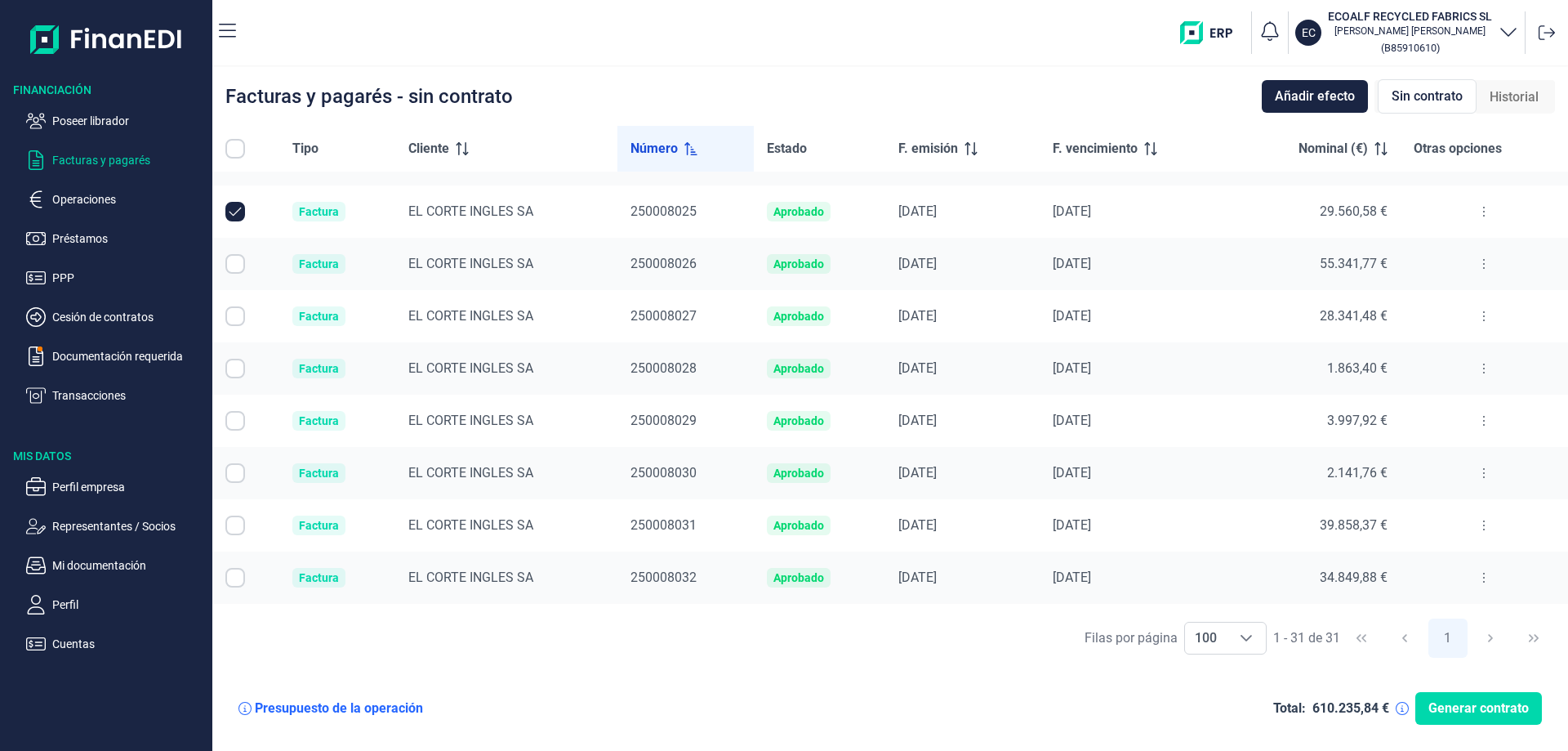
click at [238, 269] on input "Row Selected null" at bounding box center [235, 263] width 20 height 20
checkbox input "true"
click at [236, 316] on input "Row Selected null" at bounding box center [235, 316] width 20 height 20
checkbox input "true"
click at [240, 367] on input "Row Selected null" at bounding box center [235, 369] width 20 height 20
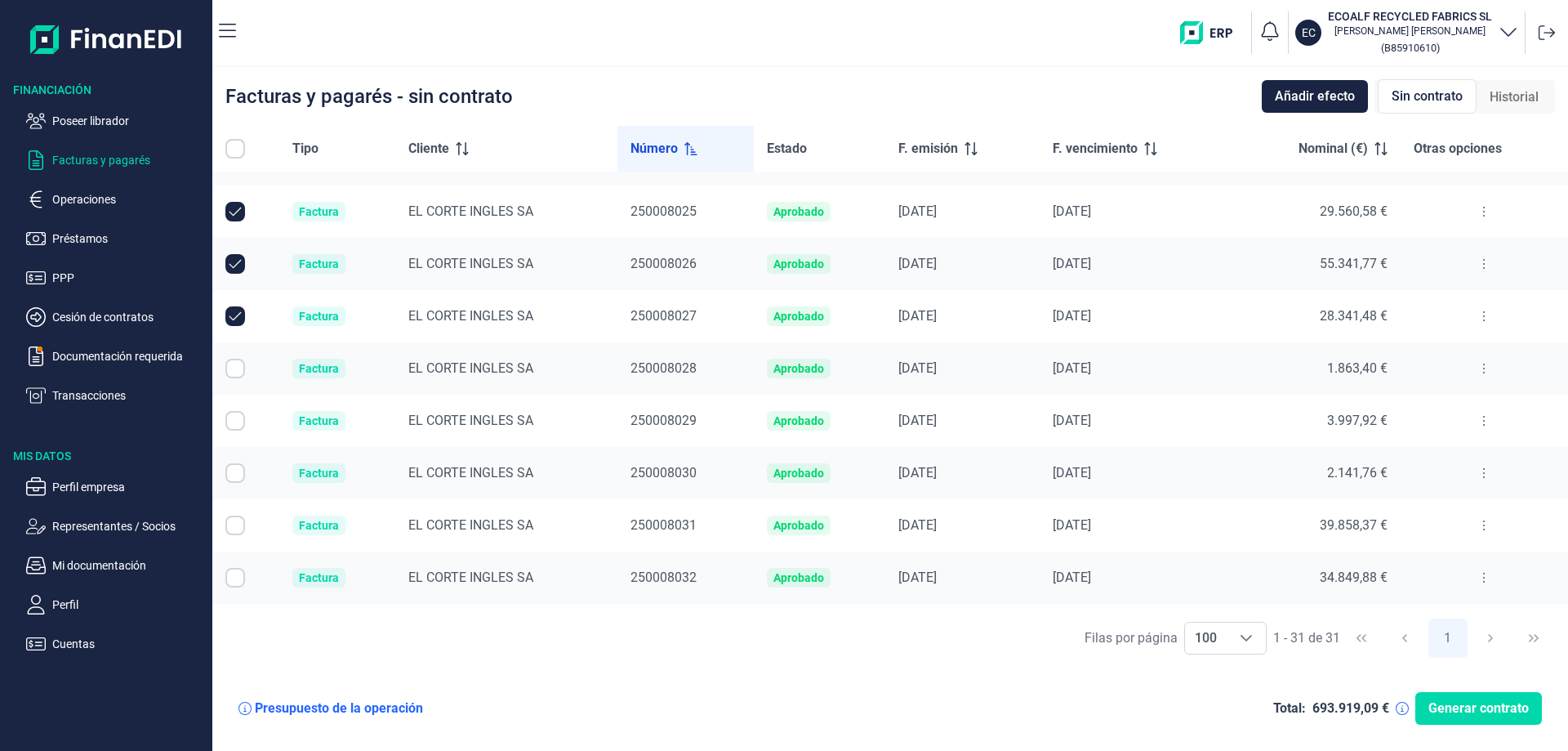
checkbox input "true"
click at [236, 425] on input "Row Selected null" at bounding box center [235, 421] width 20 height 20
checkbox input "true"
click at [233, 470] on input "Row Selected null" at bounding box center [235, 473] width 20 height 20
checkbox input "true"
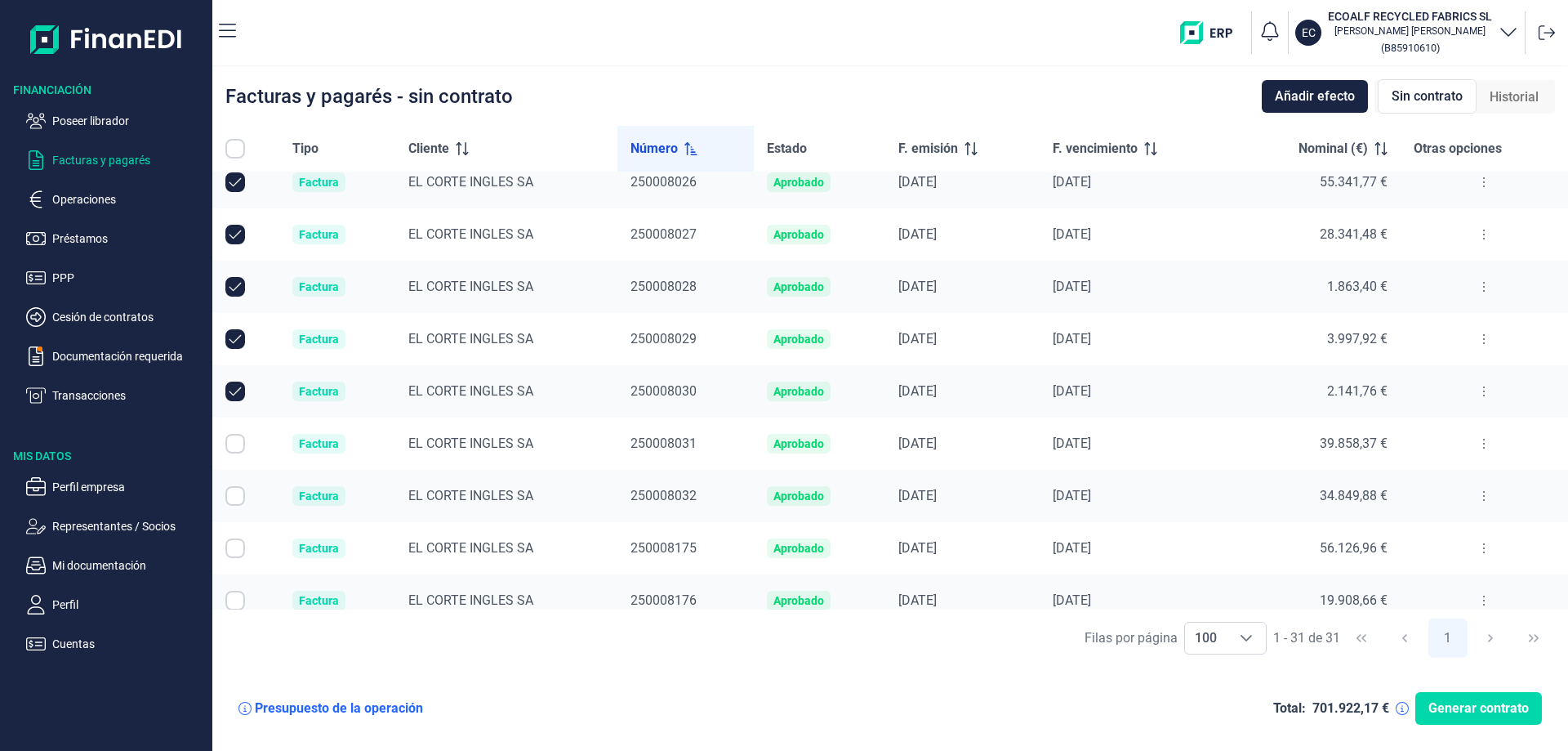
scroll to position [1143, 0]
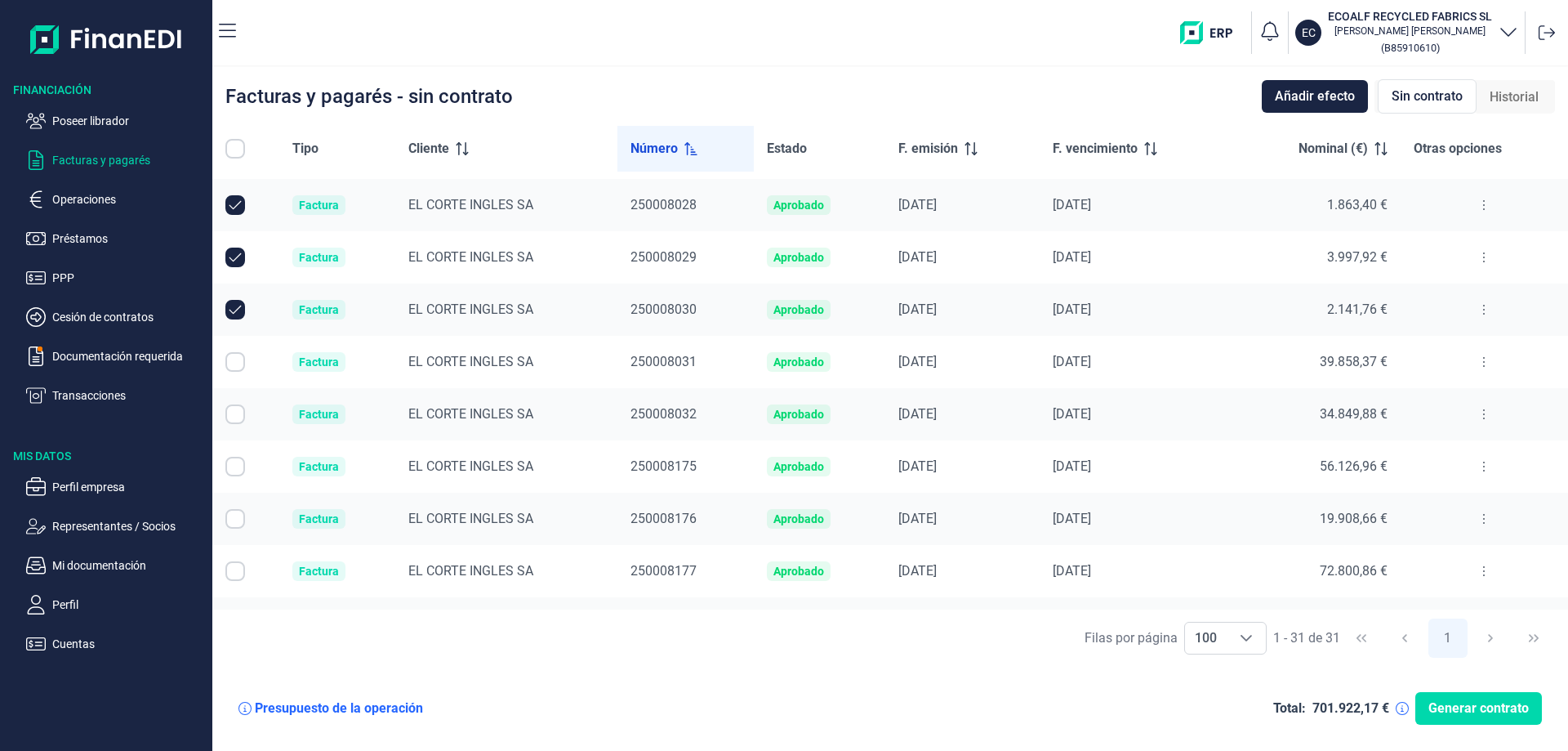
drag, startPoint x: 238, startPoint y: 359, endPoint x: 245, endPoint y: 392, distance: 33.7
click at [241, 361] on input "Row Selected null" at bounding box center [235, 362] width 20 height 20
checkbox input "true"
click at [235, 419] on input "Row Selected null" at bounding box center [235, 414] width 20 height 20
checkbox input "true"
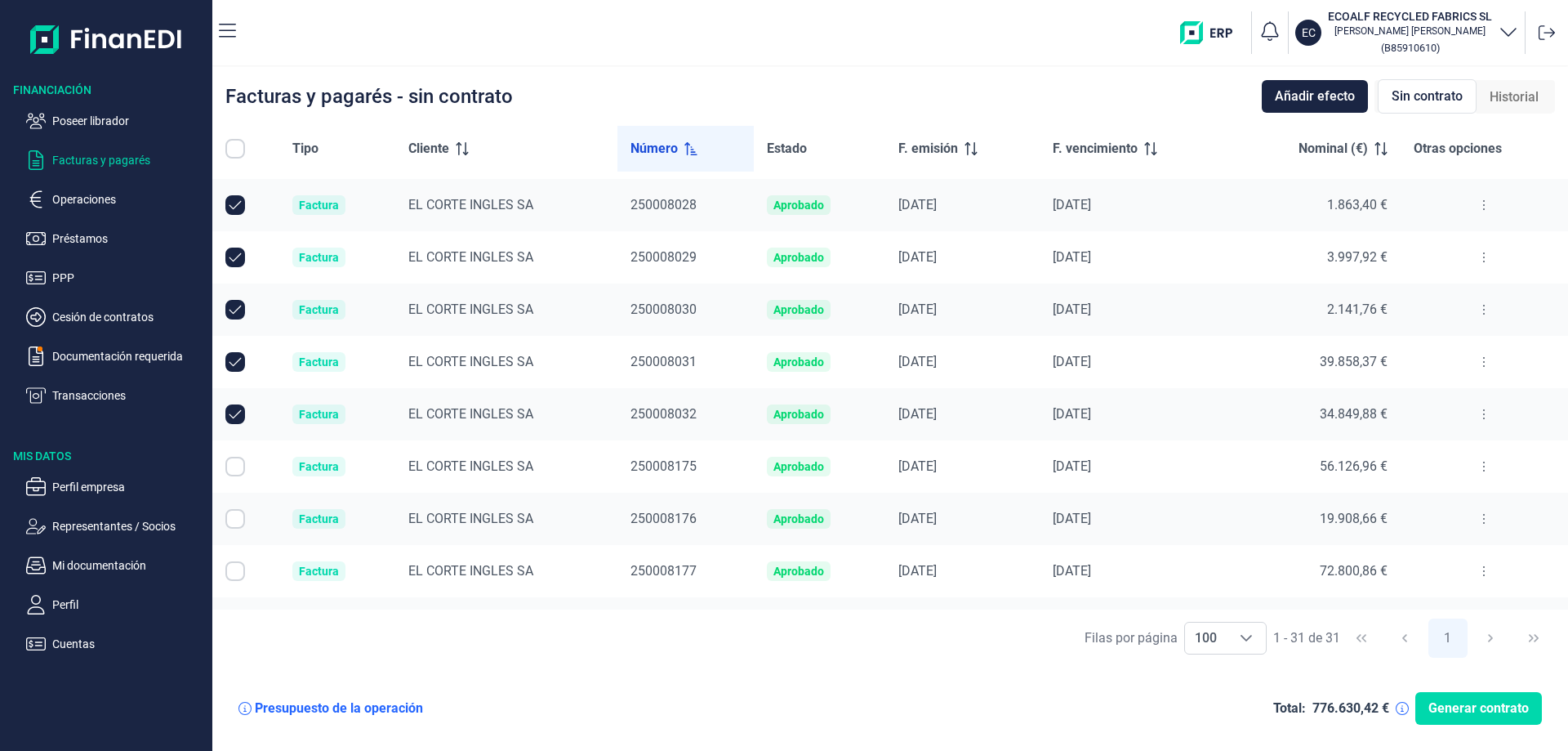
click at [240, 464] on input "Row Selected null" at bounding box center [235, 466] width 20 height 20
checkbox input "true"
click at [240, 515] on input "Row Selected null" at bounding box center [235, 519] width 20 height 20
checkbox input "true"
drag, startPoint x: 238, startPoint y: 570, endPoint x: 359, endPoint y: 543, distance: 124.0
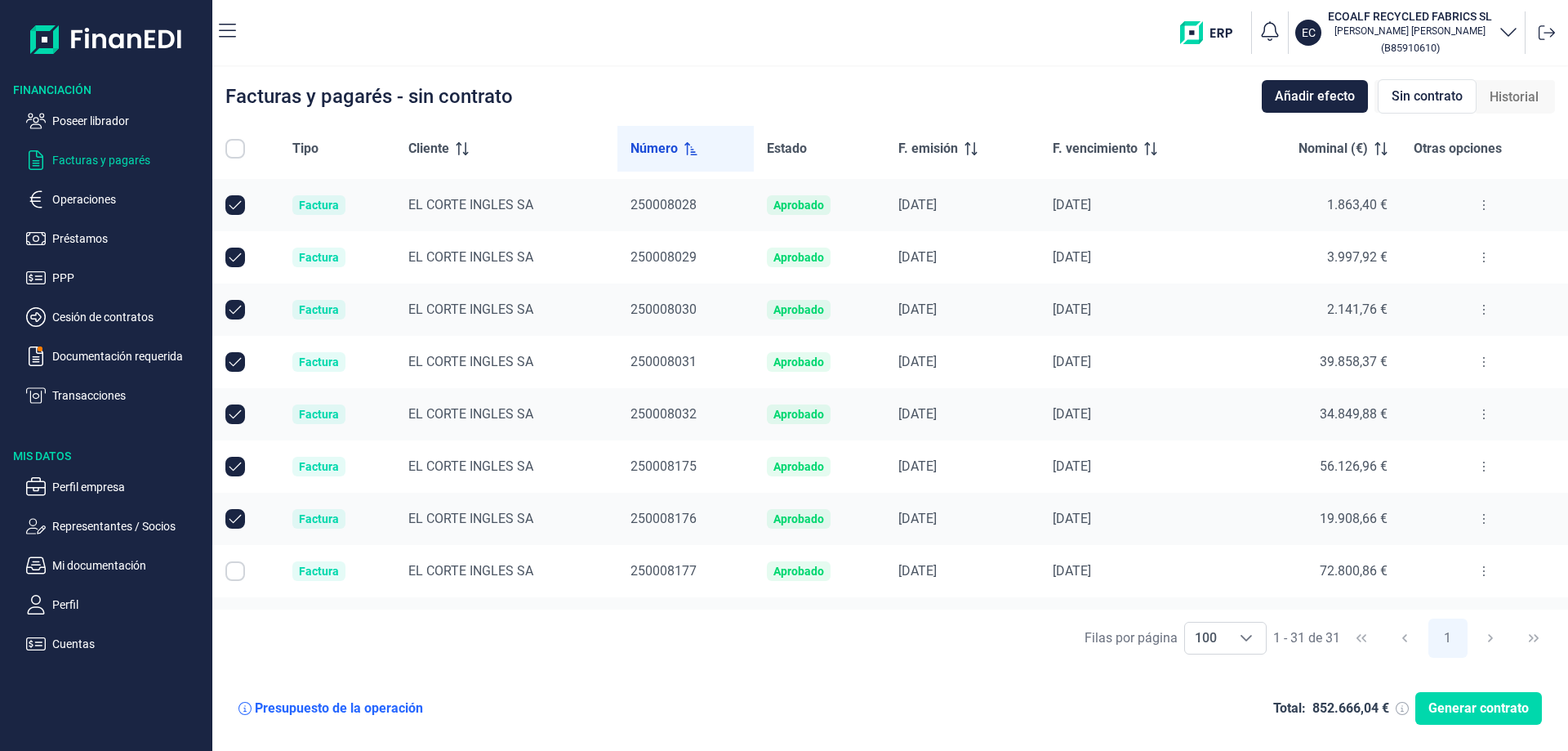
click at [239, 570] on input "Row Selected null" at bounding box center [235, 571] width 20 height 20
checkbox input "true"
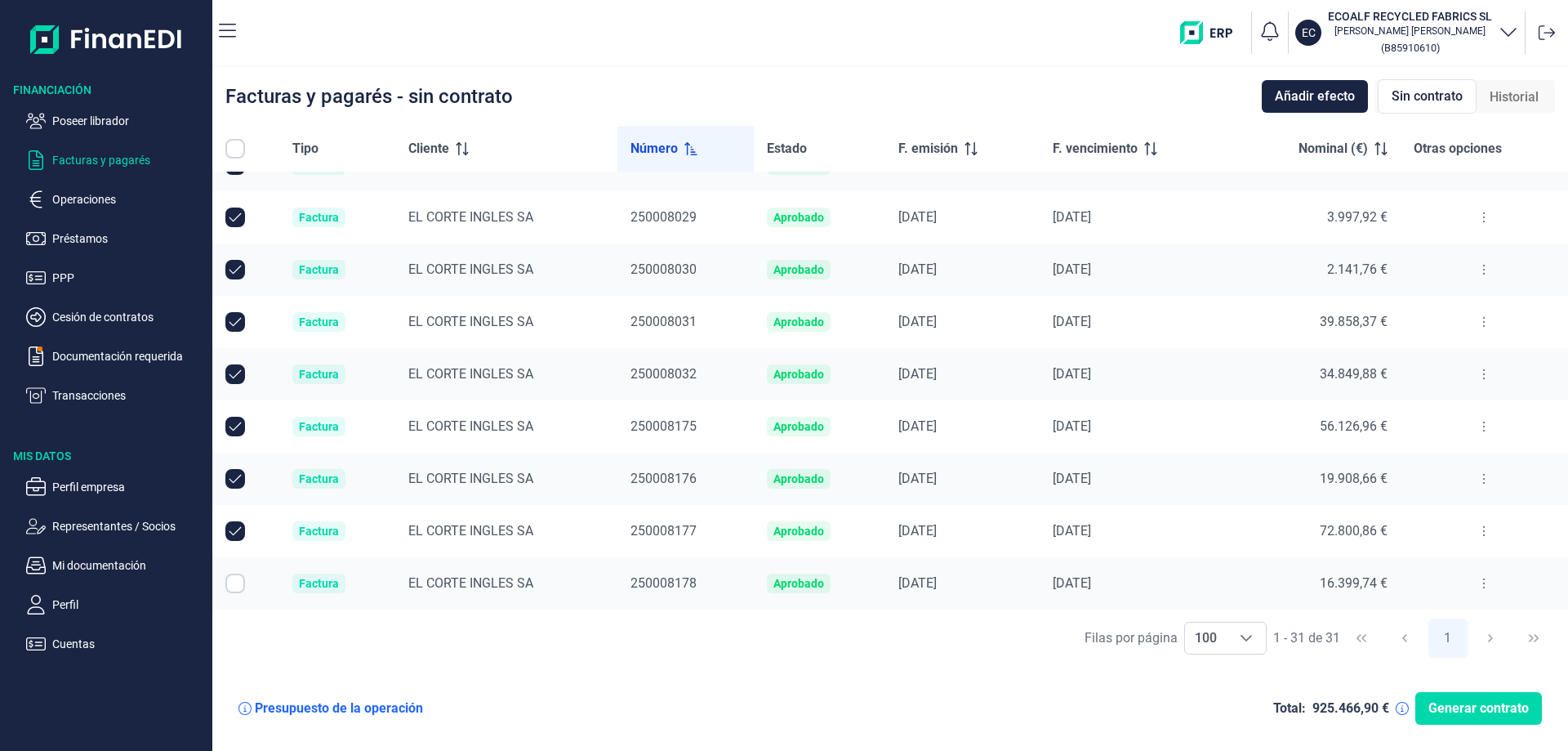
click at [225, 582] on td at bounding box center [246, 584] width 67 height 53
click at [233, 587] on input "Row Selected null" at bounding box center [235, 584] width 20 height 20
checkbox input "true"
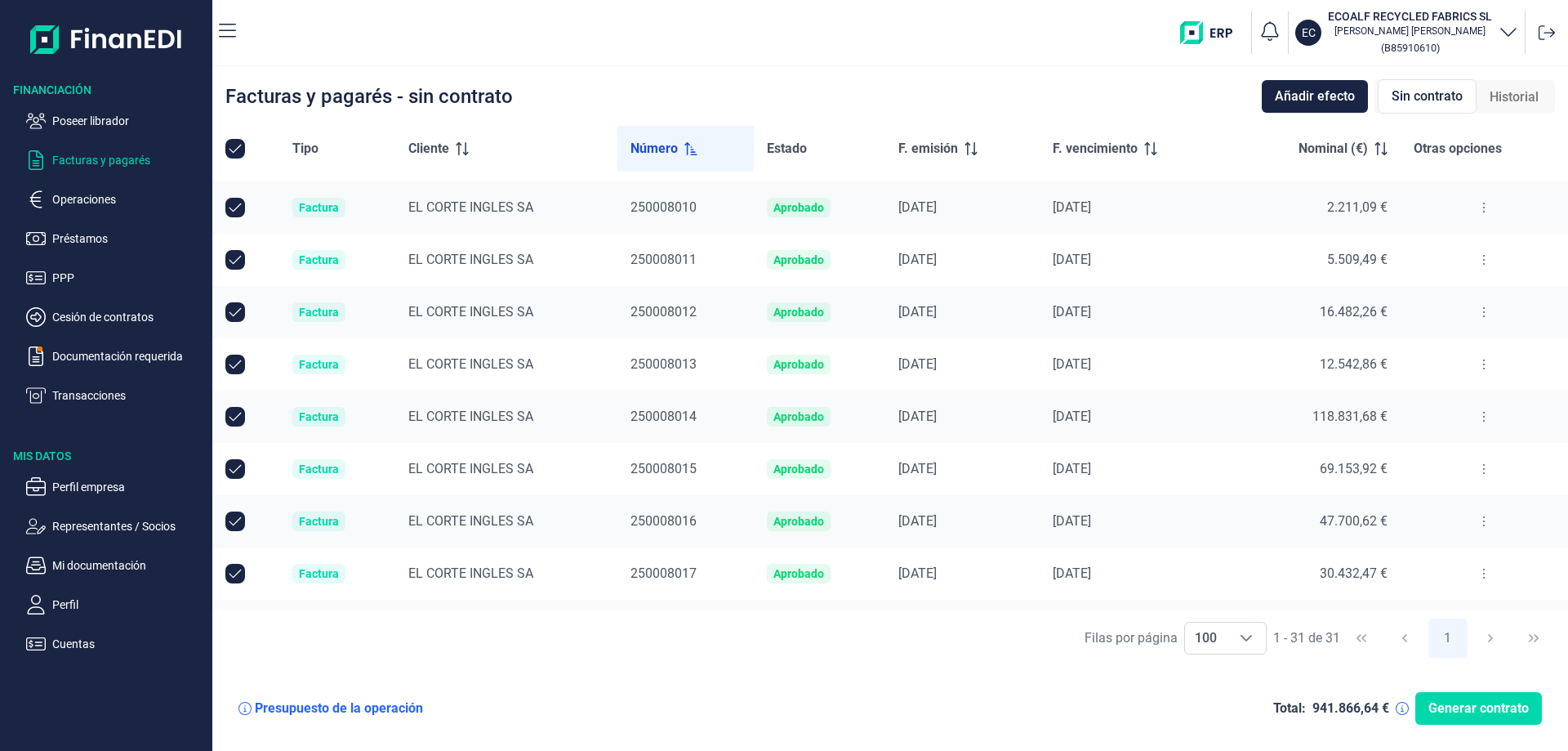
scroll to position [0, 0]
